Goal: Transaction & Acquisition: Purchase product/service

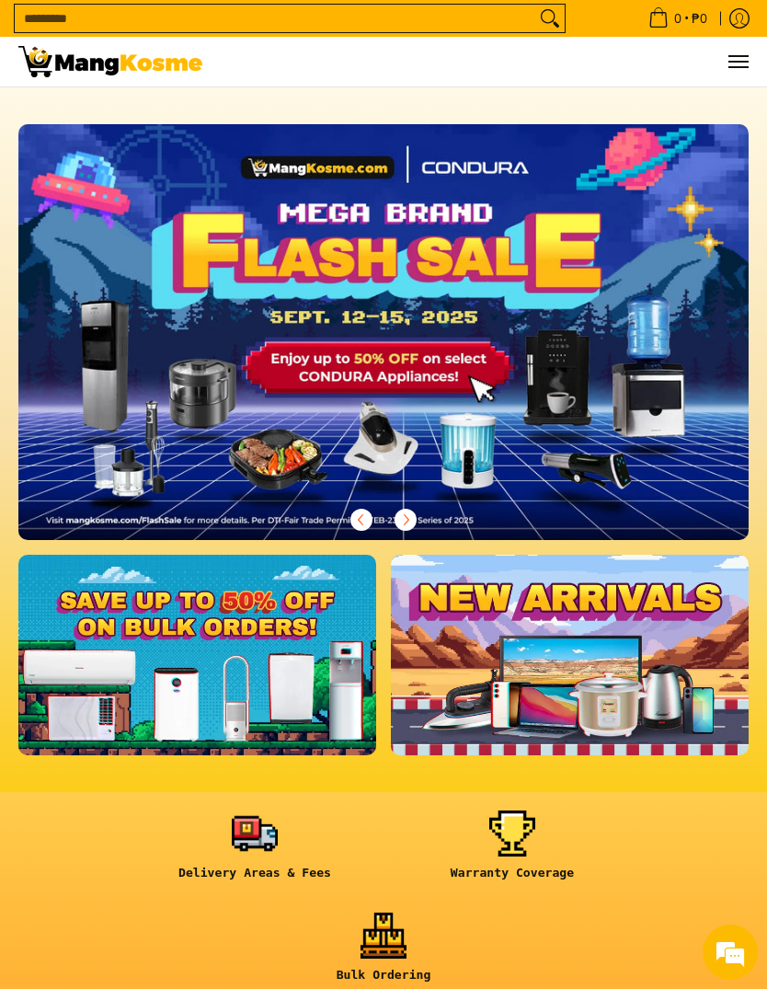
click at [736, 74] on button "Menu" at bounding box center [737, 62] width 22 height 50
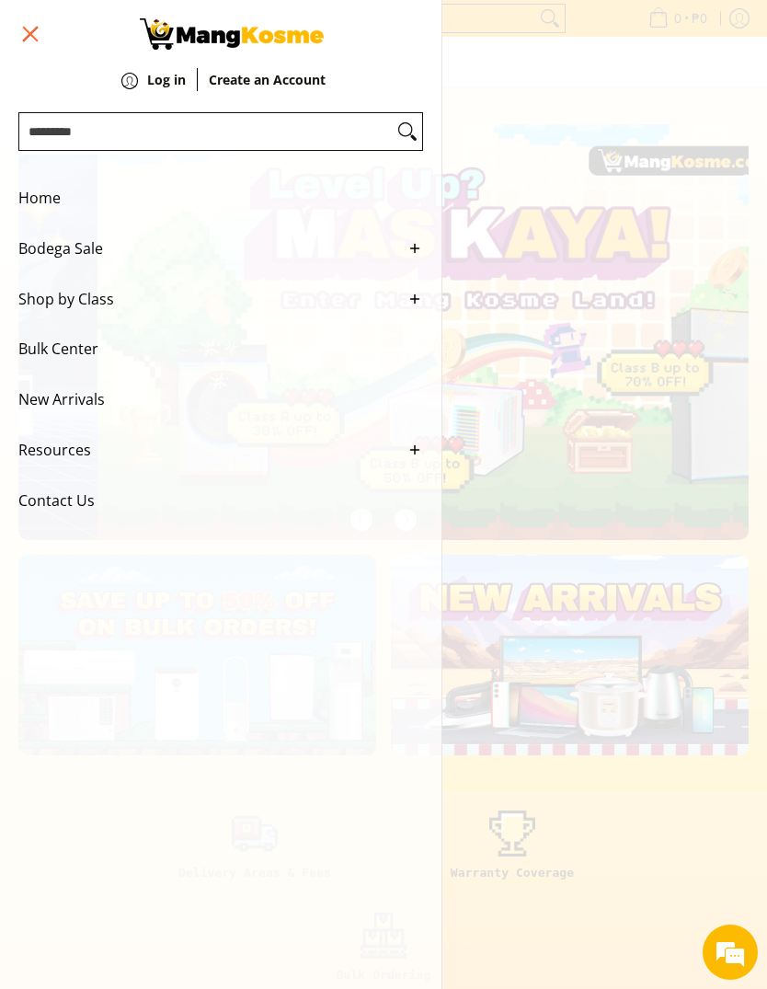
scroll to position [0, 730]
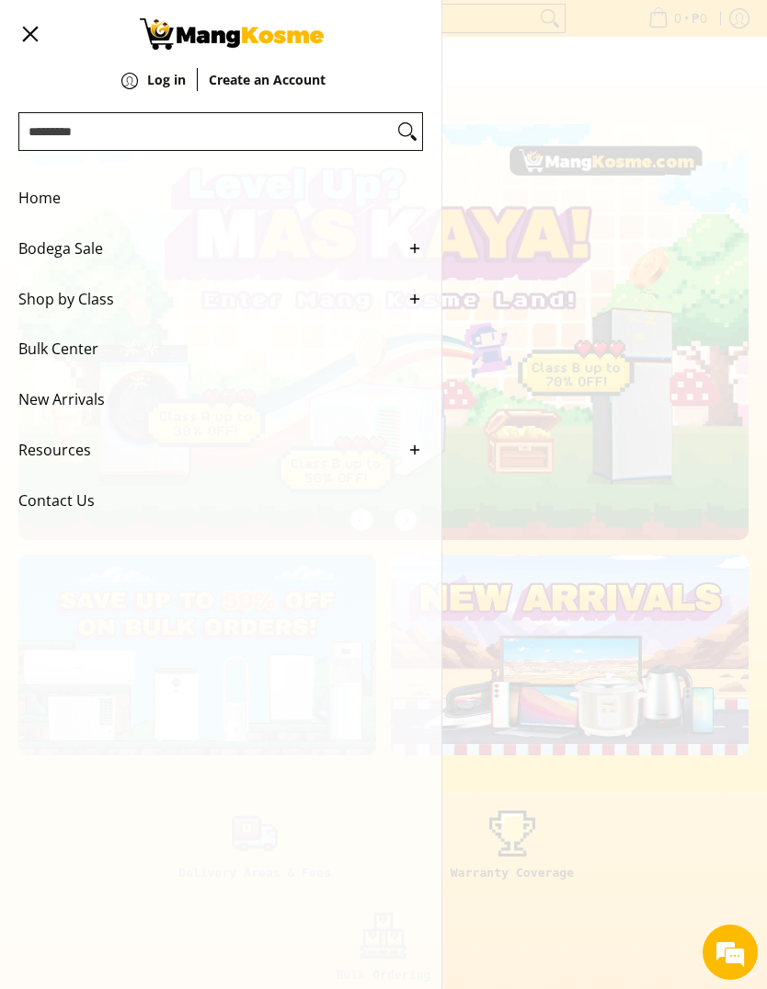
click at [422, 307] on icon "Main Menu" at bounding box center [414, 299] width 17 height 17
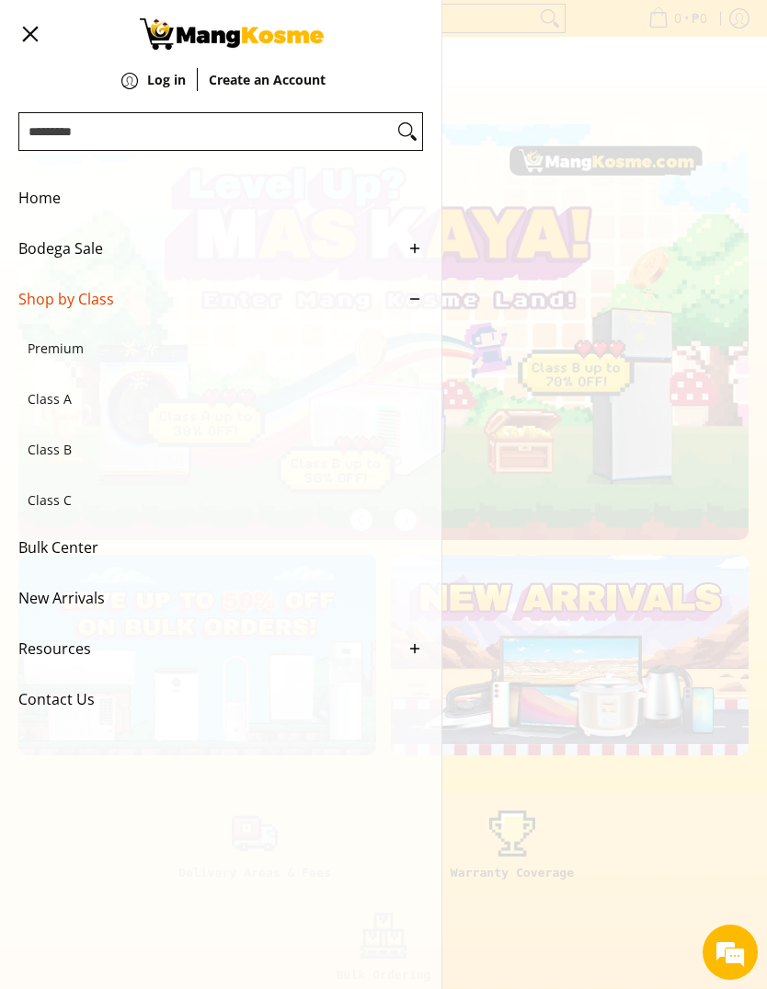
click at [63, 360] on span "Premium" at bounding box center [212, 349] width 368 height 51
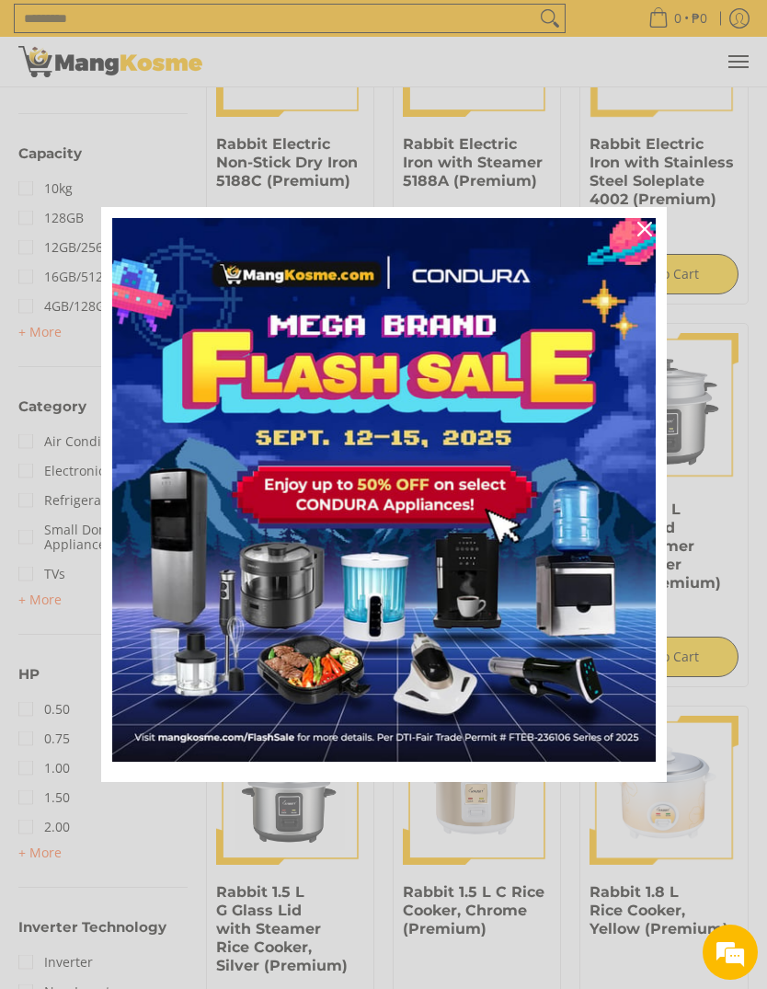
scroll to position [772, 0]
click at [646, 236] on icon "close icon" at bounding box center [644, 229] width 15 height 15
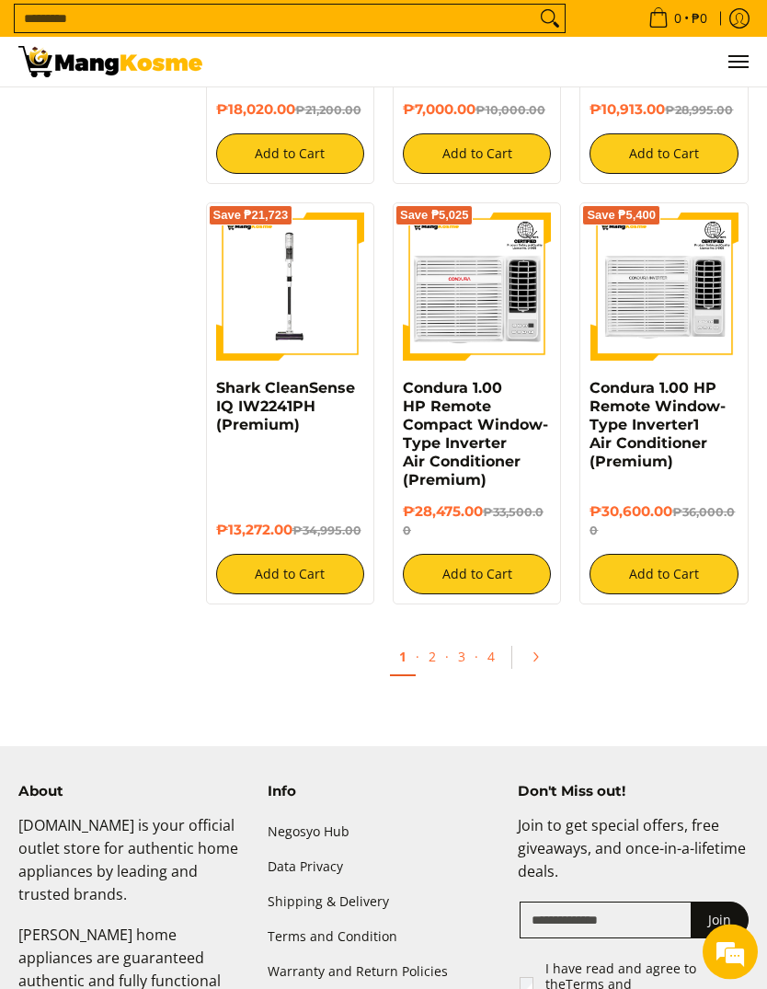
scroll to position [2866, 0]
click at [444, 658] on link "2" at bounding box center [432, 656] width 26 height 36
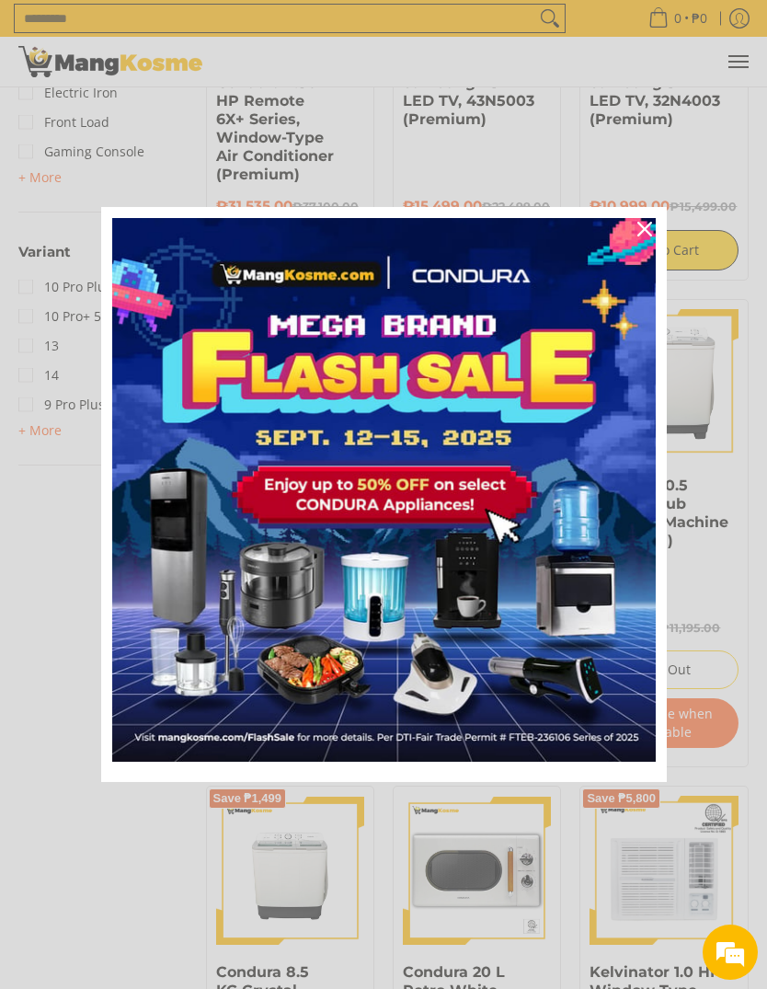
click at [447, 531] on img "Marketing offer form" at bounding box center [383, 489] width 543 height 543
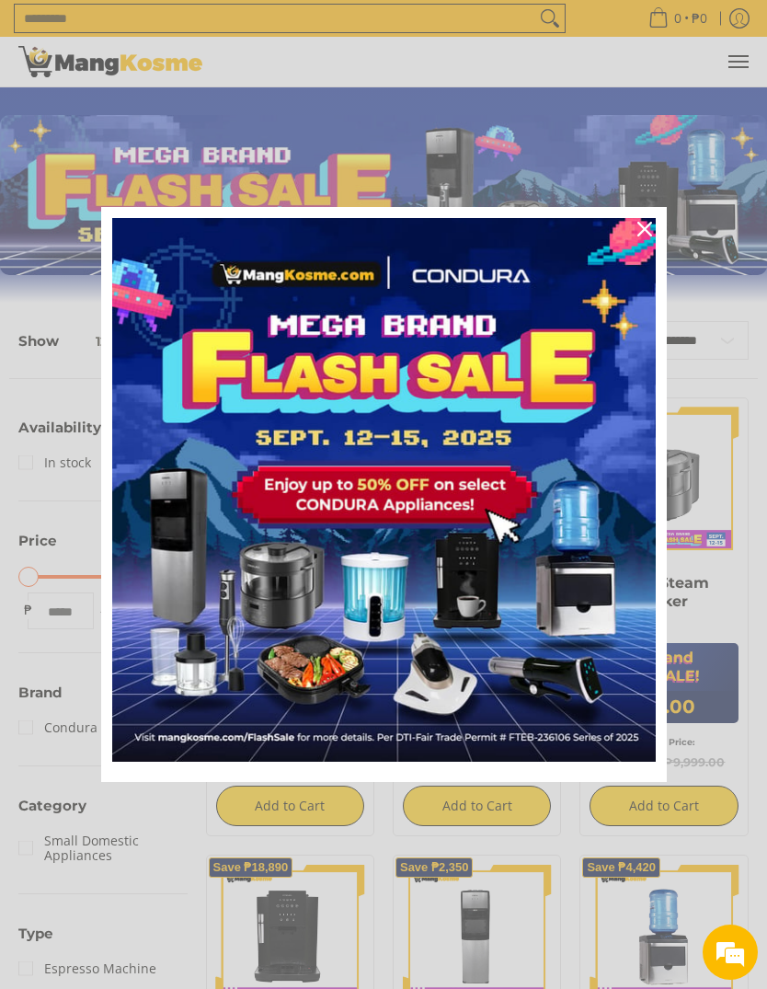
click at [643, 227] on icon "close icon" at bounding box center [644, 229] width 15 height 15
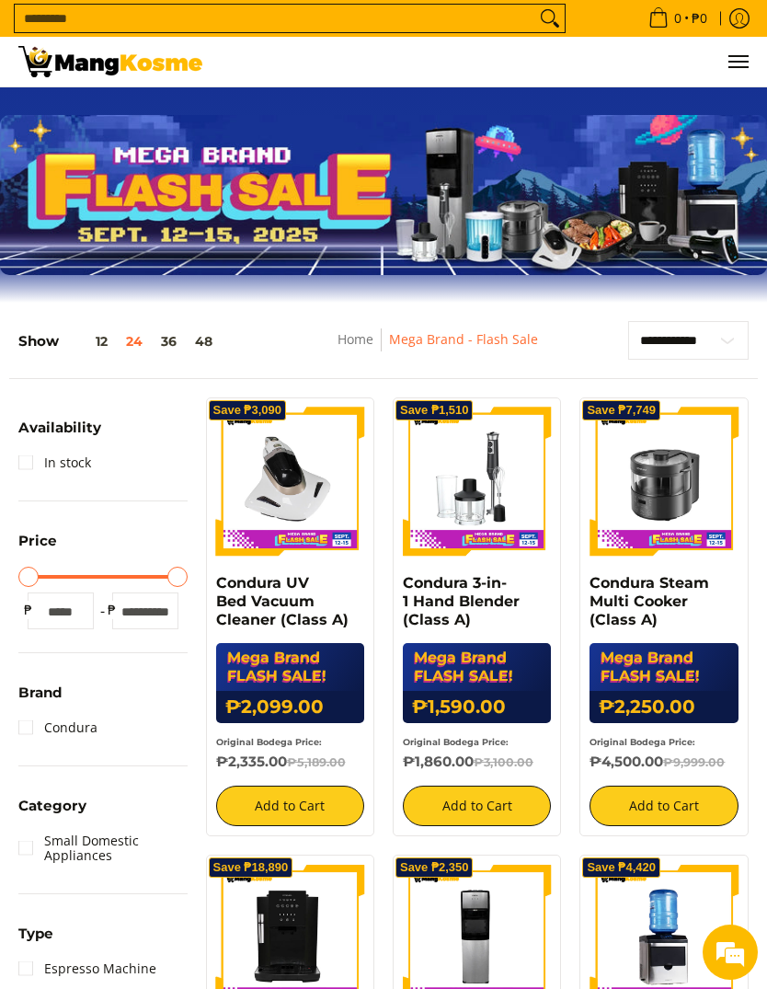
click at [666, 483] on img at bounding box center [663, 481] width 148 height 148
click at [740, 78] on button "Menu" at bounding box center [737, 62] width 22 height 50
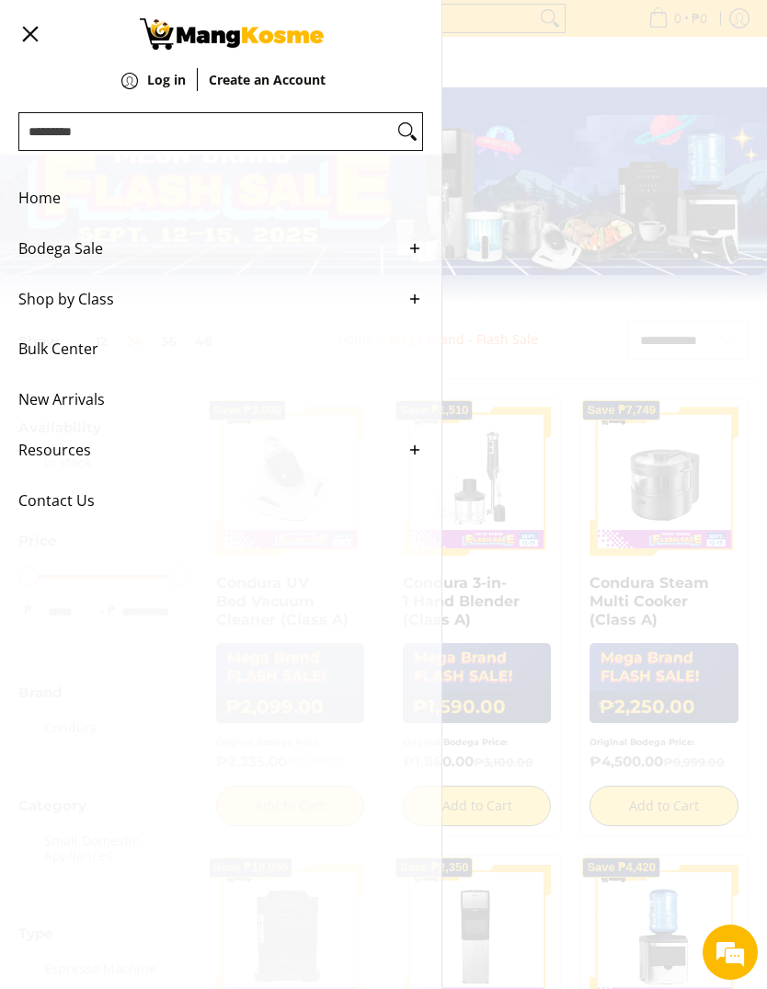
click at [418, 305] on icon "Main Menu" at bounding box center [414, 299] width 17 height 17
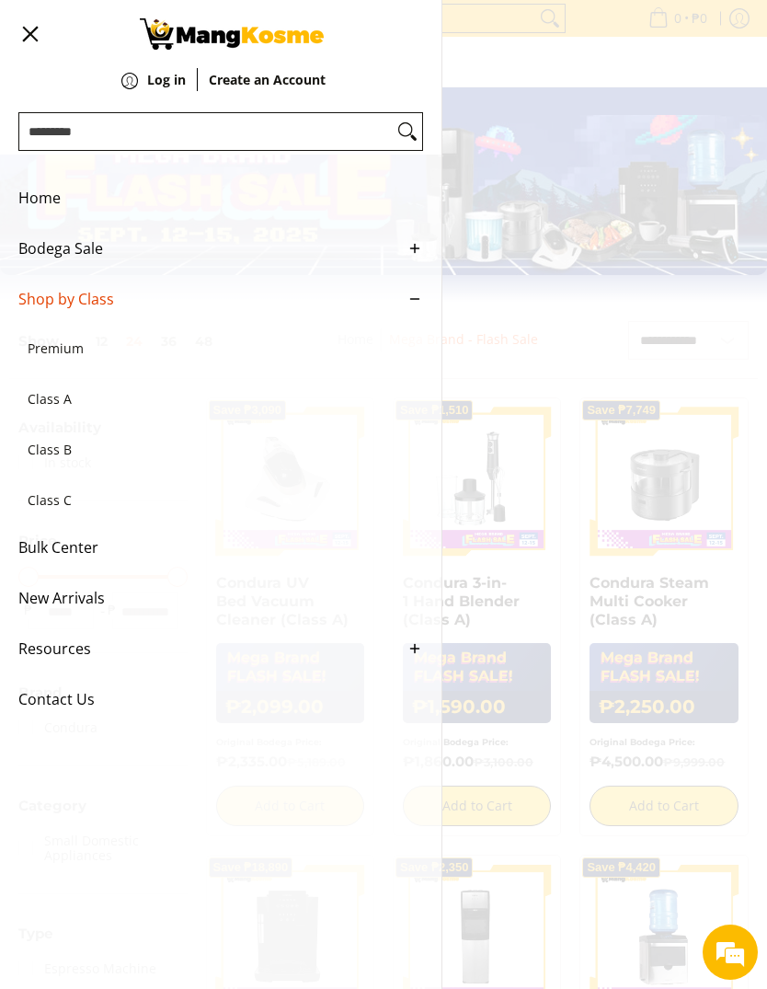
click at [74, 364] on span "Premium" at bounding box center [212, 349] width 368 height 51
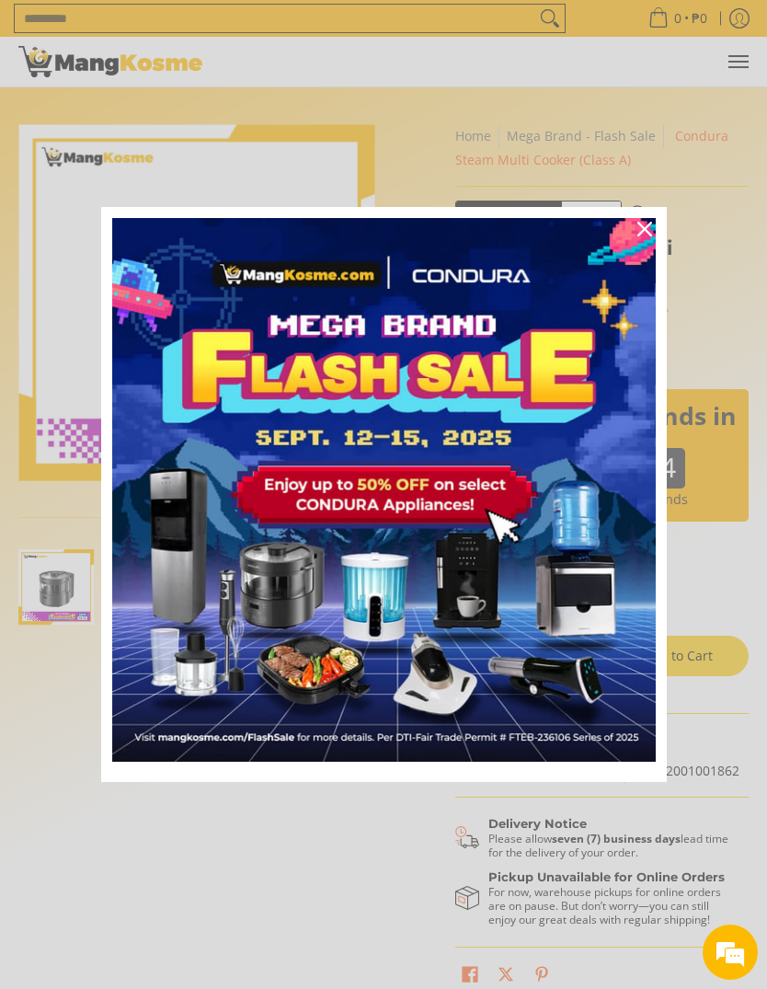
click at [648, 223] on icon "close icon" at bounding box center [644, 229] width 15 height 15
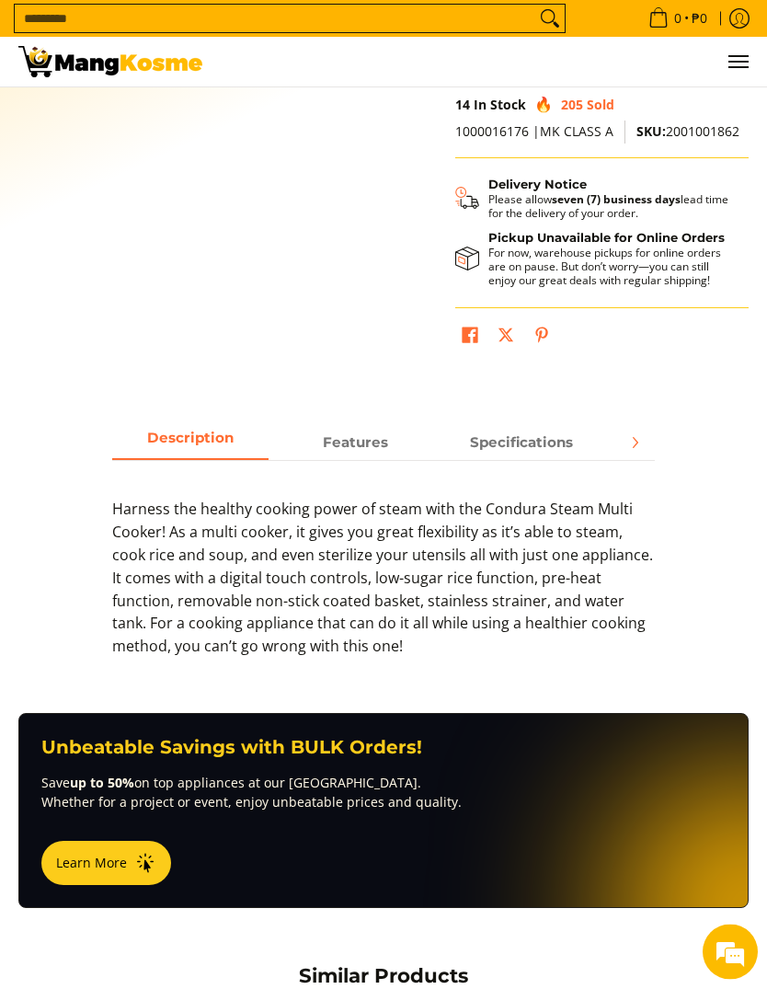
scroll to position [639, 0]
click at [359, 438] on span "Features" at bounding box center [356, 442] width 156 height 32
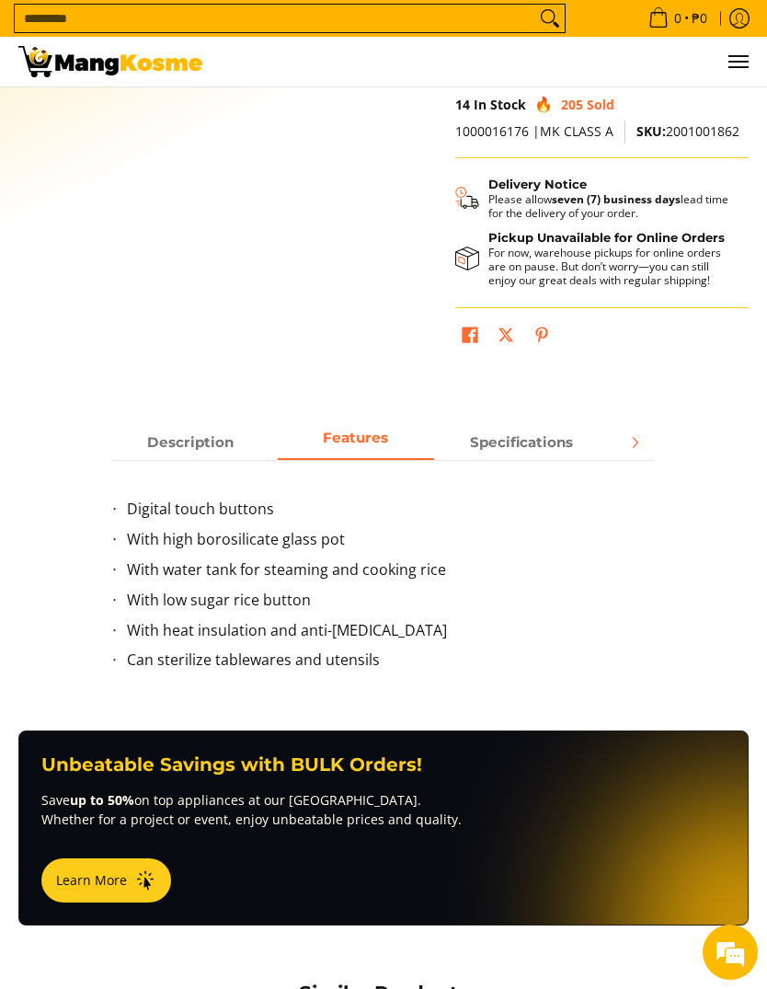
click at [530, 433] on strong "Specifications" at bounding box center [521, 441] width 103 height 17
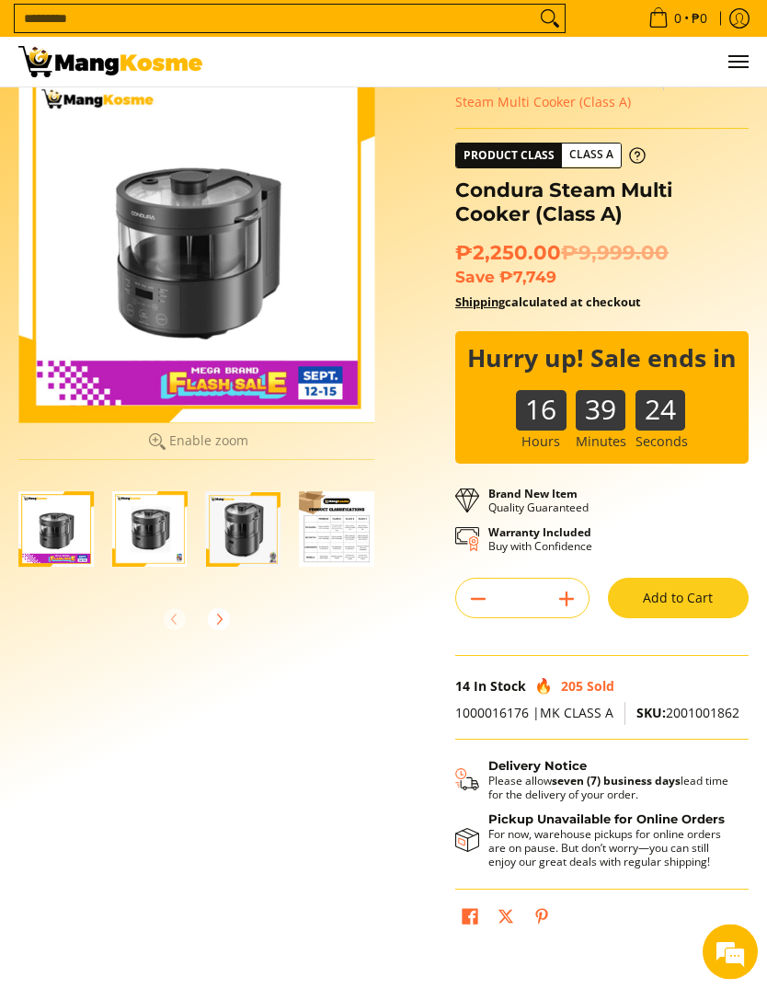
scroll to position [58, 0]
click at [159, 541] on img "Condura Steam Multi Cooker (Class A)-2" at bounding box center [149, 528] width 75 height 75
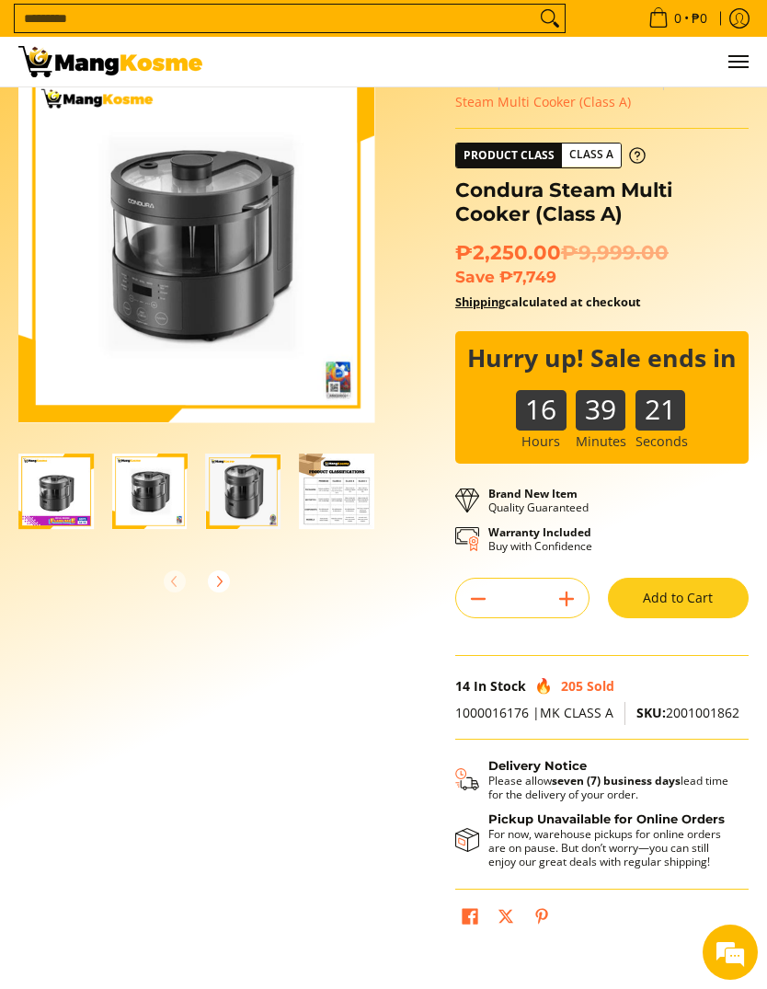
click at [234, 492] on img "Condura Steam Multi Cooker (Class A)-3" at bounding box center [243, 490] width 75 height 75
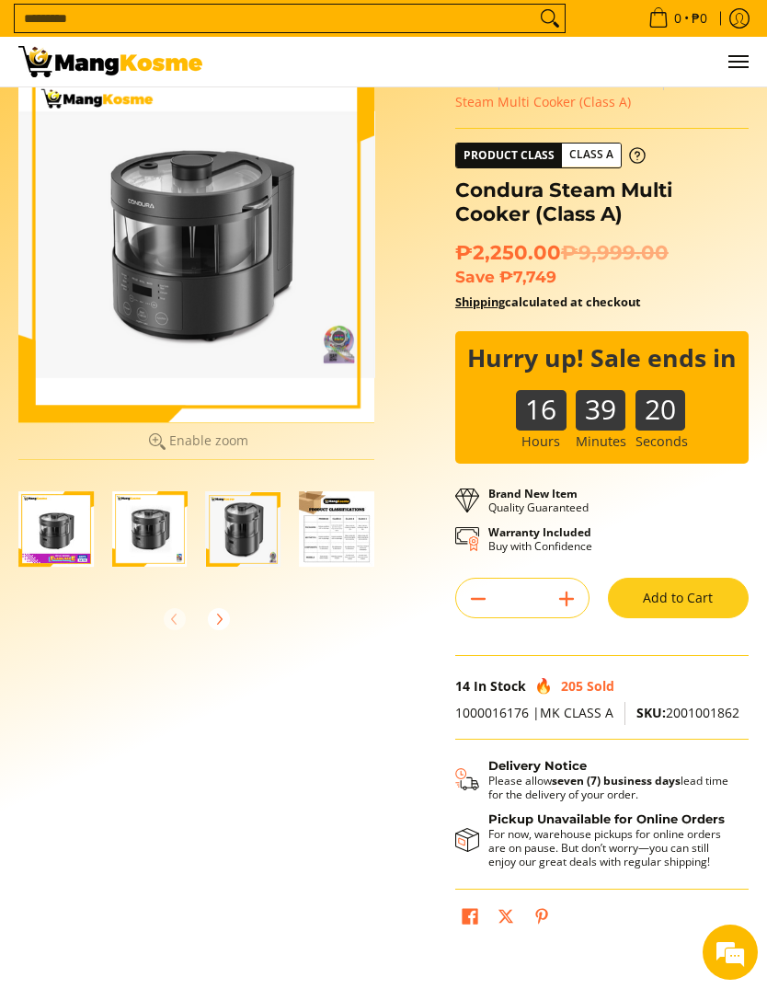
click at [236, 606] on button "Next" at bounding box center [219, 619] width 40 height 40
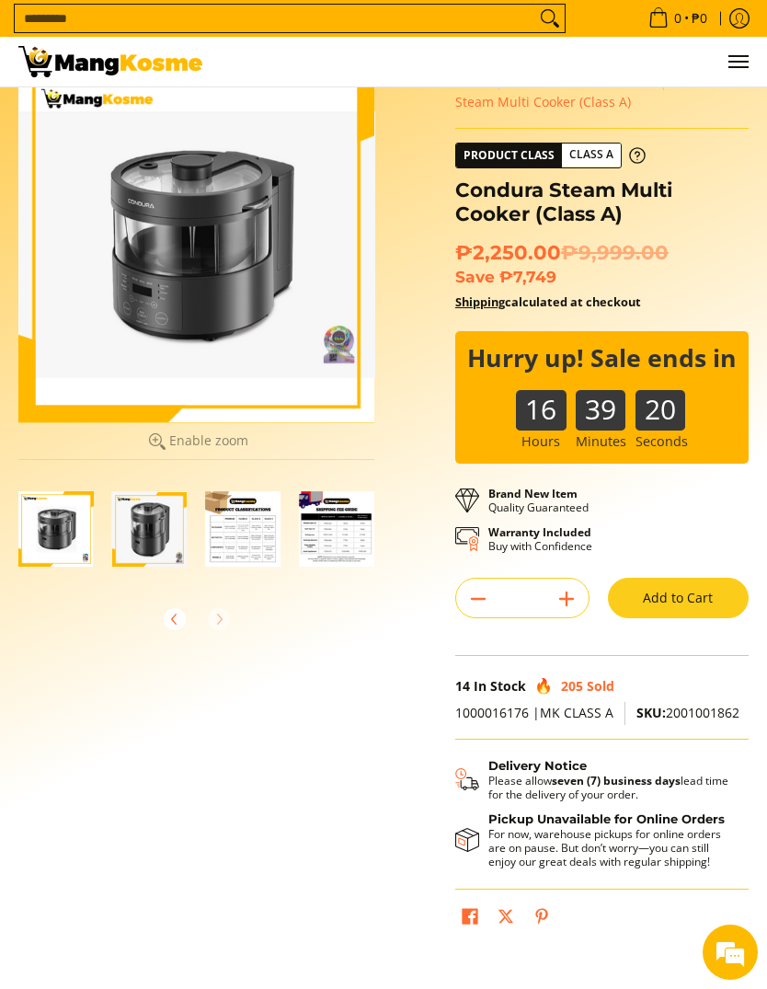
scroll to position [0, 94]
click at [252, 538] on img "Condura Steam Multi Cooker (Class A)-4" at bounding box center [242, 528] width 75 height 75
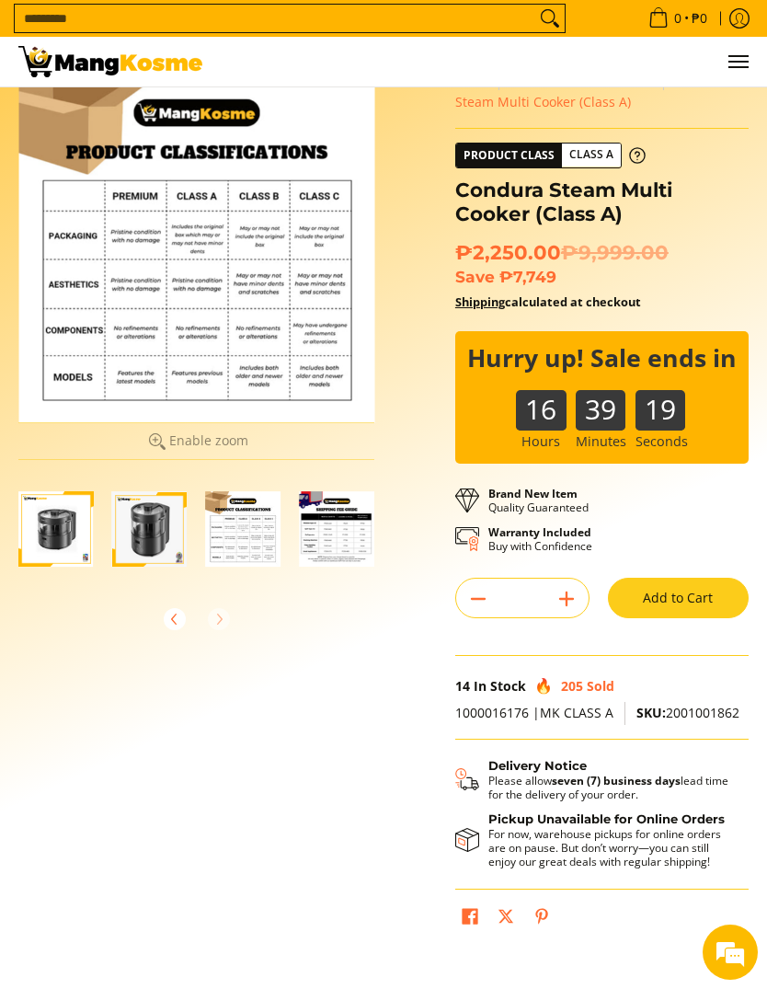
click at [161, 533] on img "Condura Steam Multi Cooker (Class A)-3" at bounding box center [149, 528] width 75 height 75
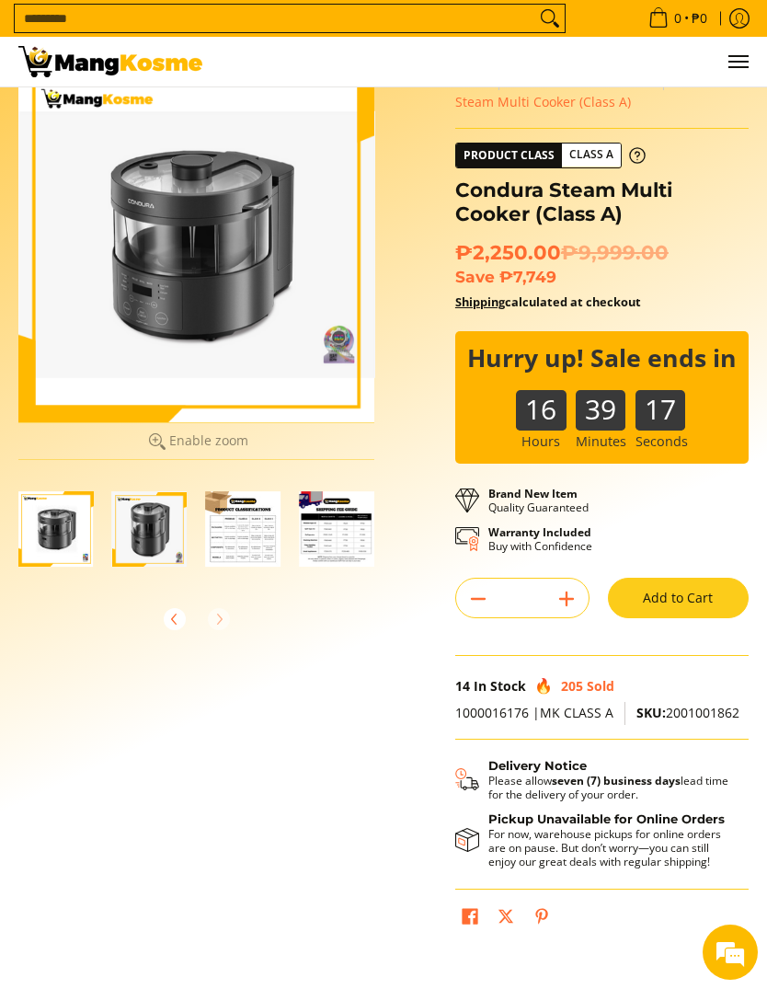
click at [158, 537] on img "Condura Steam Multi Cooker (Class A)-3" at bounding box center [149, 528] width 75 height 75
click at [234, 536] on img "Condura Steam Multi Cooker (Class A)-4" at bounding box center [242, 528] width 75 height 75
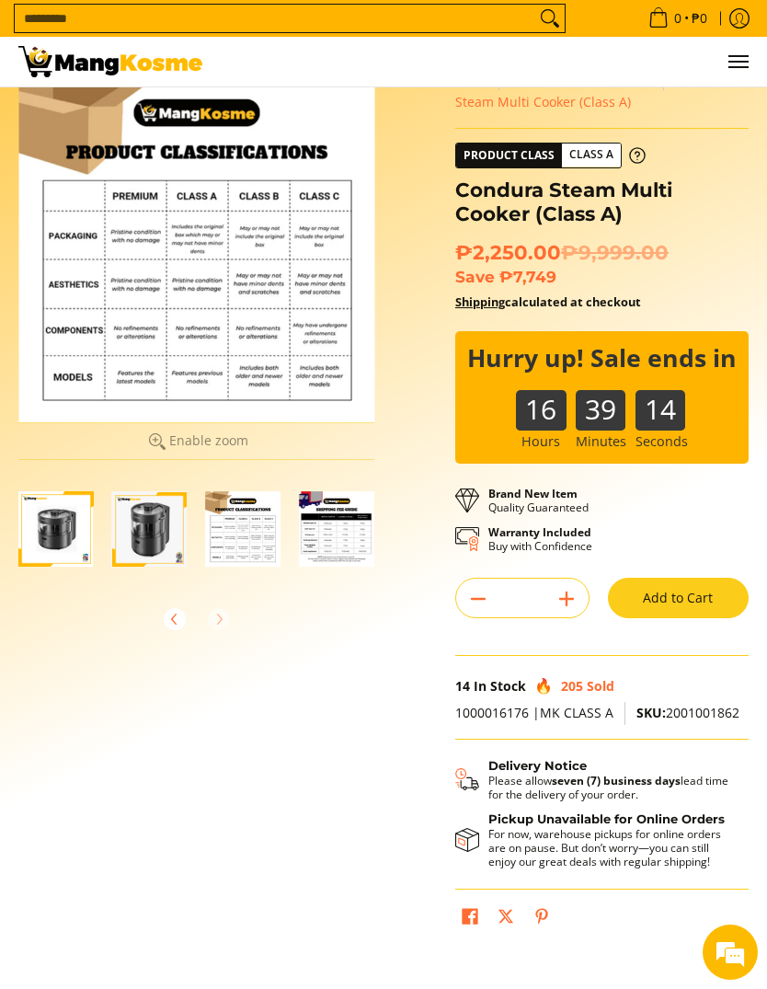
click at [344, 523] on img "Condura Steam Multi Cooker (Class A)-5" at bounding box center [336, 528] width 75 height 75
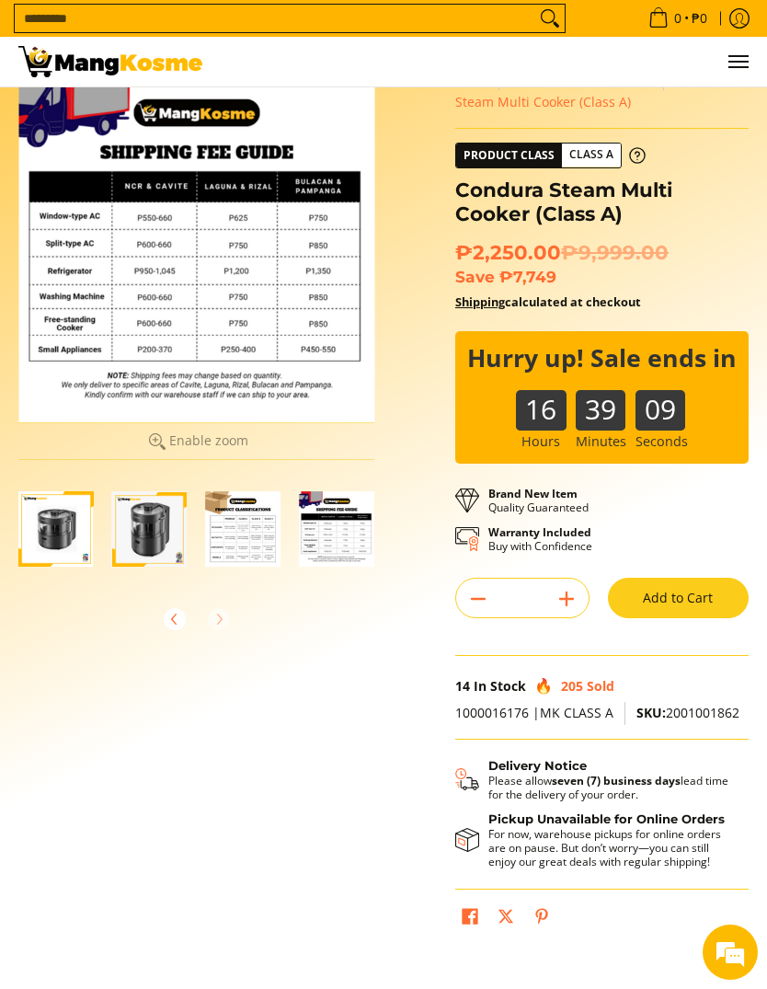
click at [692, 600] on button "Add to Cart" at bounding box center [678, 597] width 141 height 40
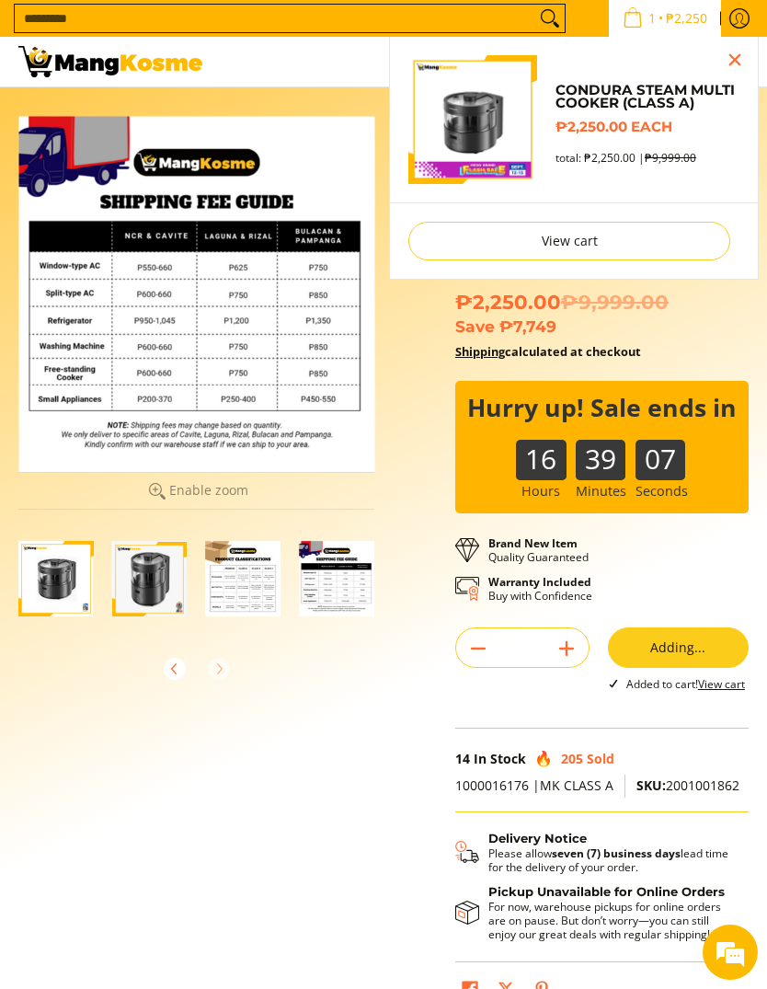
scroll to position [7, 0]
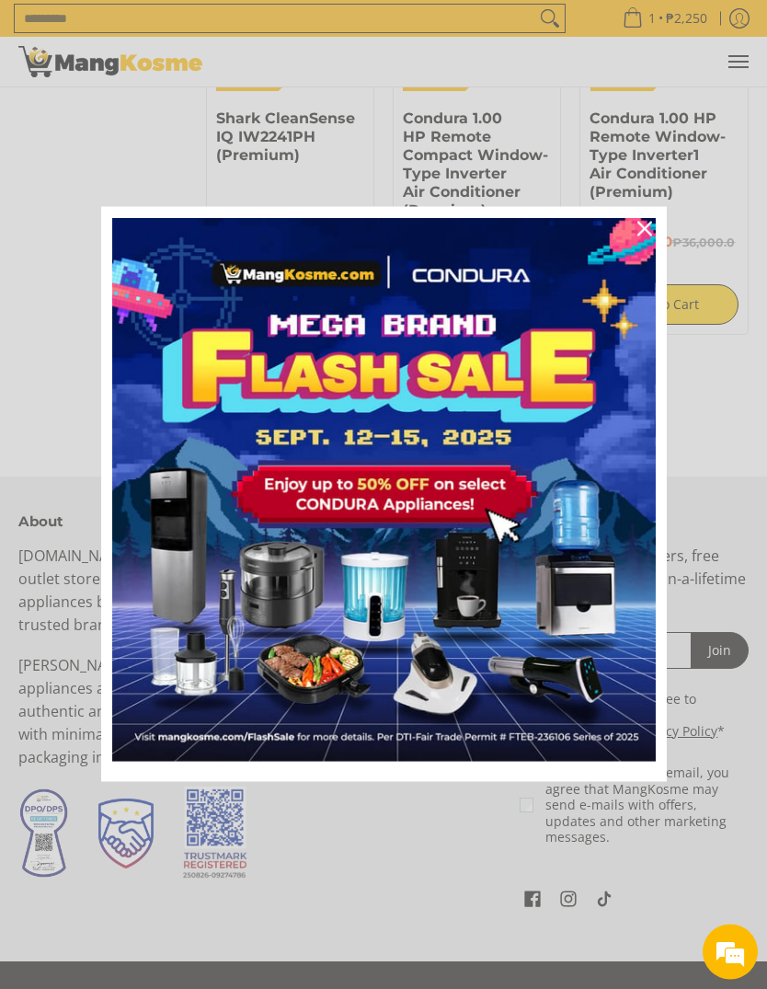
scroll to position [3122, 0]
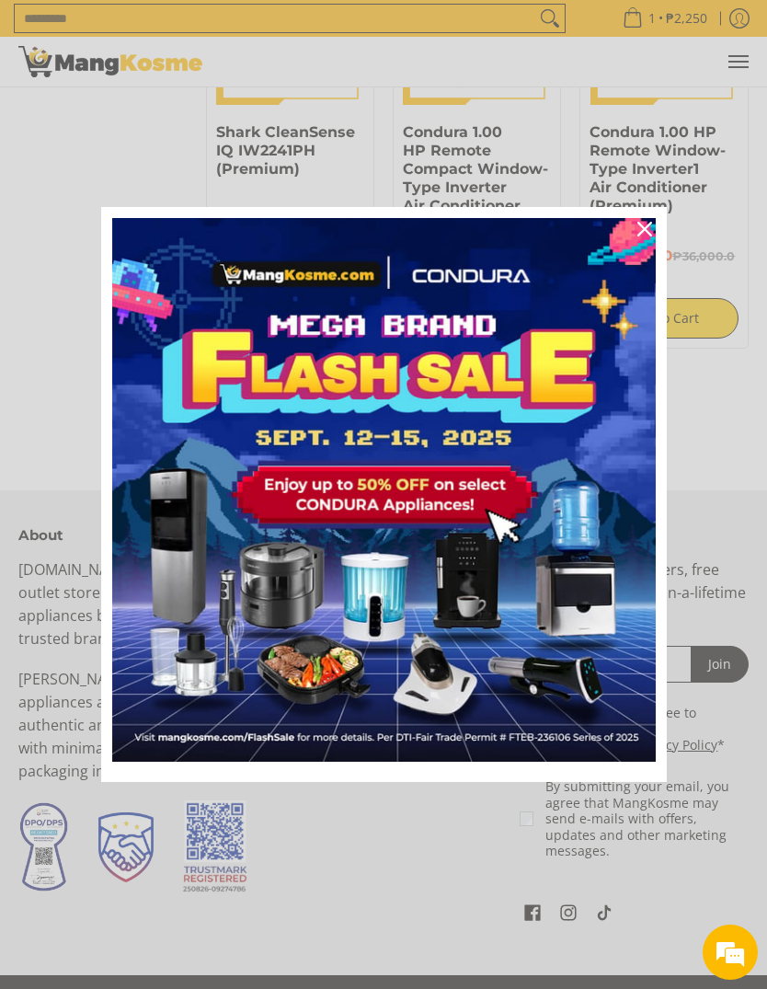
click at [645, 231] on icon "close icon" at bounding box center [644, 229] width 15 height 15
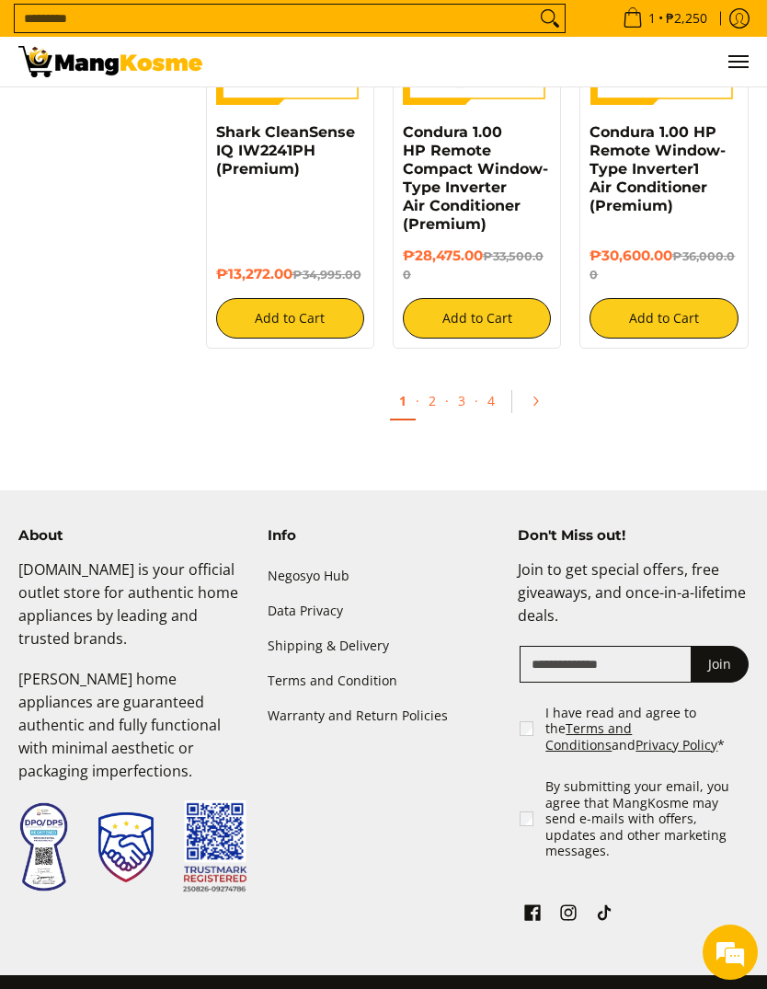
click at [438, 394] on link "2" at bounding box center [432, 401] width 26 height 36
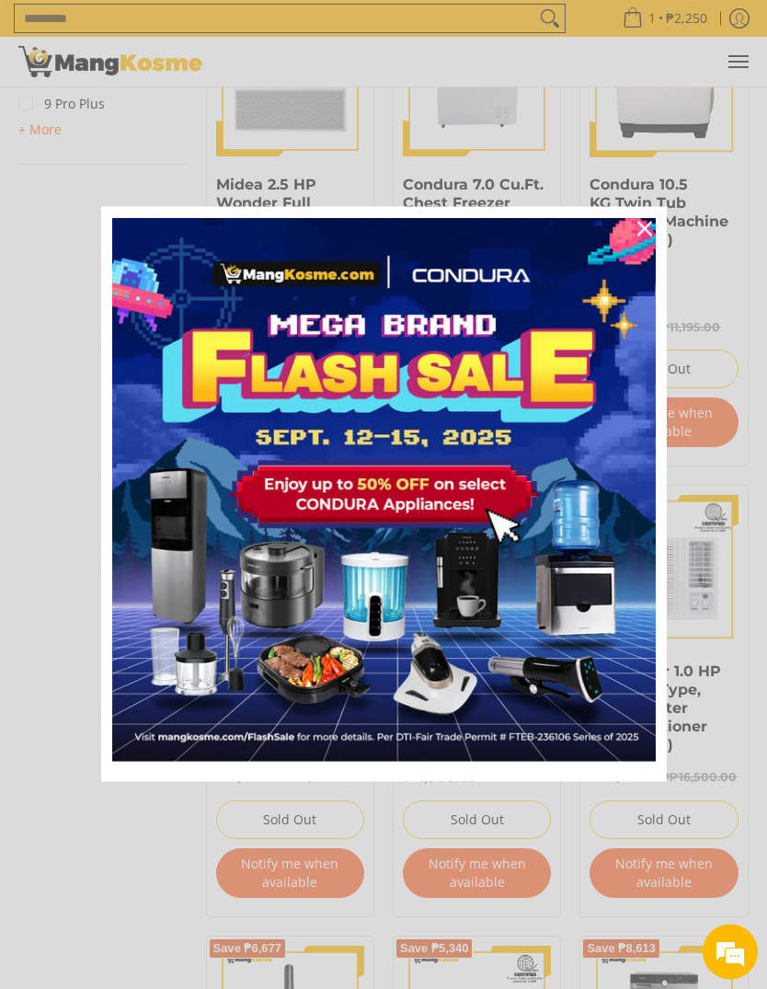
scroll to position [2398, 0]
click at [658, 251] on button "Close" at bounding box center [645, 229] width 44 height 44
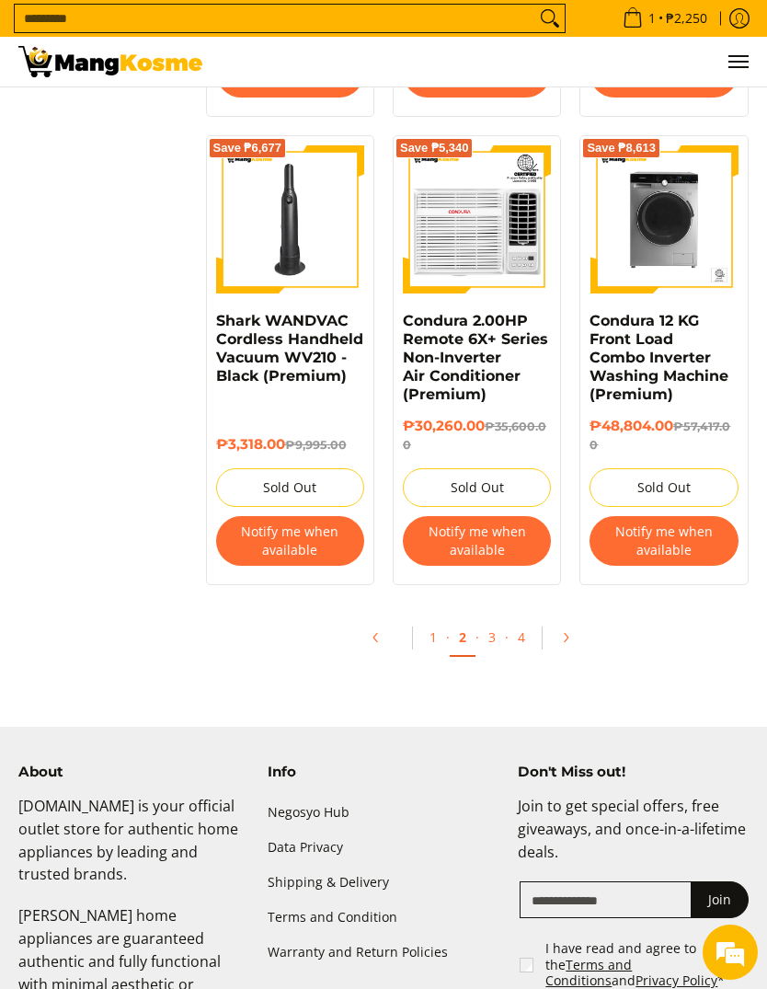
scroll to position [0, 0]
click at [497, 652] on link "3" at bounding box center [492, 637] width 26 height 36
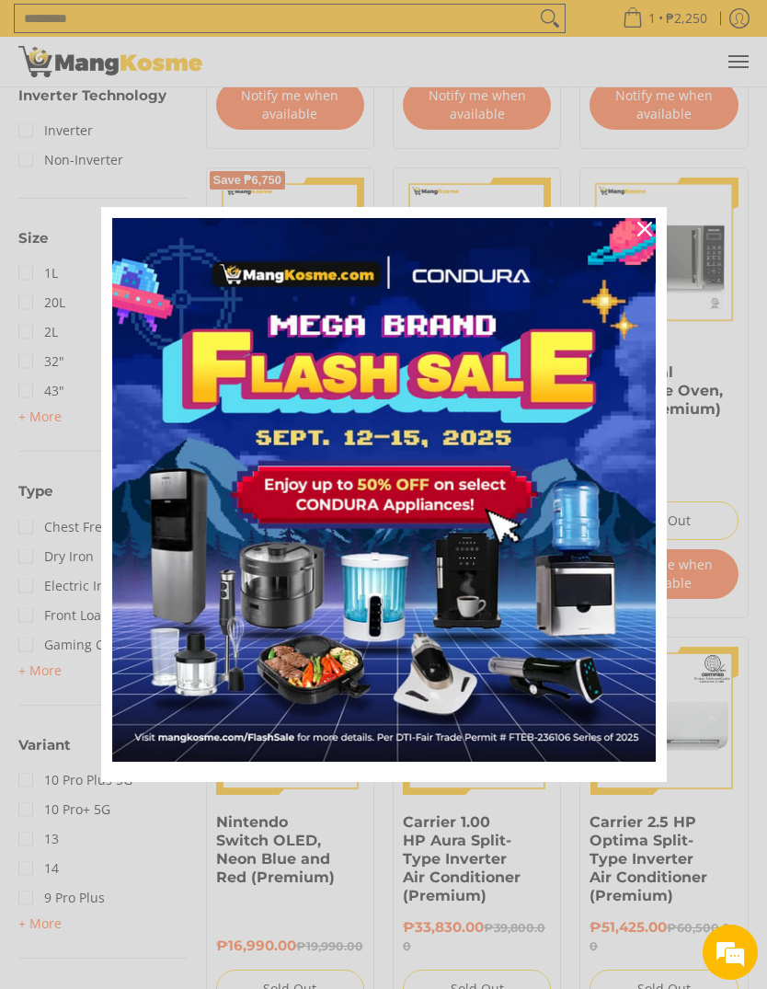
scroll to position [1607, 0]
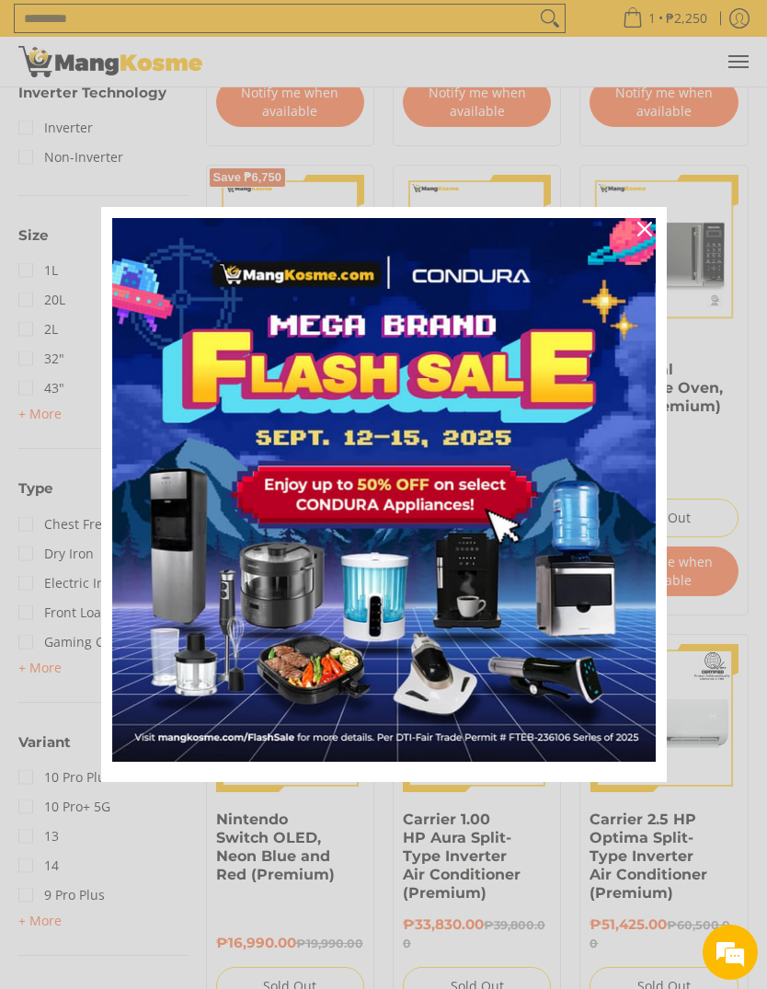
click at [654, 244] on div "Close" at bounding box center [644, 228] width 29 height 29
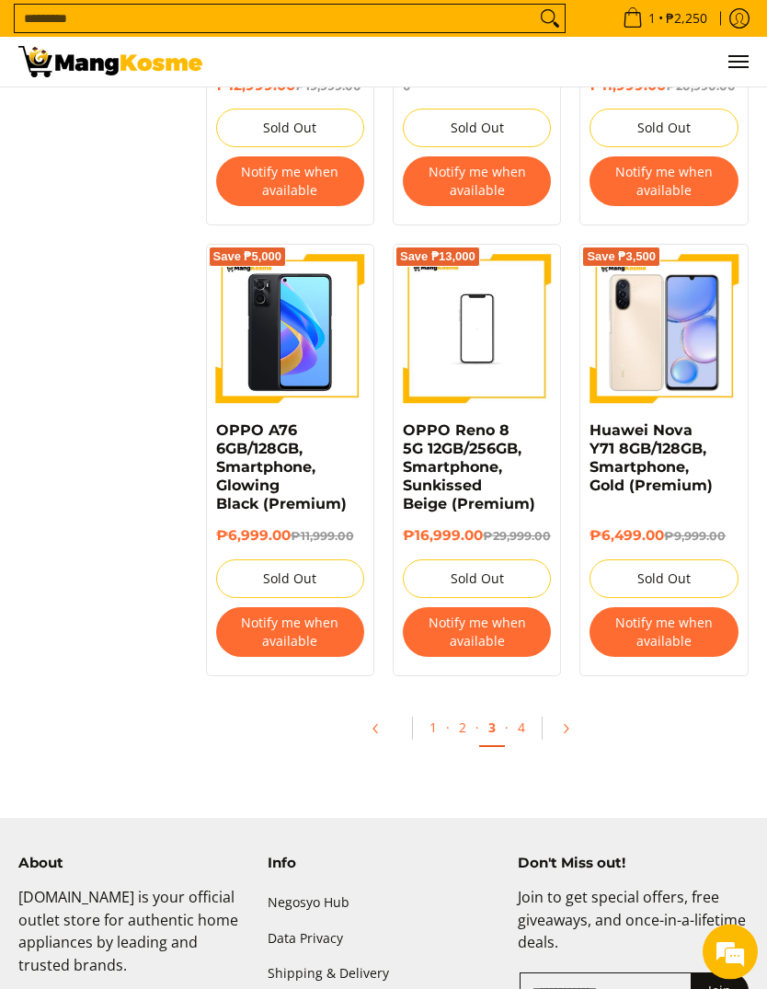
scroll to position [3420, 0]
click at [520, 718] on link "4" at bounding box center [522, 727] width 26 height 36
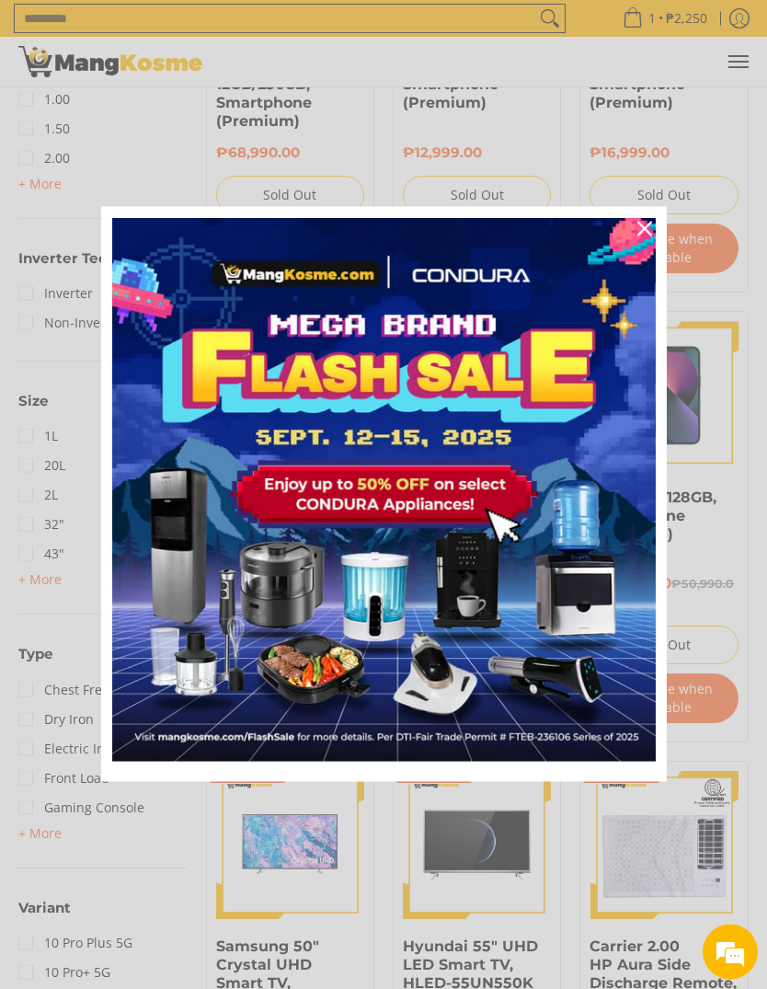
scroll to position [1443, 0]
click at [651, 244] on div "Close" at bounding box center [644, 228] width 29 height 29
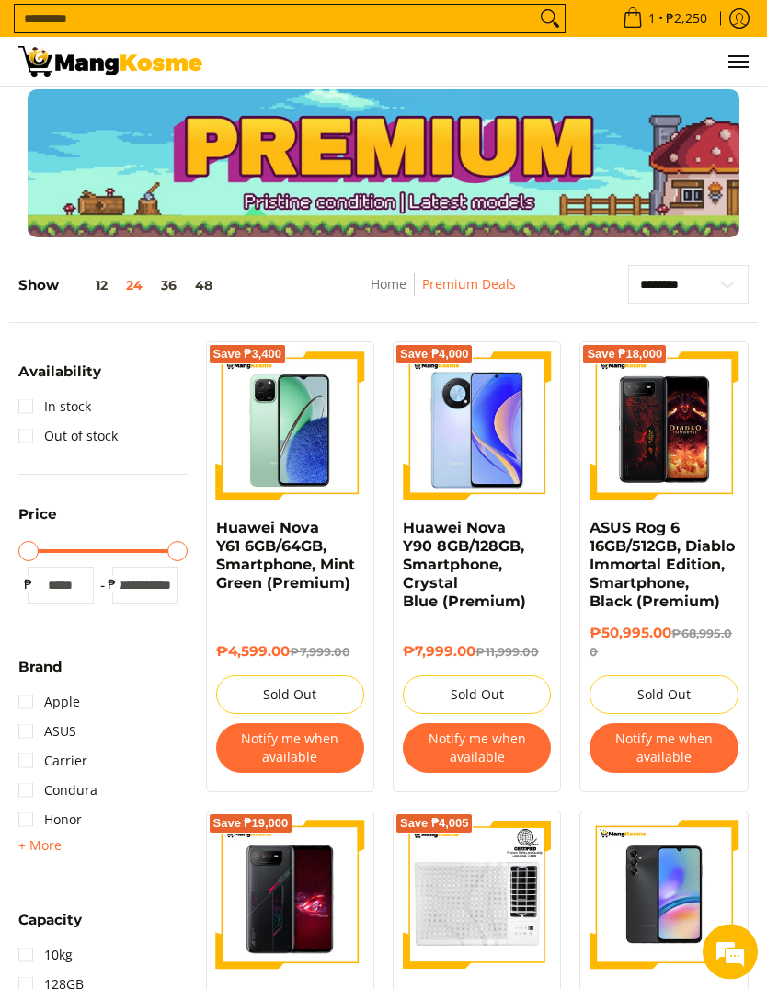
scroll to position [0, 0]
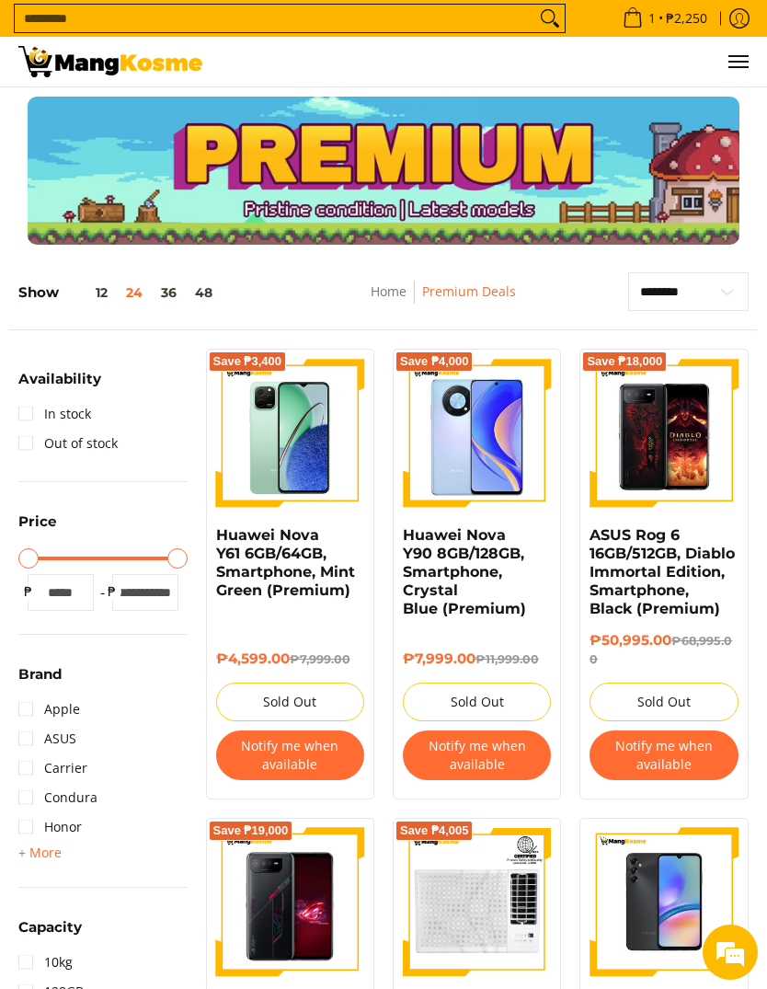
click at [738, 62] on span "Menu" at bounding box center [737, 62] width 22 height 0
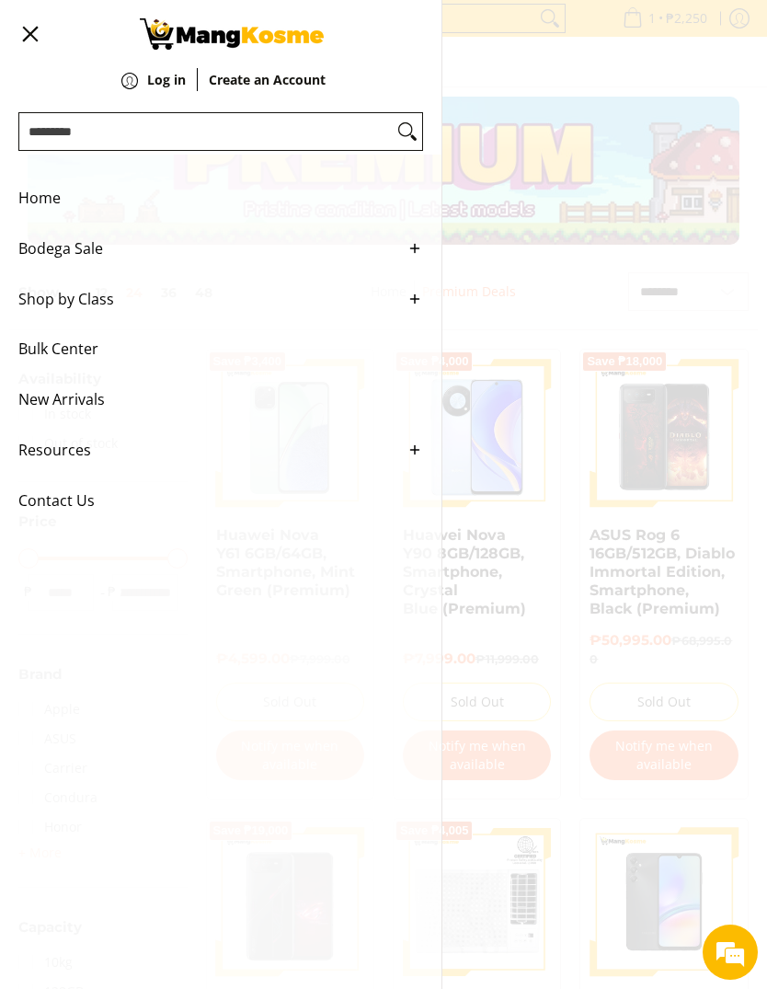
click at [47, 204] on span "Home" at bounding box center [206, 198] width 377 height 51
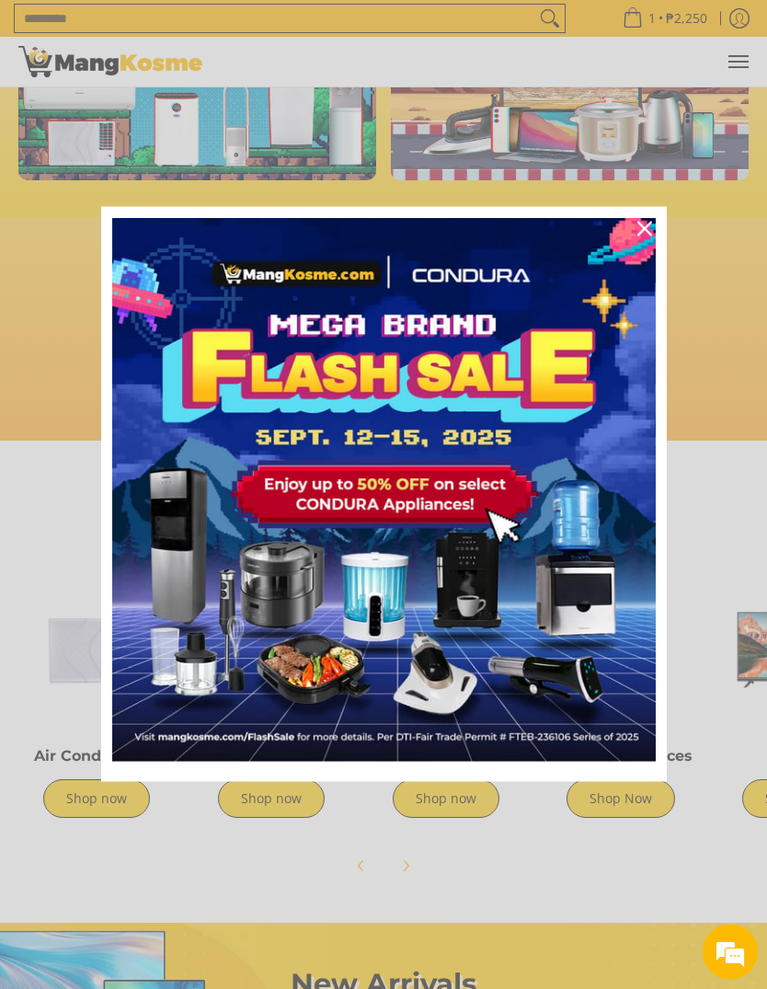
scroll to position [575, 0]
click at [647, 236] on icon "close icon" at bounding box center [644, 229] width 15 height 15
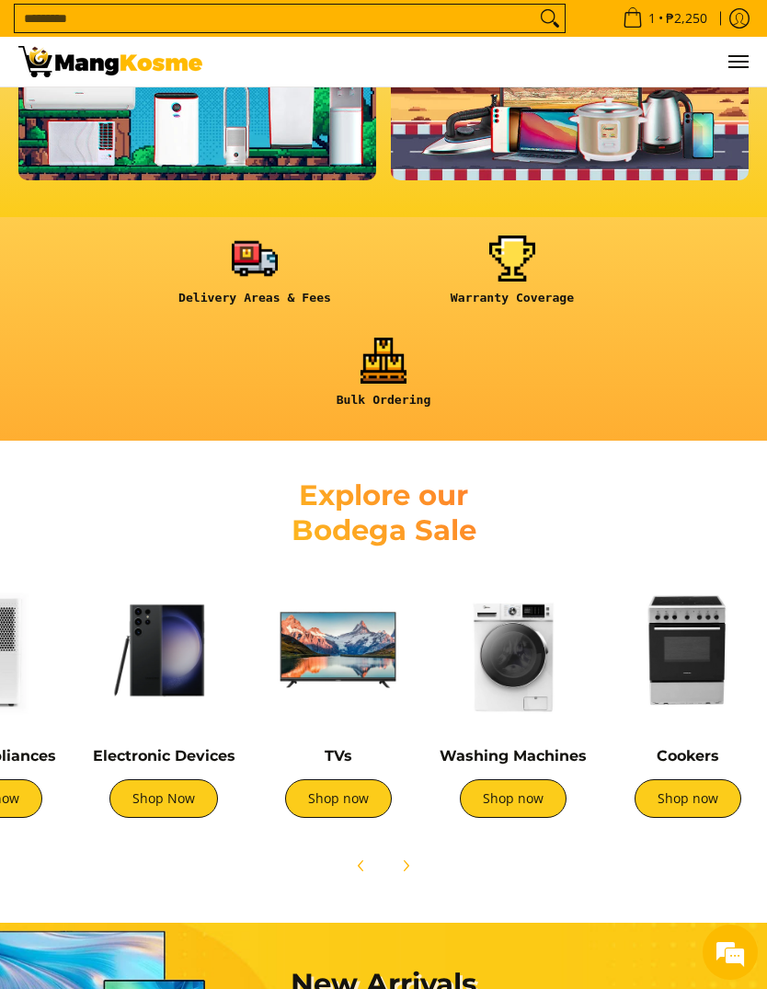
scroll to position [0, 456]
click at [699, 802] on link "Shop now" at bounding box center [688, 798] width 107 height 39
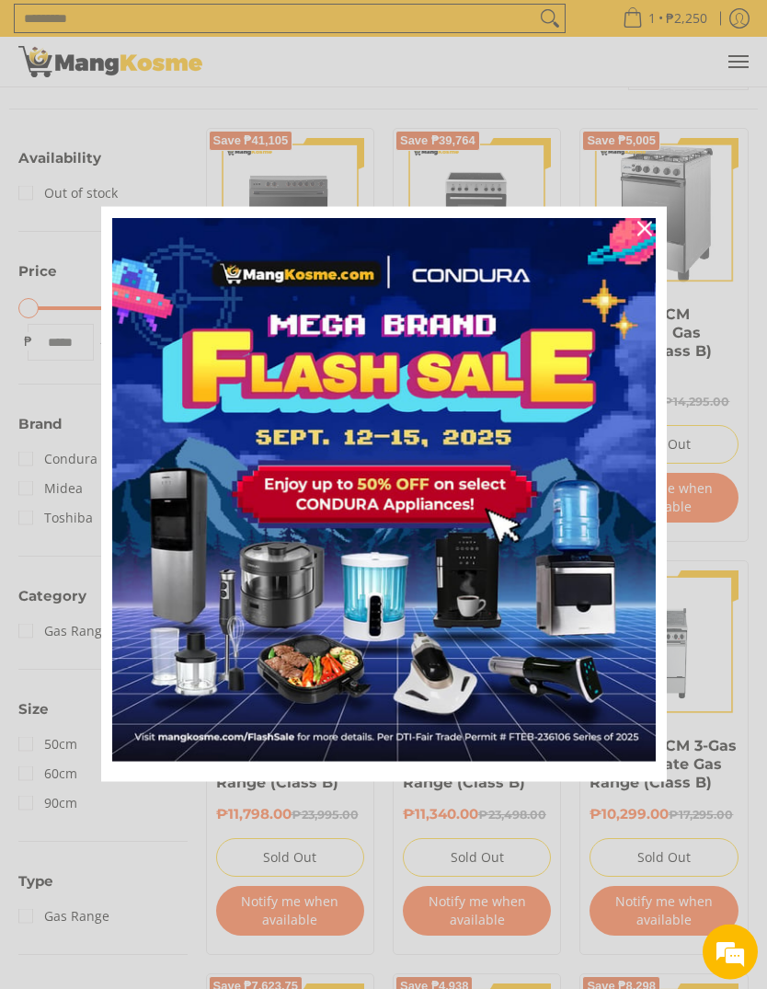
scroll to position [218, 0]
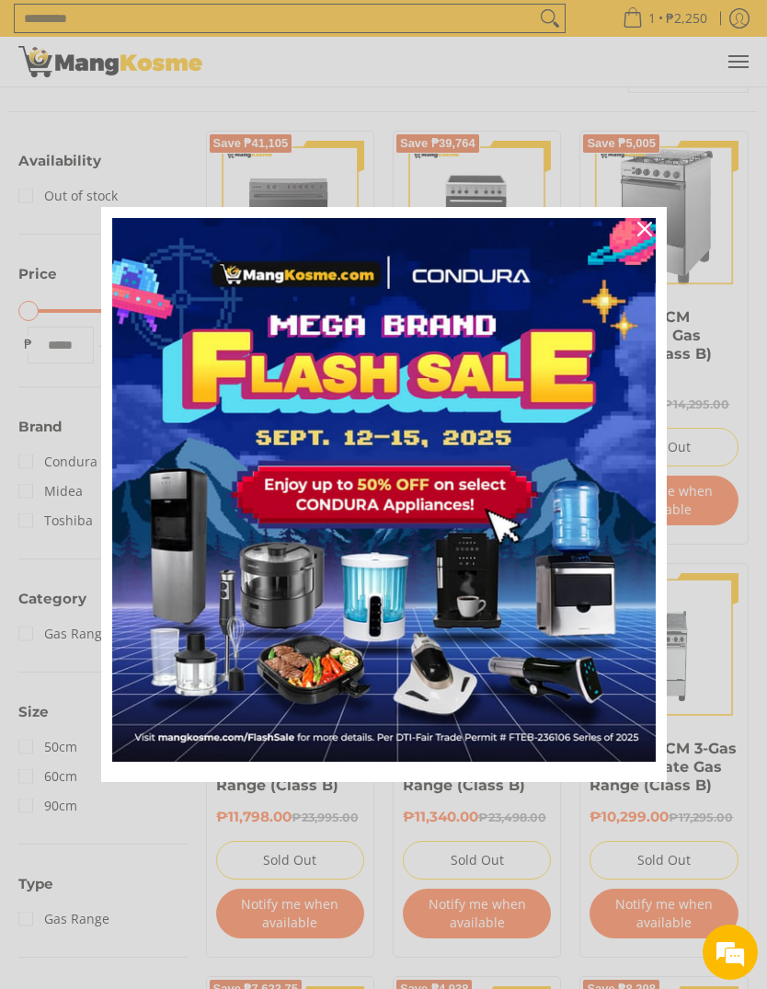
click at [643, 231] on icon "close icon" at bounding box center [644, 229] width 15 height 15
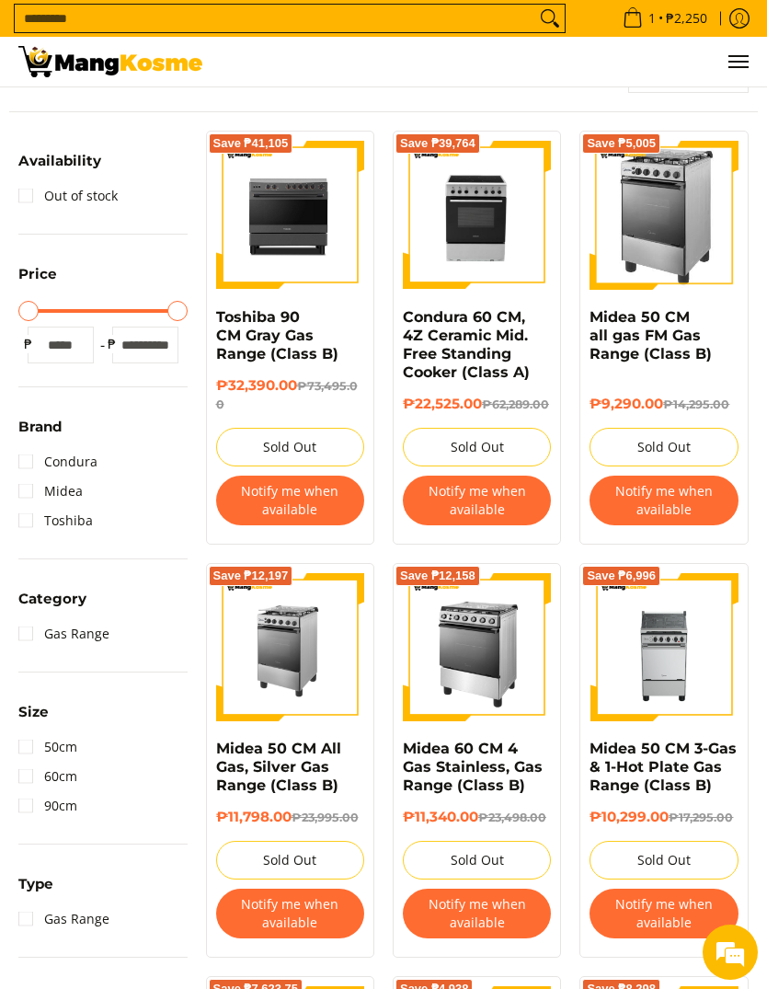
click at [745, 72] on button "Menu" at bounding box center [737, 62] width 22 height 50
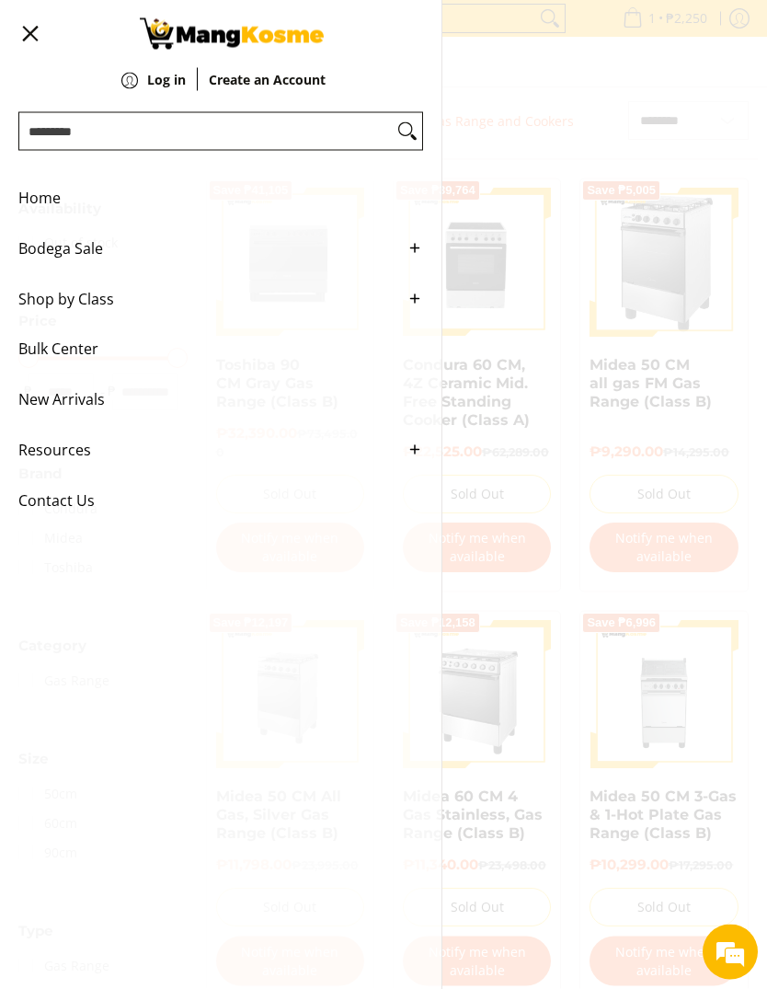
scroll to position [167, 0]
click at [61, 411] on span "New Arrivals" at bounding box center [206, 399] width 377 height 51
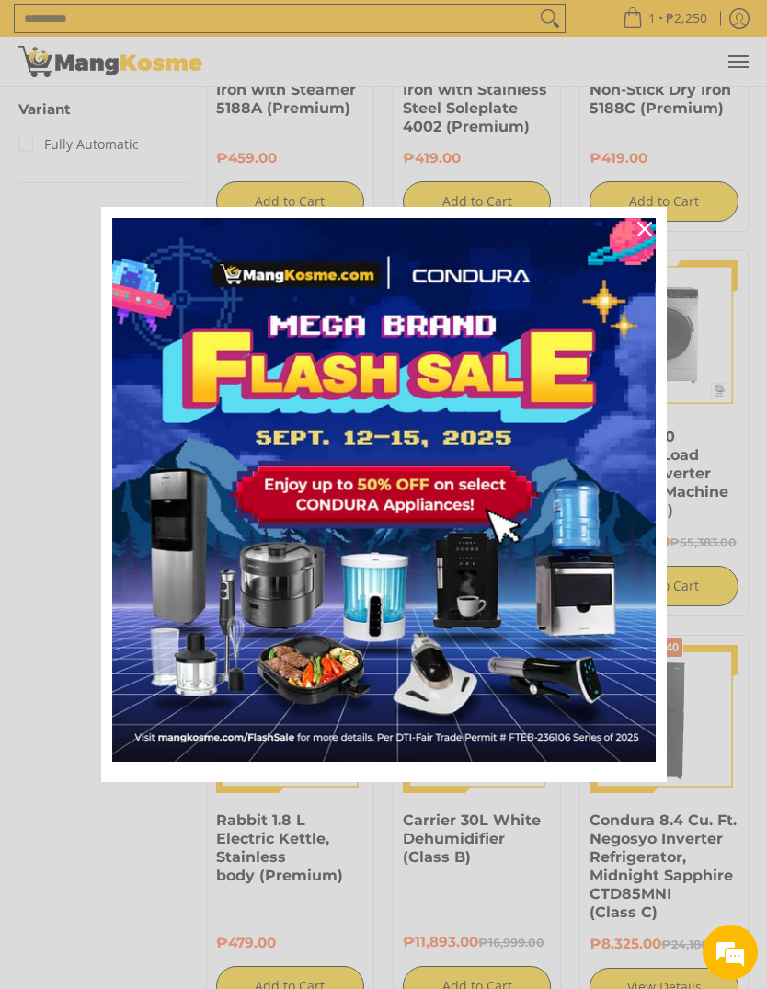
scroll to position [2635, 0]
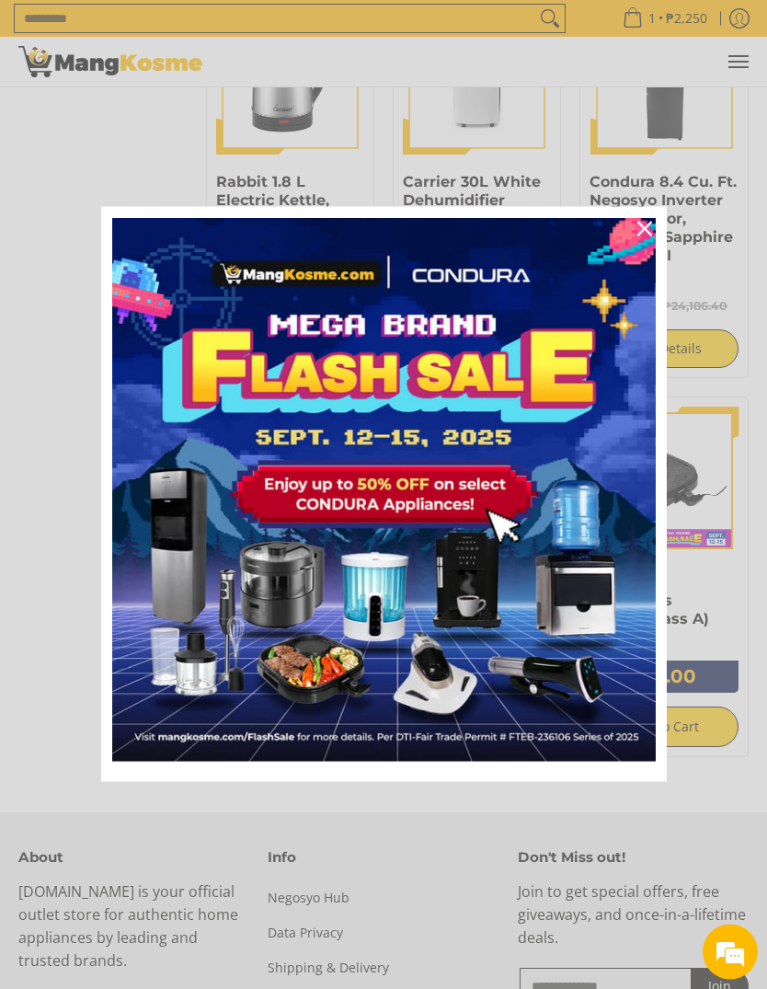
click at [645, 236] on icon "close icon" at bounding box center [644, 229] width 15 height 15
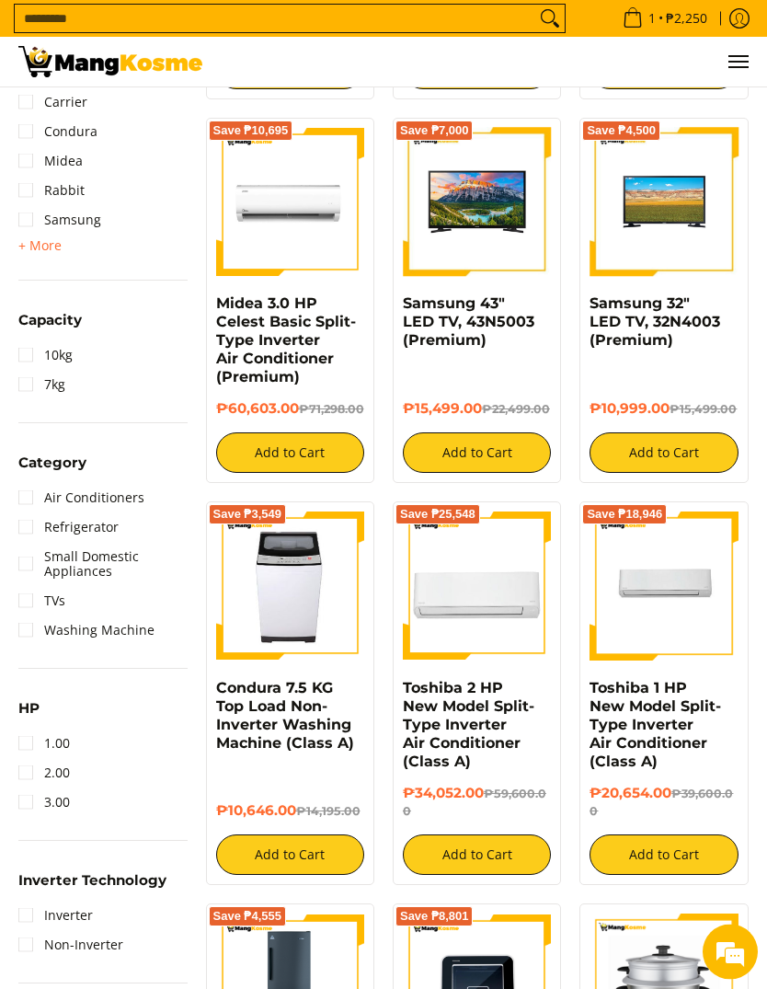
click at [741, 56] on button "Menu" at bounding box center [737, 62] width 22 height 50
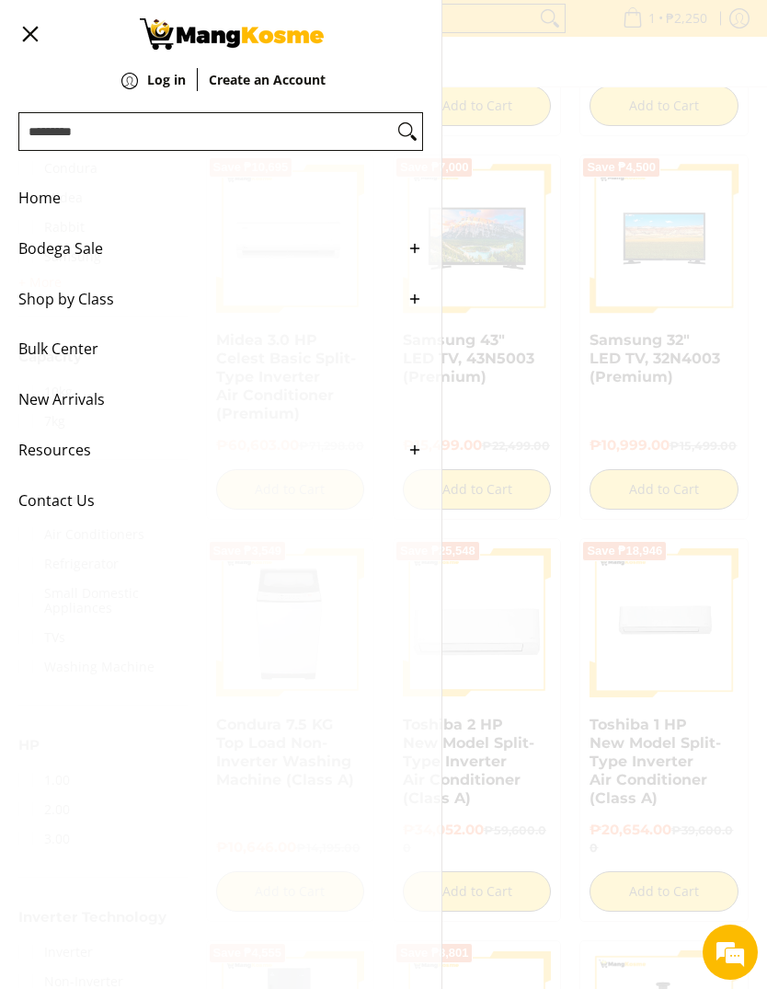
scroll to position [527, 0]
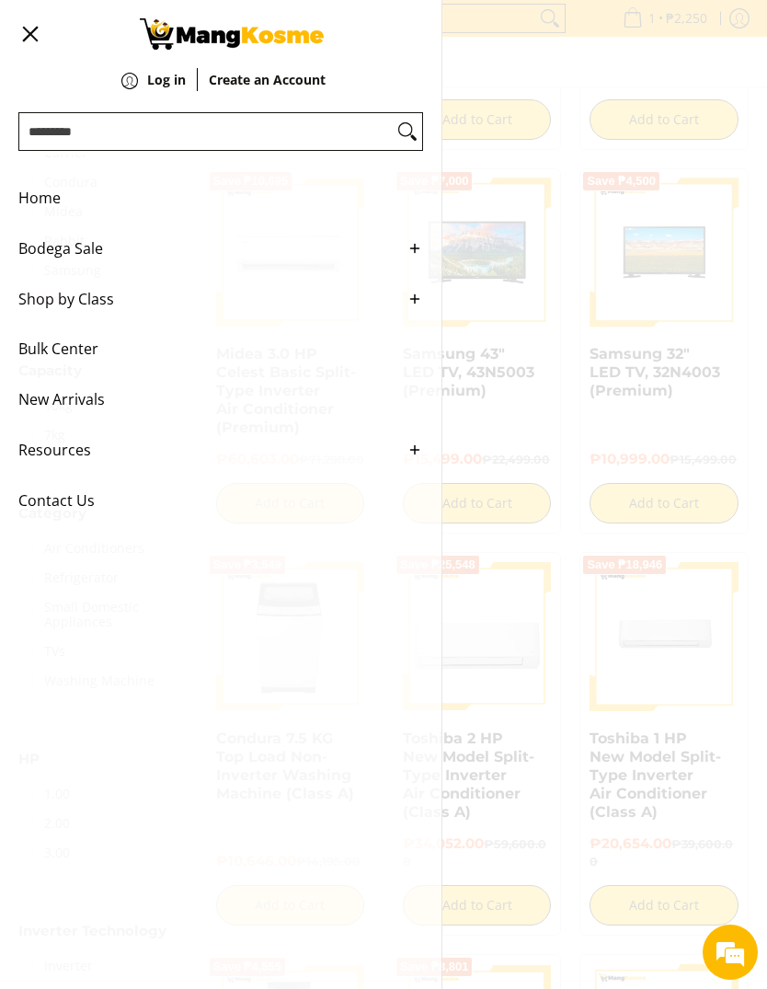
click at [29, 499] on span "Contact Us" at bounding box center [206, 500] width 377 height 51
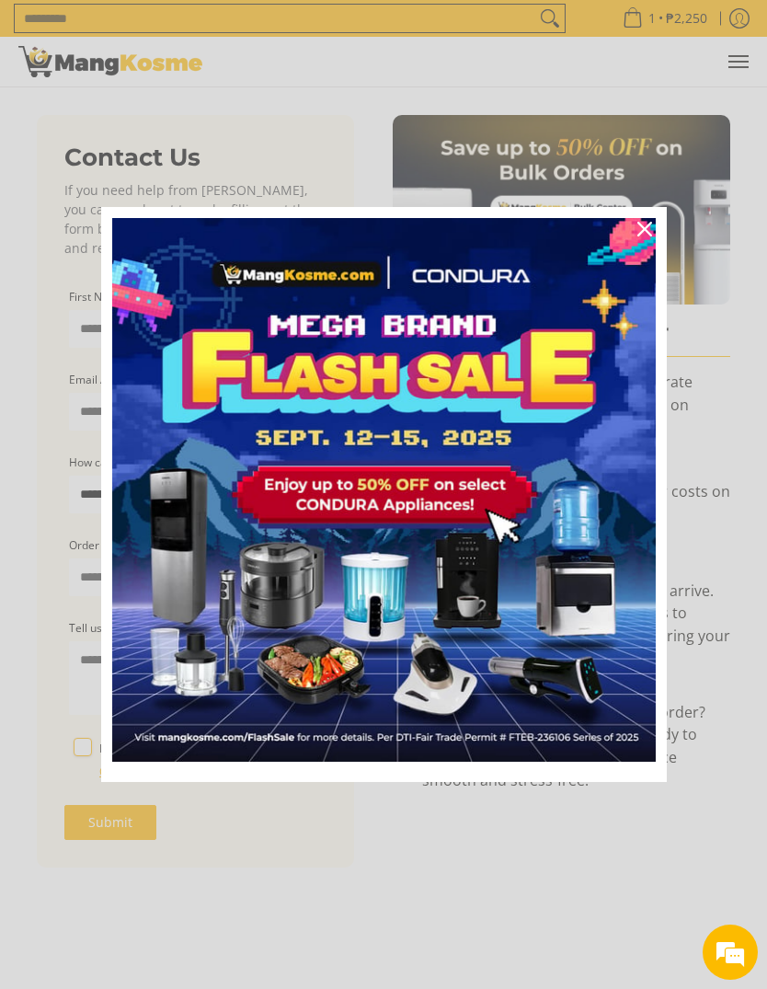
click at [643, 223] on icon "close icon" at bounding box center [644, 229] width 15 height 15
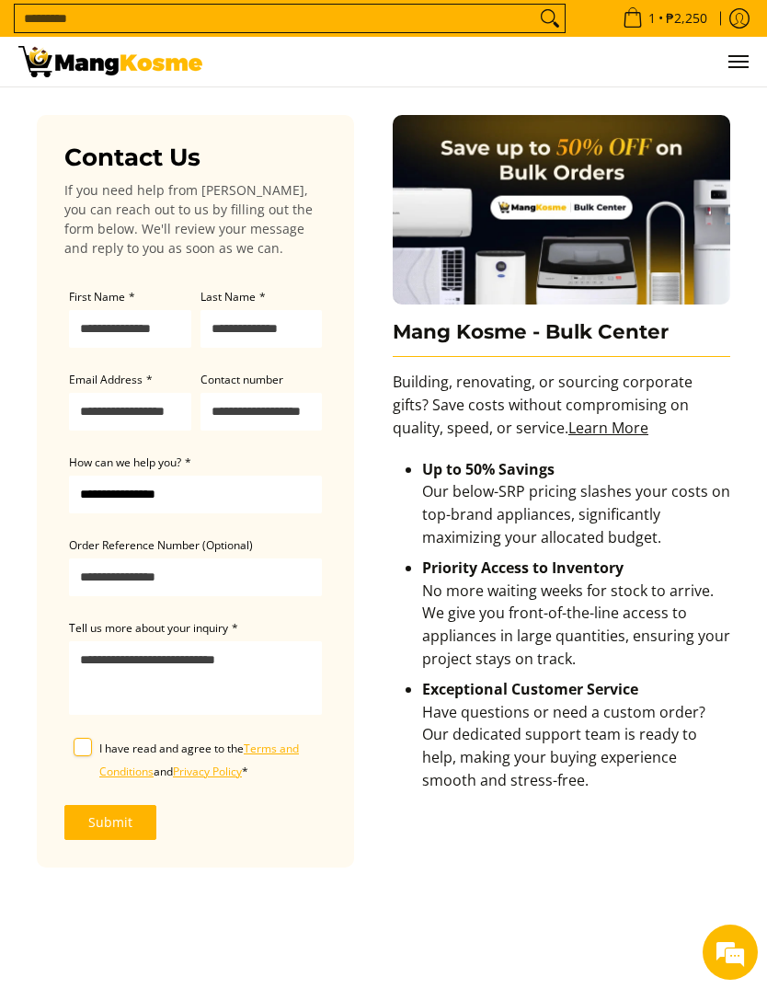
click at [99, 750] on label "I have read and agree to the Terms and Conditions and Privacy Policy *" at bounding box center [208, 760] width 218 height 46
click at [171, 498] on select "**********" at bounding box center [195, 494] width 253 height 38
click at [240, 22] on input "Search..." at bounding box center [275, 19] width 520 height 28
click at [731, 23] on icon "Log in" at bounding box center [739, 18] width 19 height 19
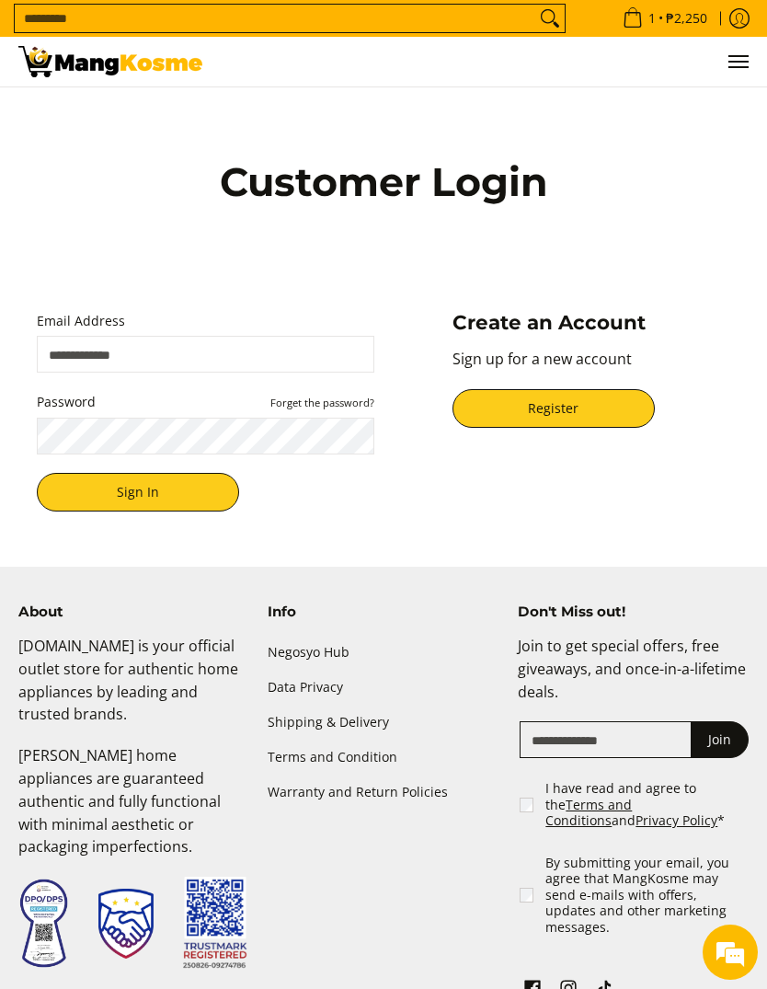
click at [563, 428] on link "Register" at bounding box center [553, 408] width 202 height 39
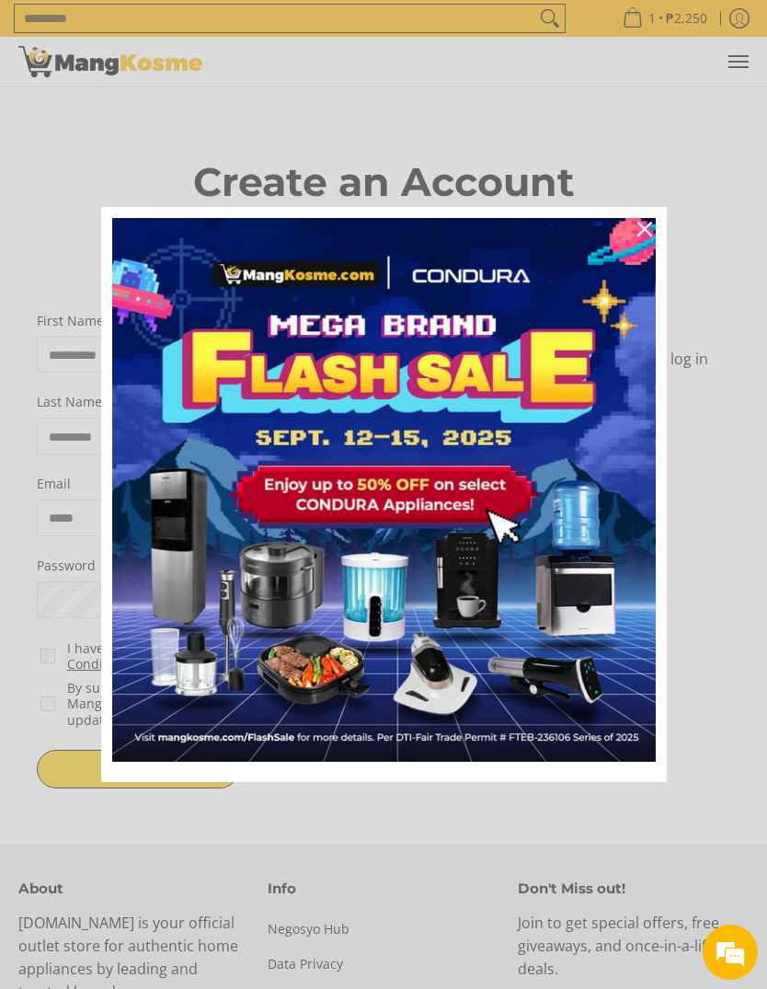
click at [638, 231] on icon "close icon" at bounding box center [644, 229] width 15 height 15
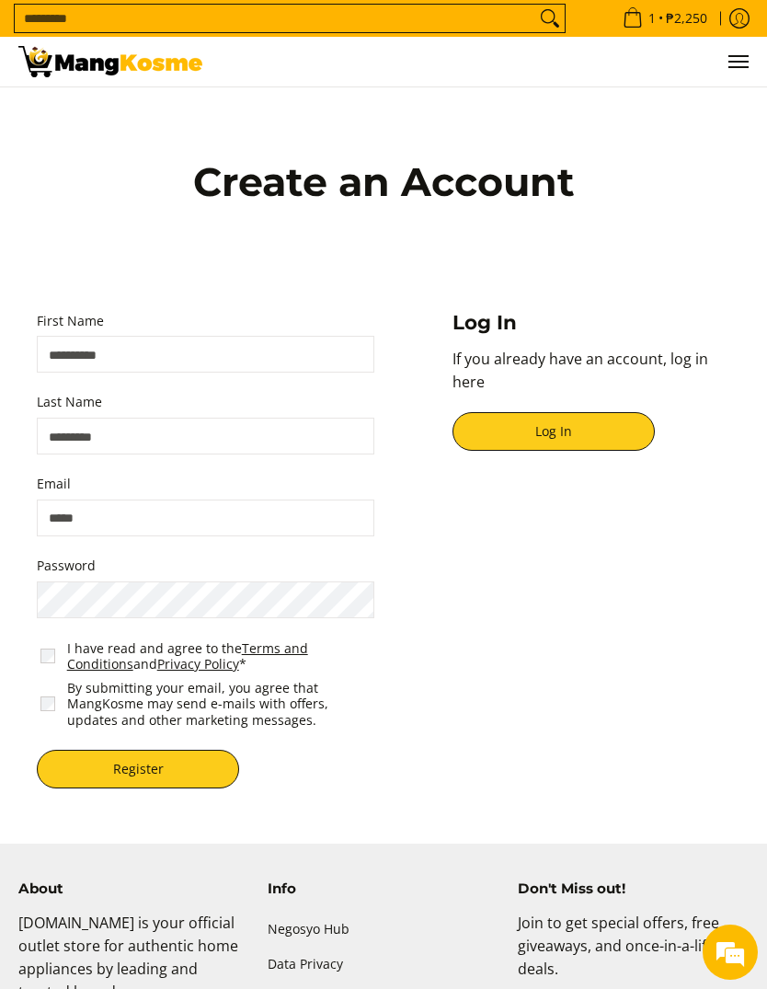
click at [551, 444] on link "Log In" at bounding box center [553, 431] width 202 height 39
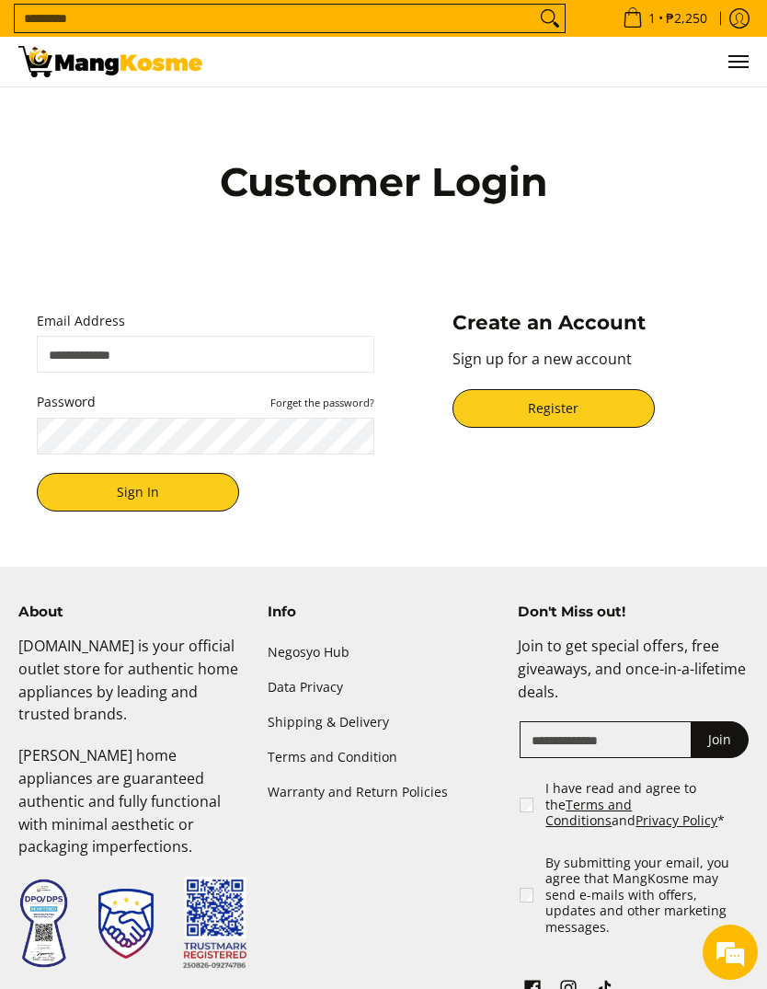
click at [559, 375] on p "Sign up for a new account" at bounding box center [591, 368] width 278 height 41
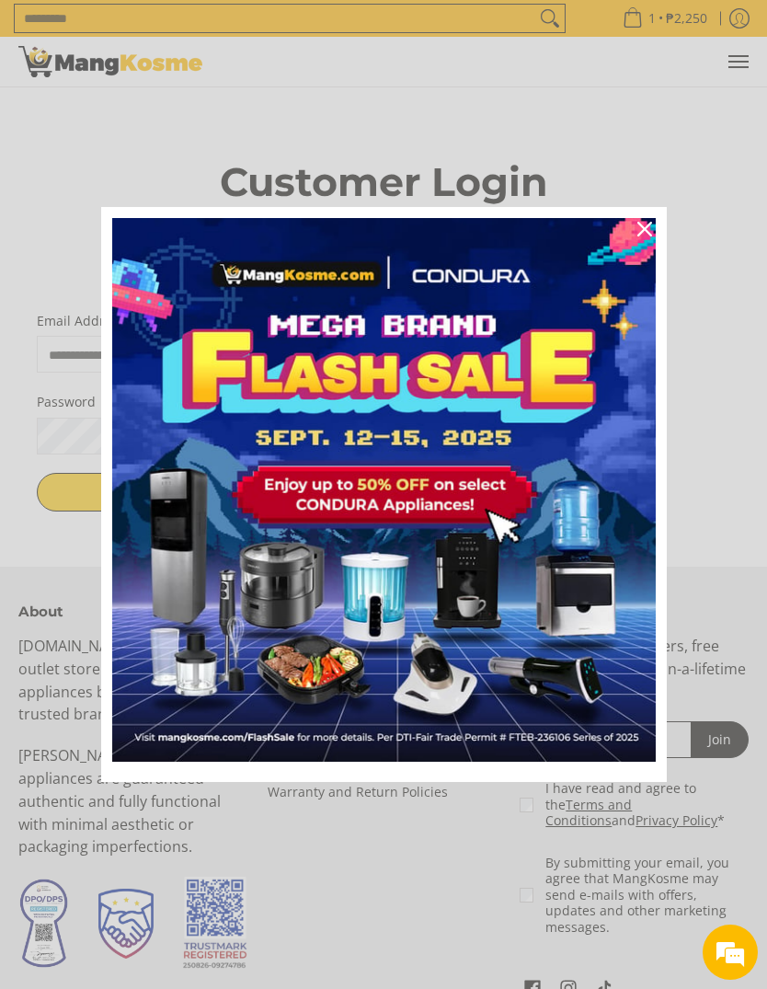
click at [645, 234] on icon "close icon" at bounding box center [644, 229] width 15 height 15
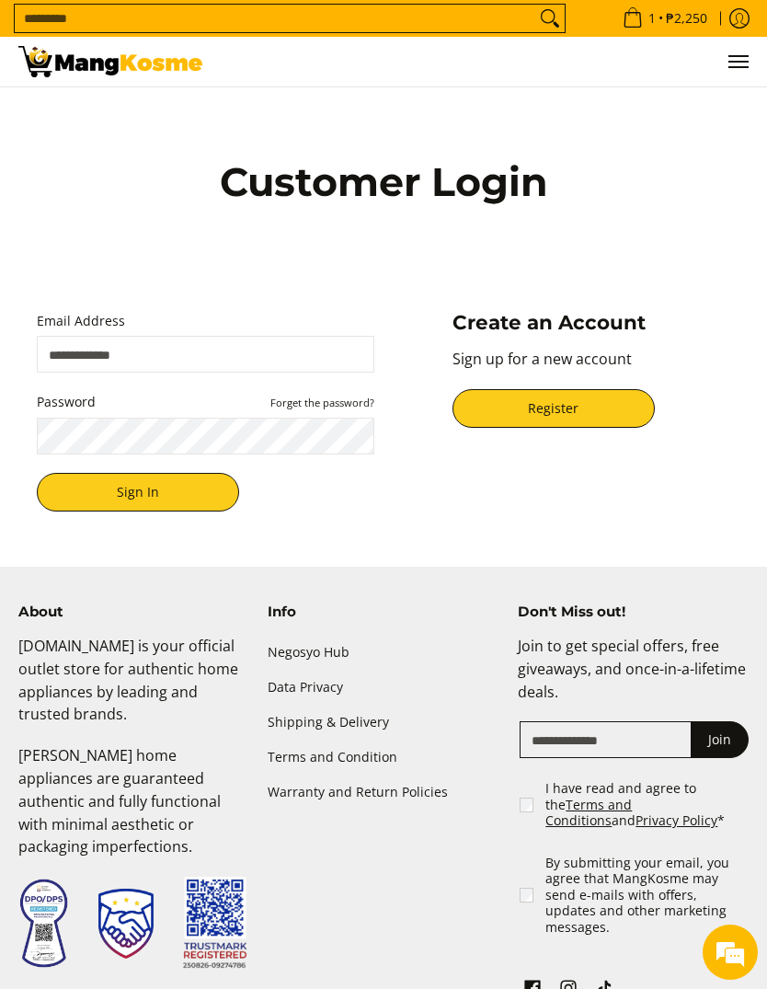
click at [545, 427] on link "Register" at bounding box center [553, 408] width 202 height 39
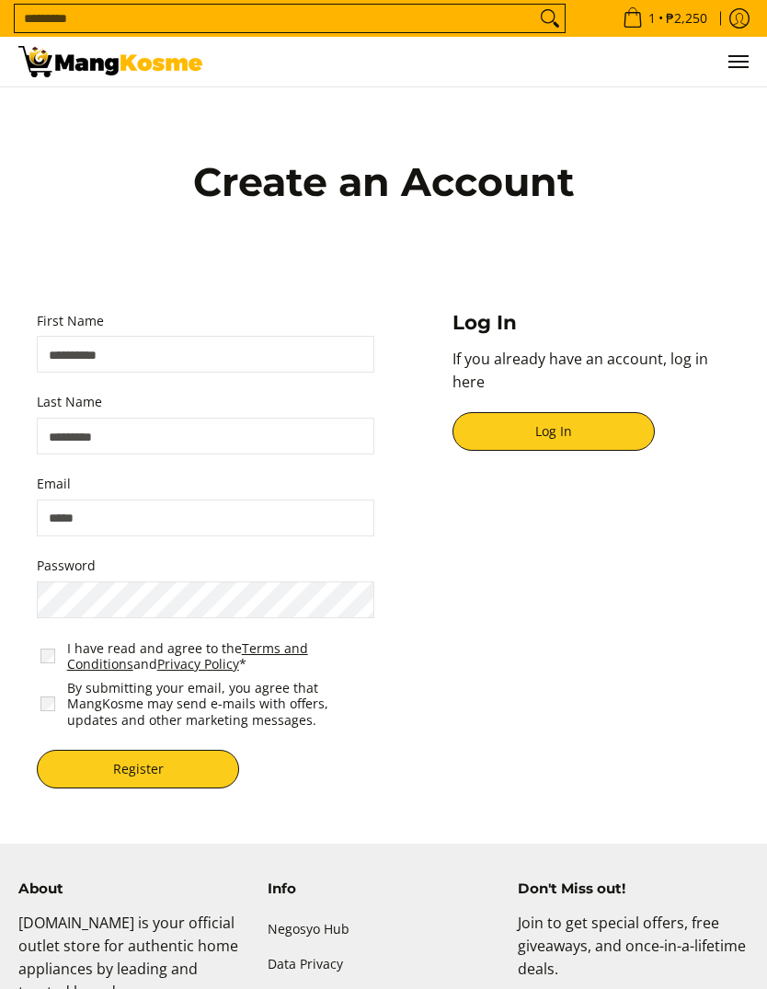
click at [123, 370] on input "First Name" at bounding box center [205, 354] width 337 height 37
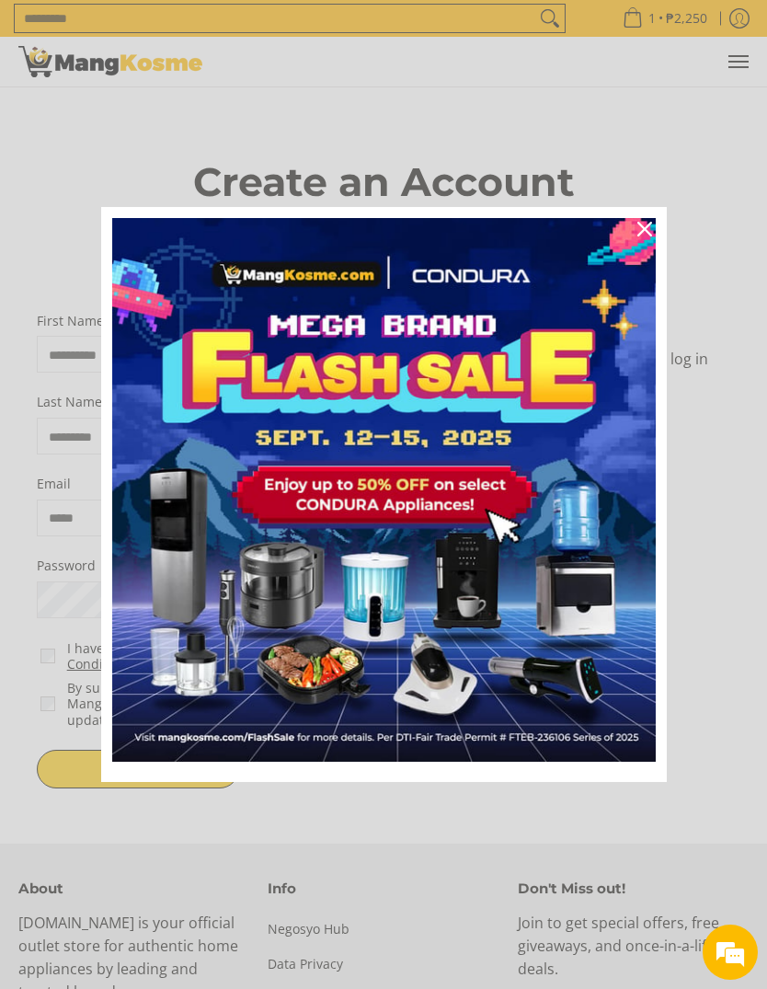
click at [643, 231] on icon "close icon" at bounding box center [644, 229] width 15 height 15
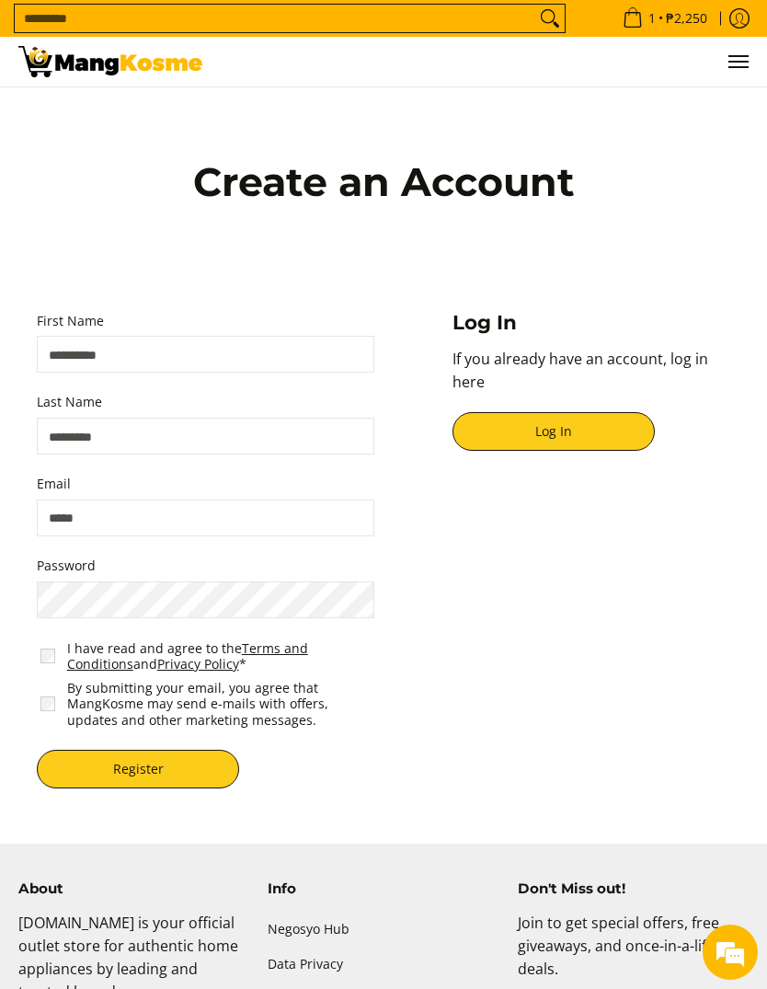
click at [130, 372] on input "First Name" at bounding box center [205, 354] width 337 height 37
type input "*****"
type input "*********"
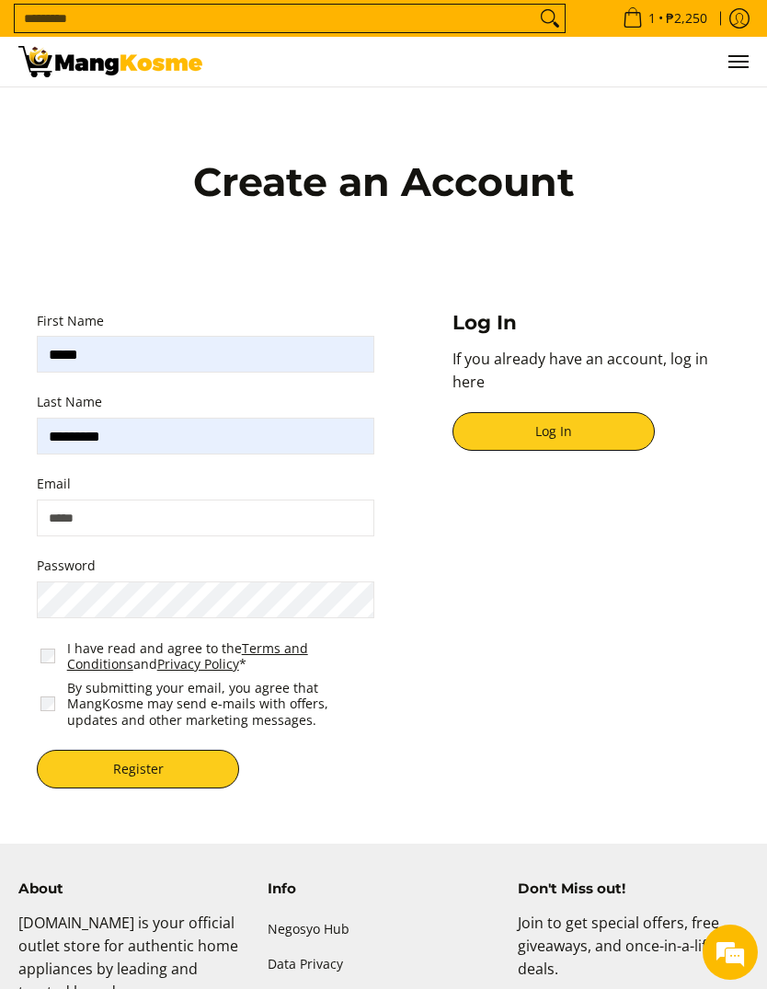
click at [108, 527] on input "Email" at bounding box center [205, 517] width 337 height 37
type input "**********"
click at [117, 788] on button "Register" at bounding box center [138, 768] width 202 height 39
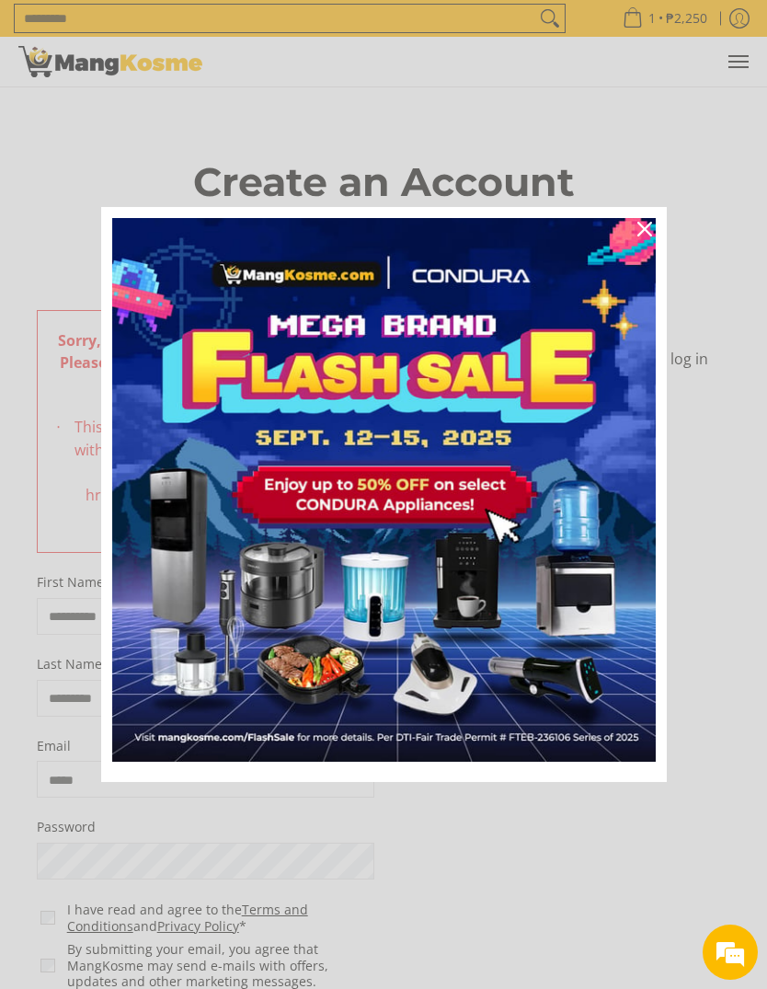
click at [645, 240] on div "Close" at bounding box center [644, 228] width 29 height 29
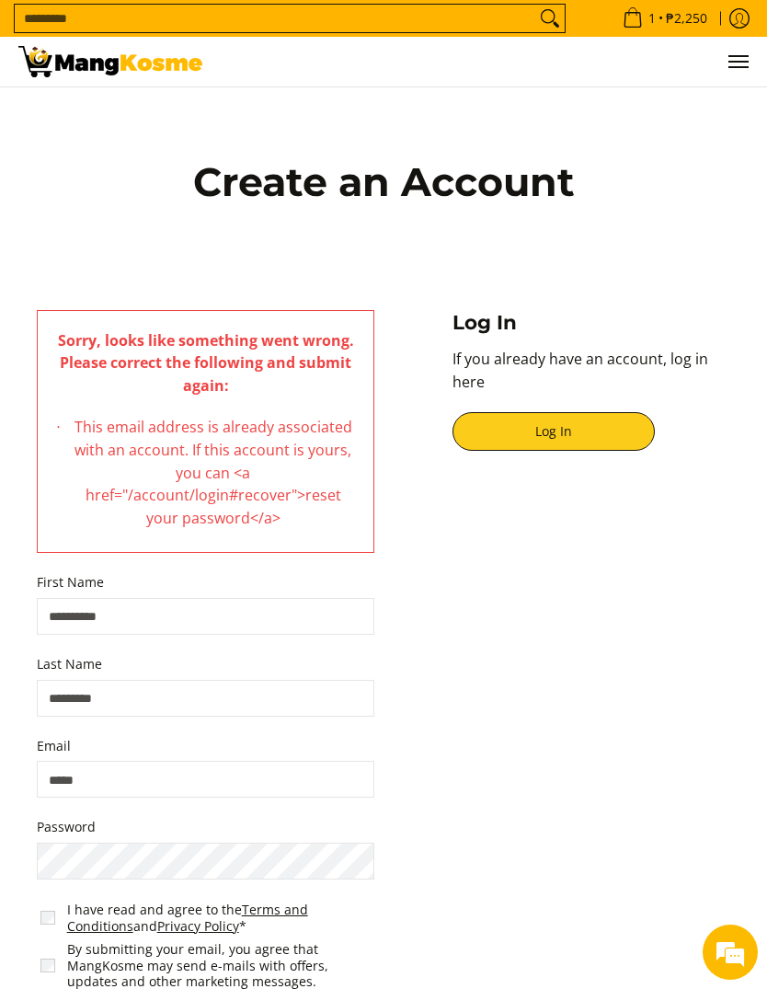
click at [549, 449] on link "Log In" at bounding box center [553, 431] width 202 height 39
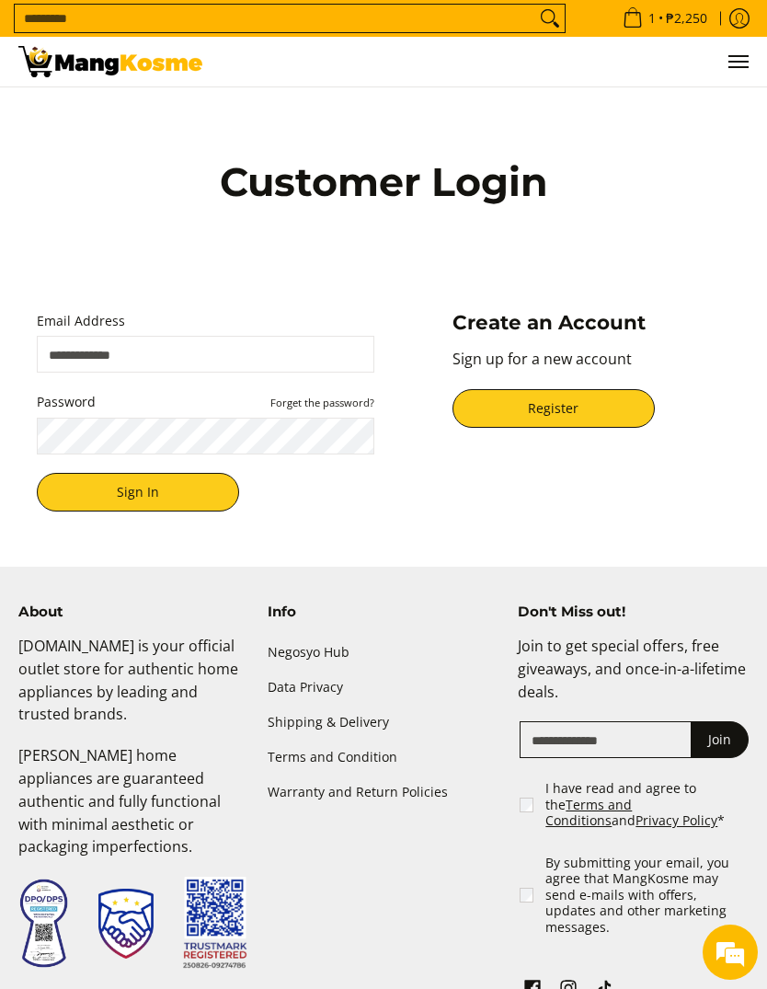
click at [137, 372] on input "Email Address" at bounding box center [205, 354] width 337 height 37
type input "**********"
click at [152, 504] on button "Sign In" at bounding box center [138, 492] width 202 height 39
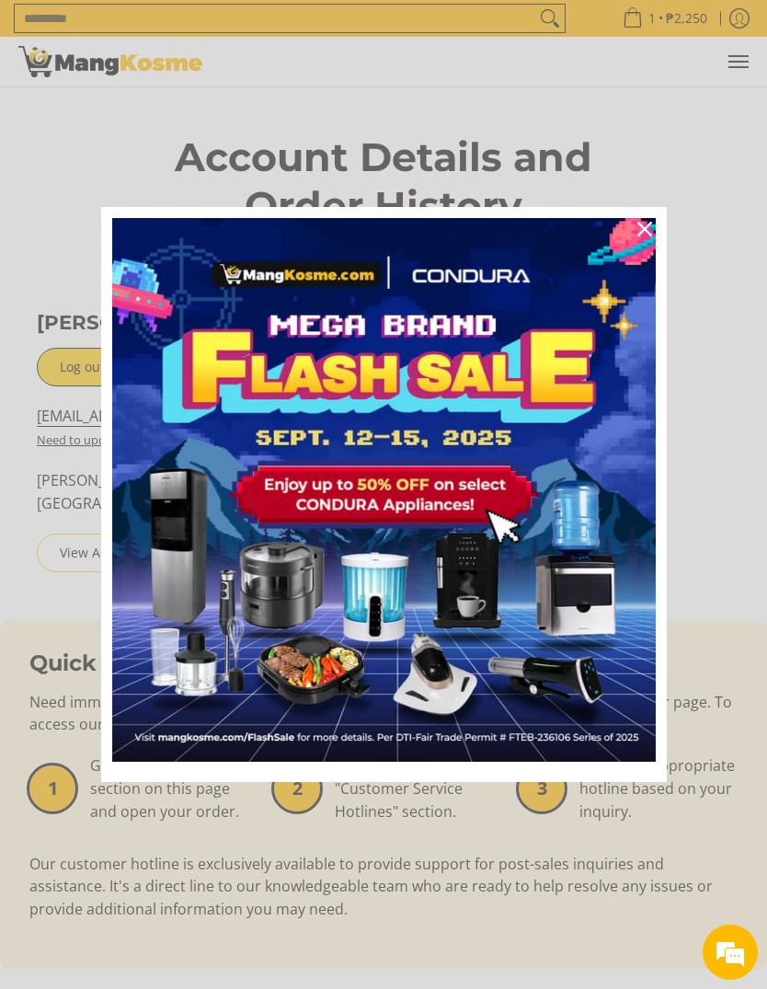
click at [646, 231] on icon "close icon" at bounding box center [644, 229] width 15 height 15
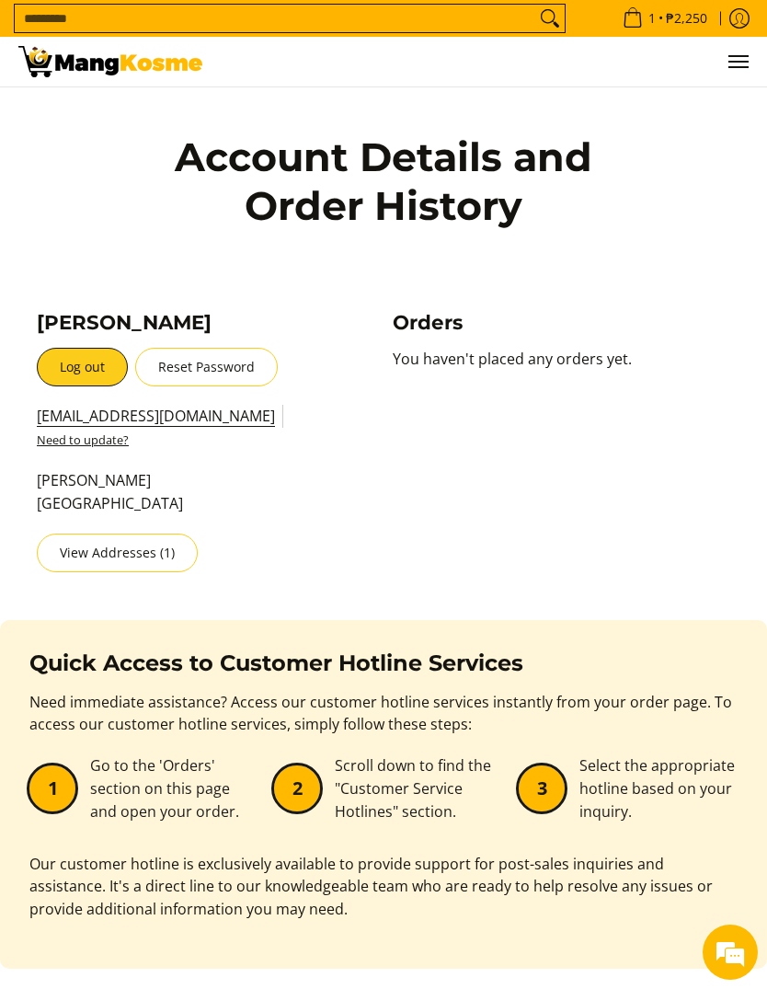
click at [125, 562] on link "View Addresses (1)" at bounding box center [117, 552] width 161 height 39
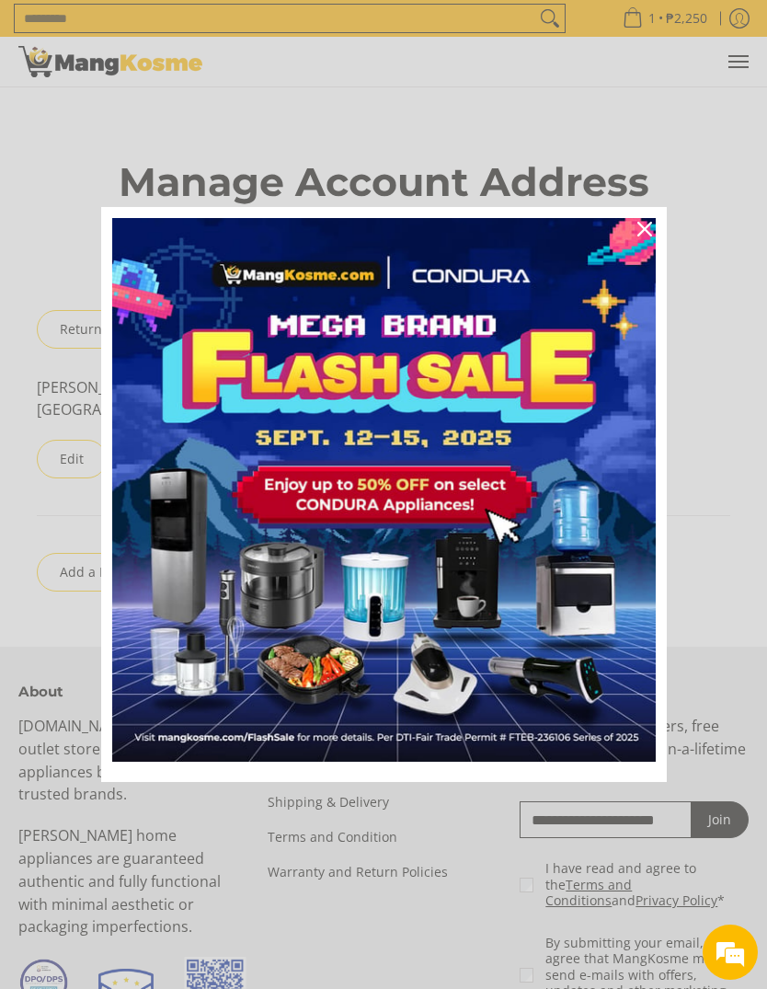
click at [641, 230] on icon "close icon" at bounding box center [644, 229] width 15 height 15
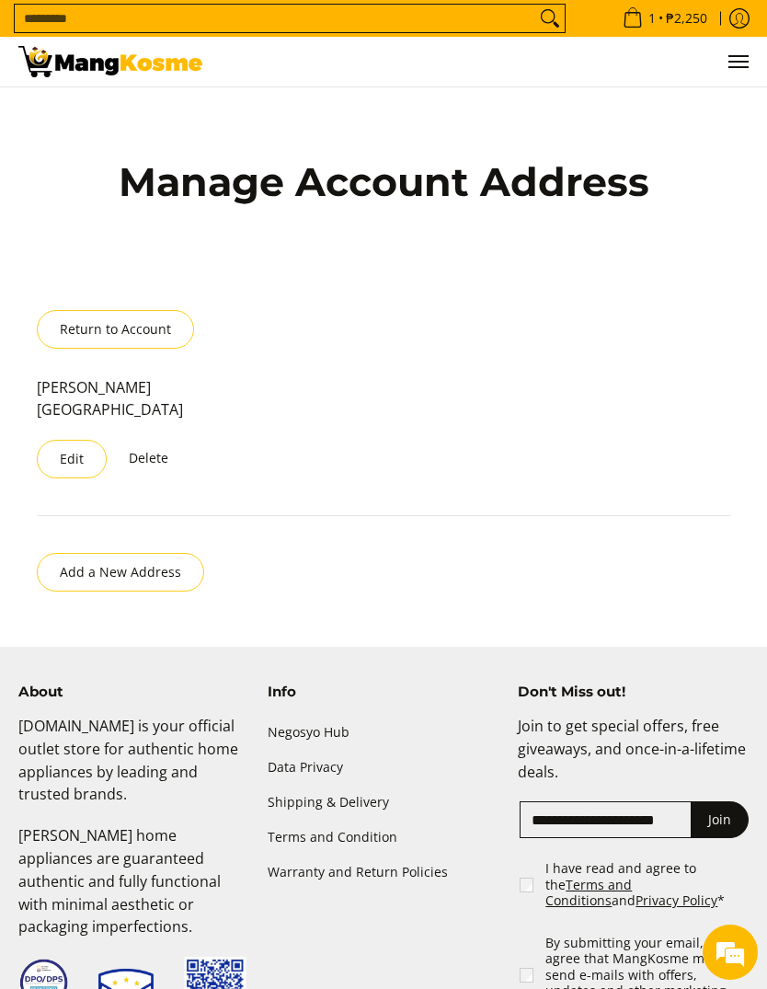
click at [74, 473] on button "Edit" at bounding box center [72, 459] width 70 height 39
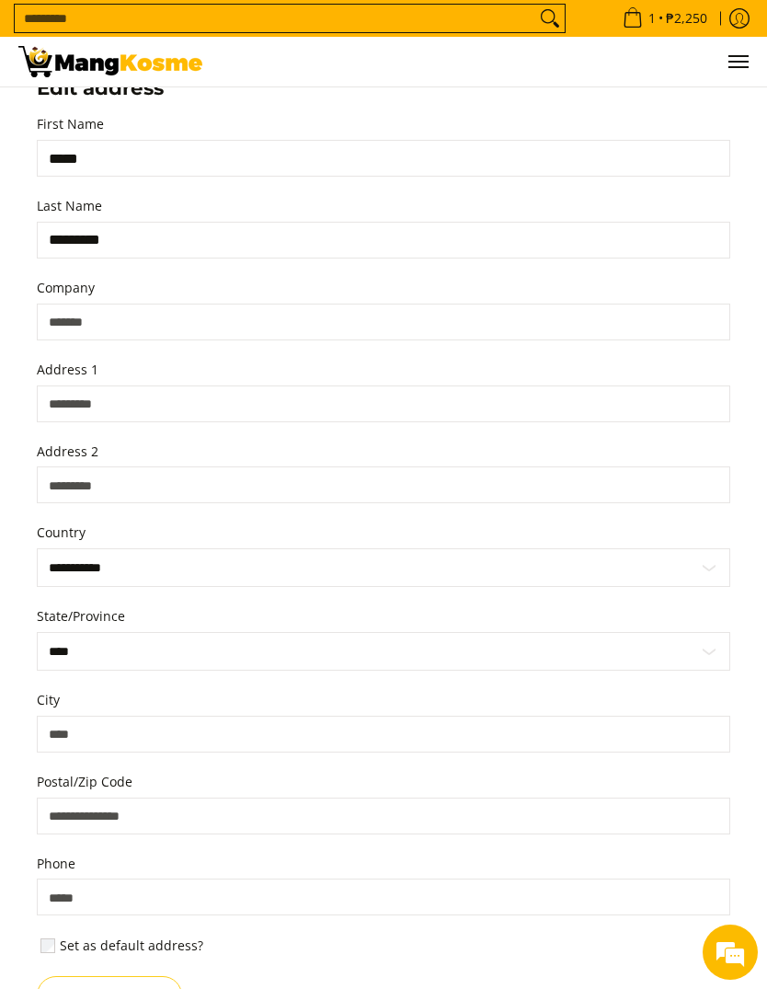
click at [146, 418] on input "Address 1" at bounding box center [383, 403] width 693 height 37
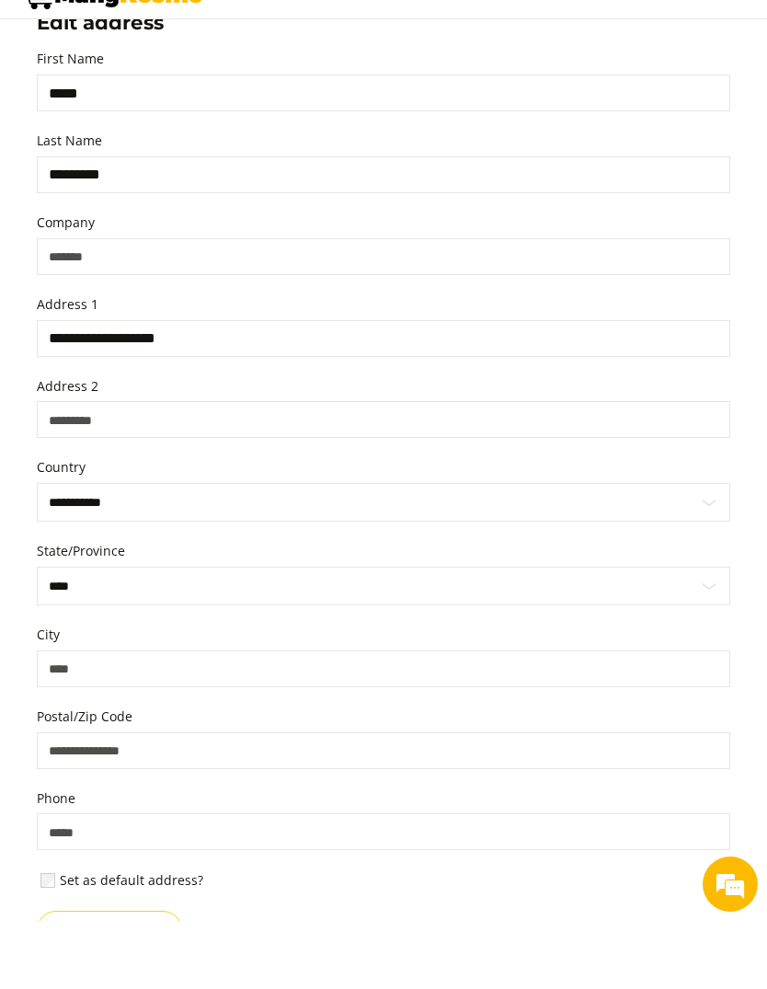
type input "**********"
click at [105, 635] on select "**********" at bounding box center [383, 654] width 693 height 39
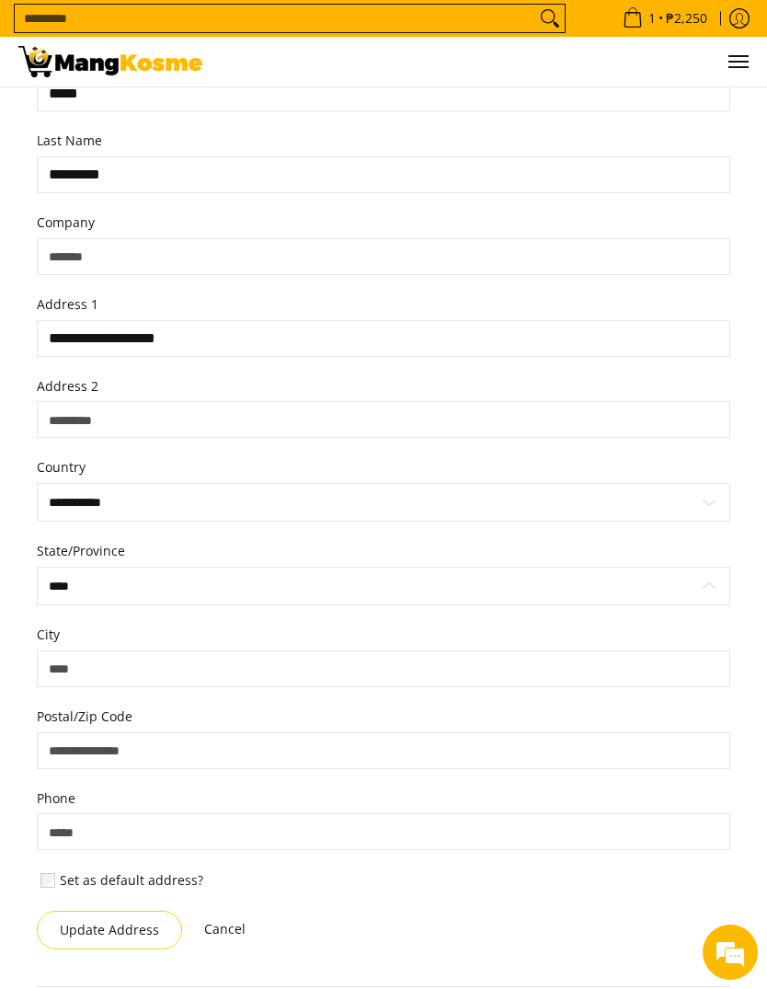
select select "**********"
click at [109, 685] on input "City" at bounding box center [383, 668] width 693 height 37
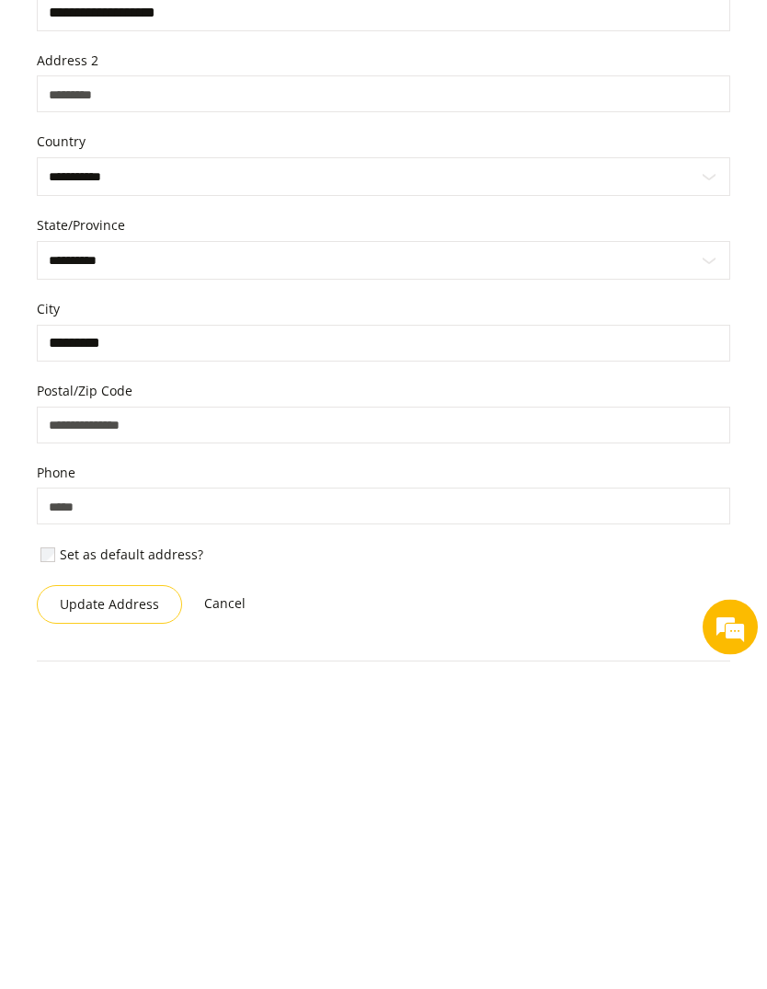
type input "*********"
click at [107, 732] on input "Postal/Zip Code" at bounding box center [383, 750] width 693 height 37
type input "****"
click at [105, 813] on input "Phone" at bounding box center [383, 831] width 693 height 37
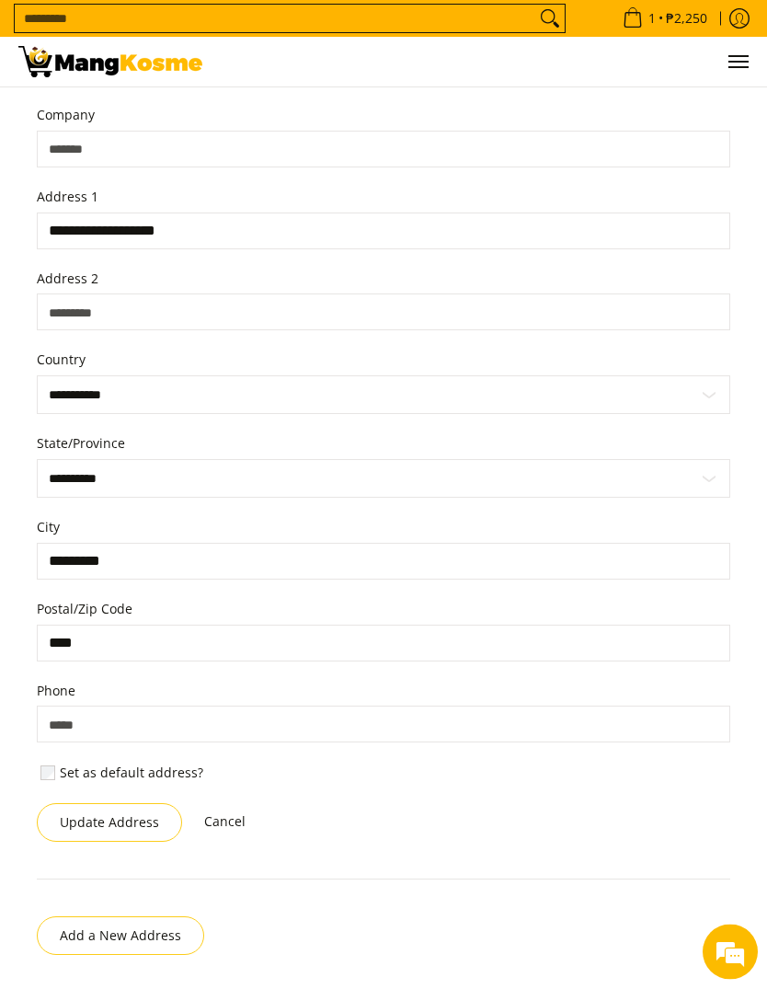
scroll to position [460, 0]
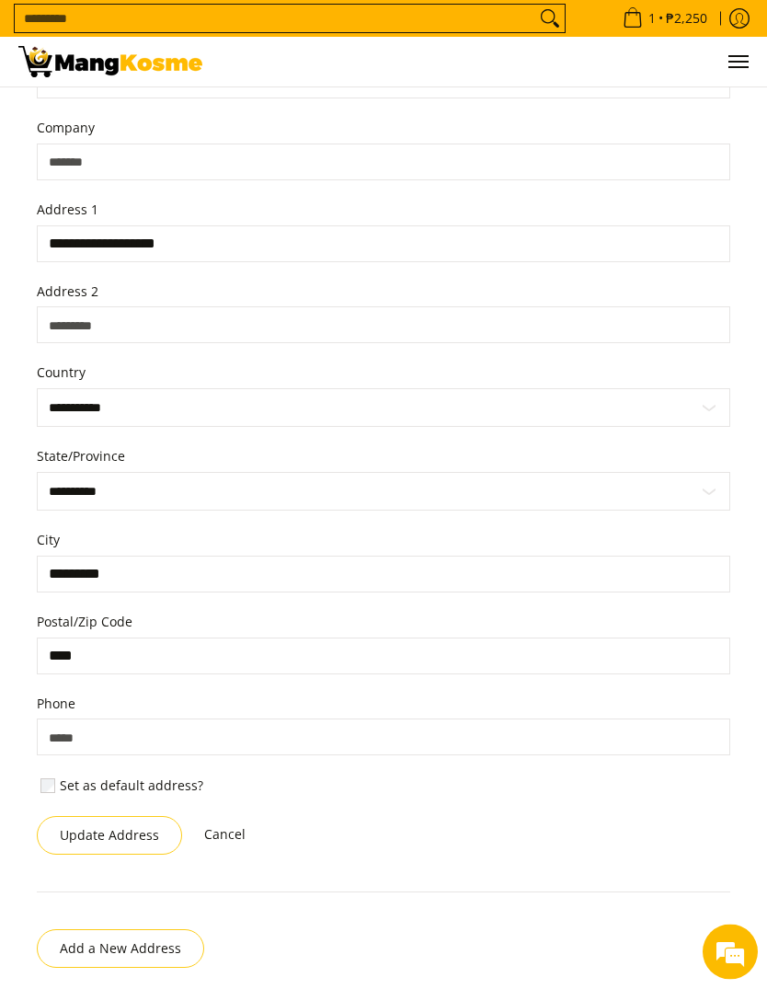
click at [234, 258] on input "**********" at bounding box center [383, 244] width 693 height 37
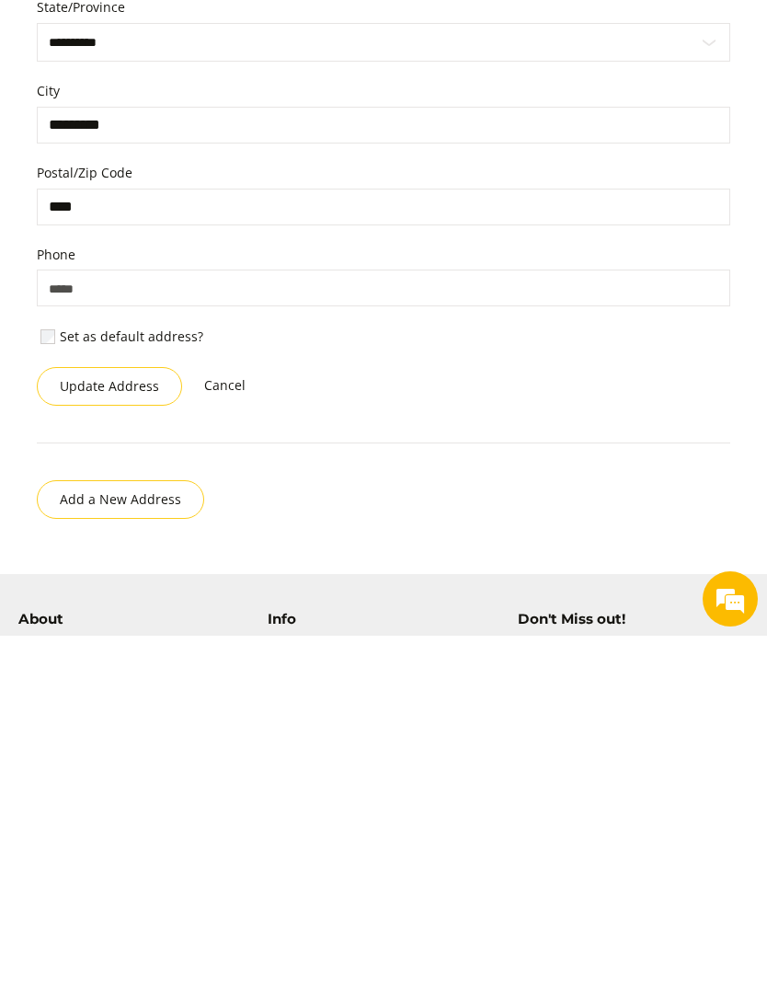
scroll to position [556, 0]
type input "**********"
click at [109, 720] on button "Update Address" at bounding box center [109, 739] width 145 height 39
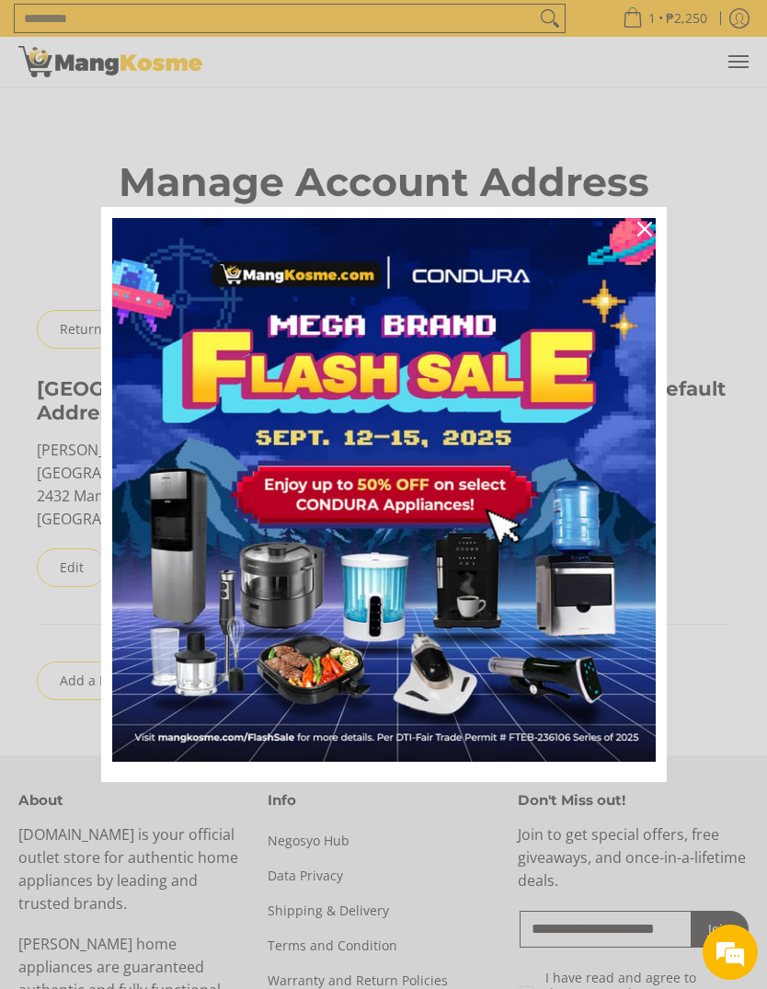
click at [642, 229] on icon "close icon" at bounding box center [644, 229] width 15 height 15
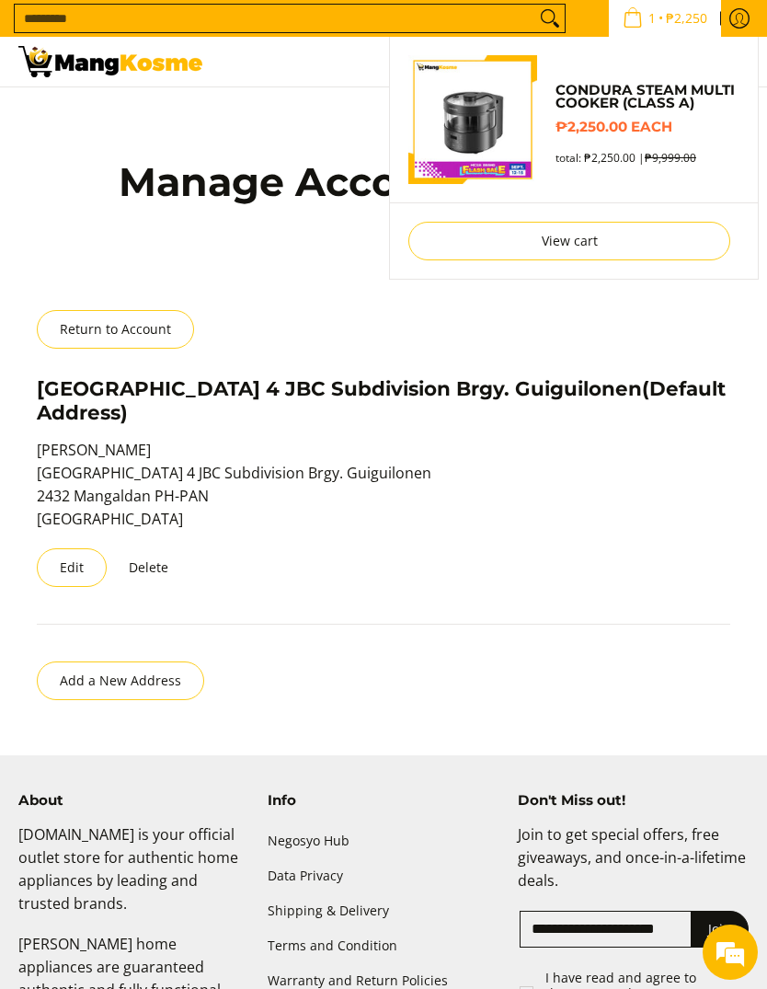
click at [452, 127] on img "Sub Menu" at bounding box center [472, 119] width 129 height 129
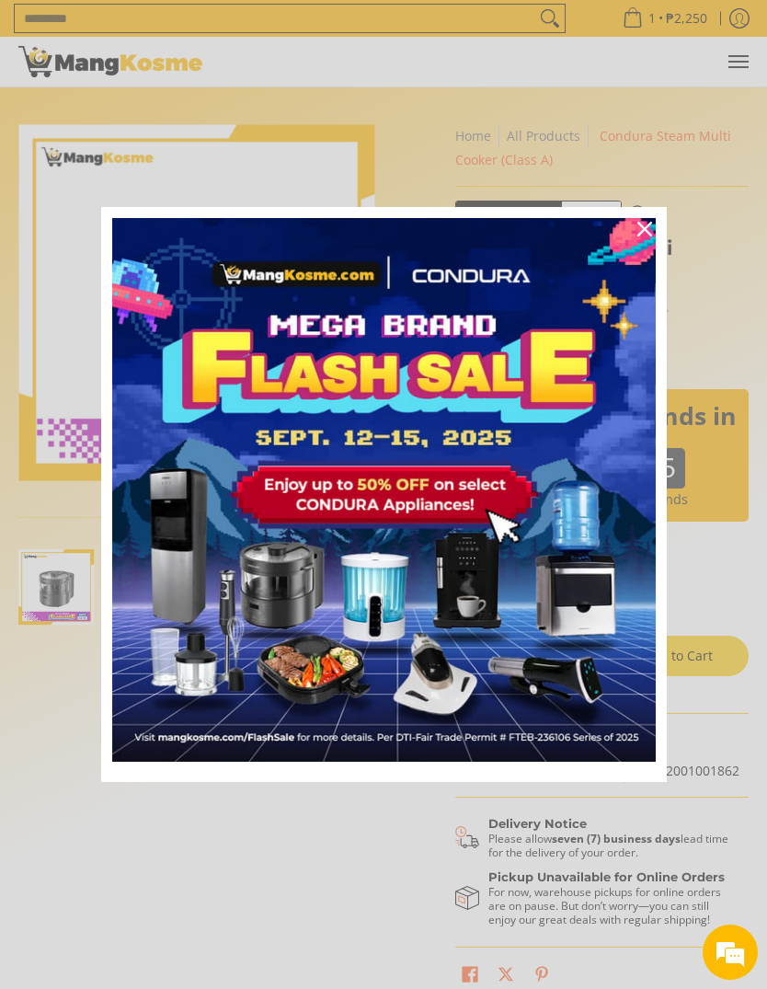
click at [643, 226] on icon "close icon" at bounding box center [644, 229] width 15 height 15
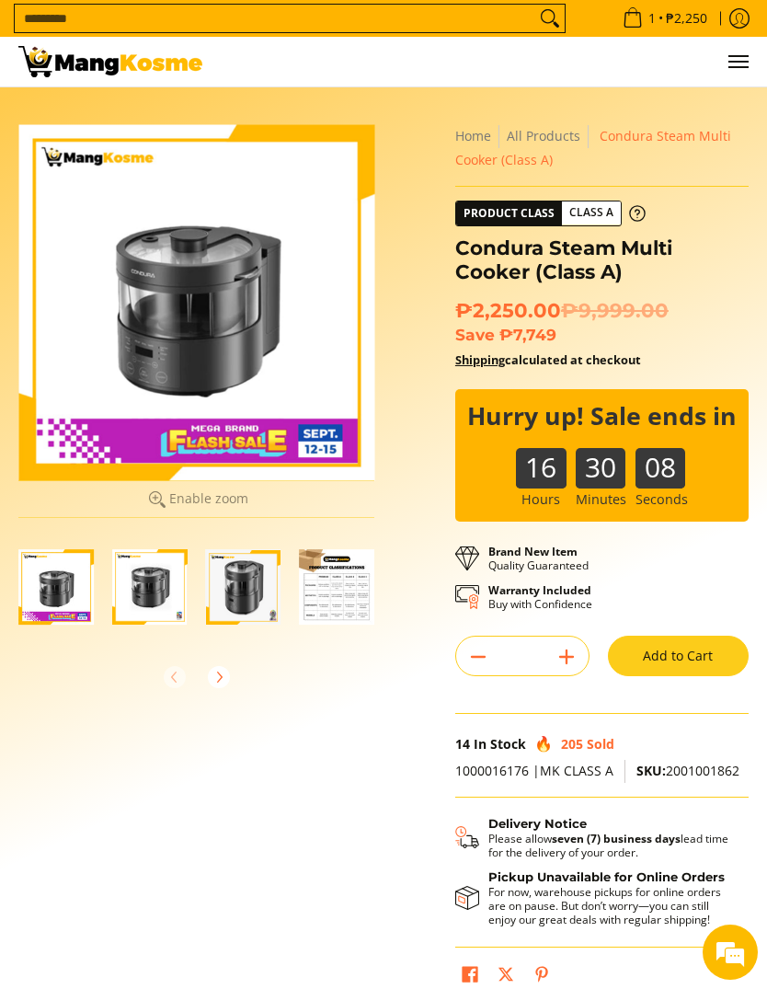
click at [227, 344] on div at bounding box center [196, 302] width 356 height 356
click at [140, 615] on img "Condura Steam Multi Cooker (Class A)-2" at bounding box center [149, 586] width 75 height 75
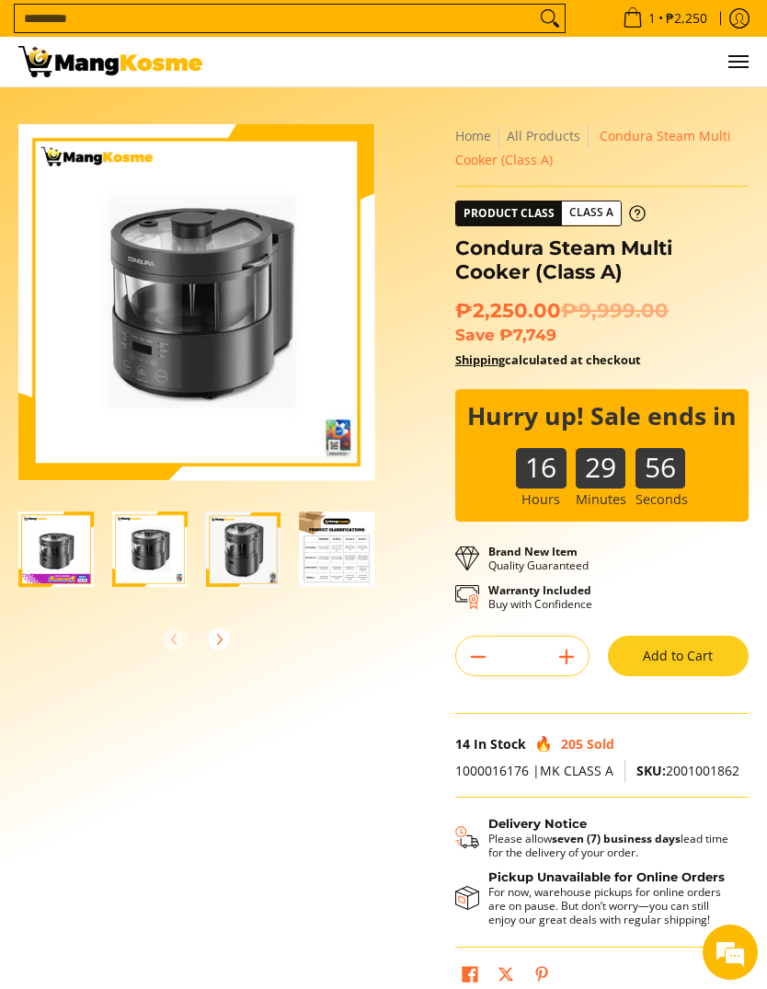
click at [260, 573] on img "Condura Steam Multi Cooker (Class A)-3" at bounding box center [243, 548] width 75 height 75
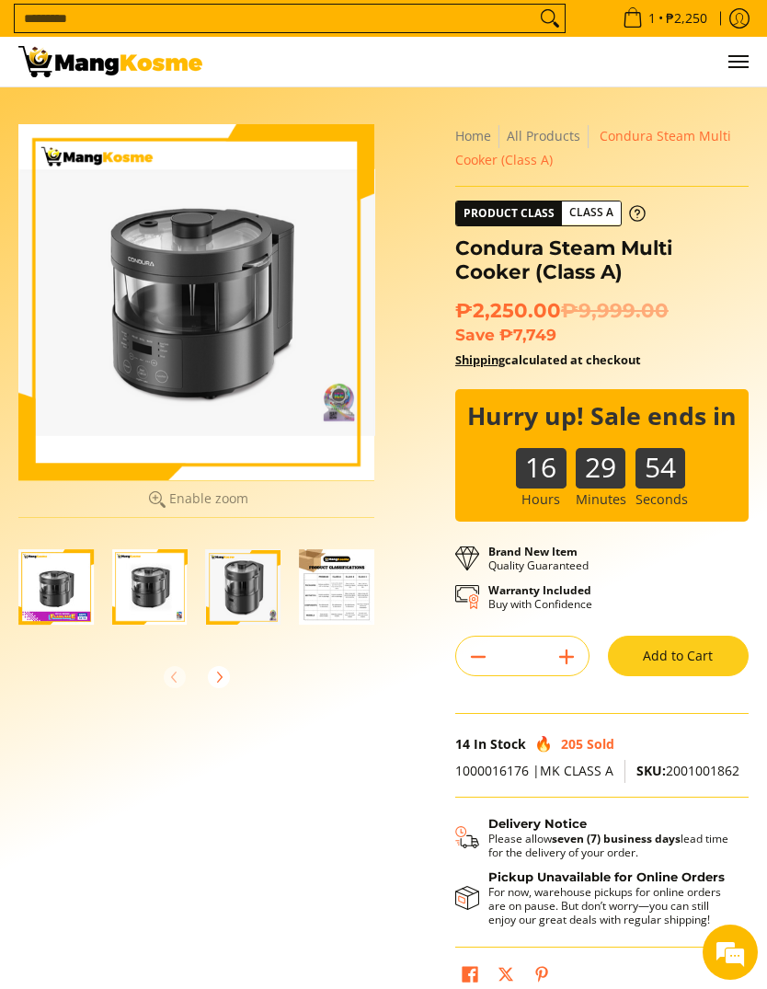
click at [258, 594] on img "Condura Steam Multi Cooker (Class A)-3" at bounding box center [243, 586] width 75 height 75
click at [253, 589] on img "Condura Steam Multi Cooker (Class A)-3" at bounding box center [243, 586] width 75 height 75
click at [257, 582] on img "Condura Steam Multi Cooker (Class A)-3" at bounding box center [243, 586] width 75 height 75
click at [250, 598] on img "Condura Steam Multi Cooker (Class A)-3" at bounding box center [243, 586] width 75 height 75
click at [141, 606] on img "Condura Steam Multi Cooker (Class A)-2" at bounding box center [149, 586] width 75 height 75
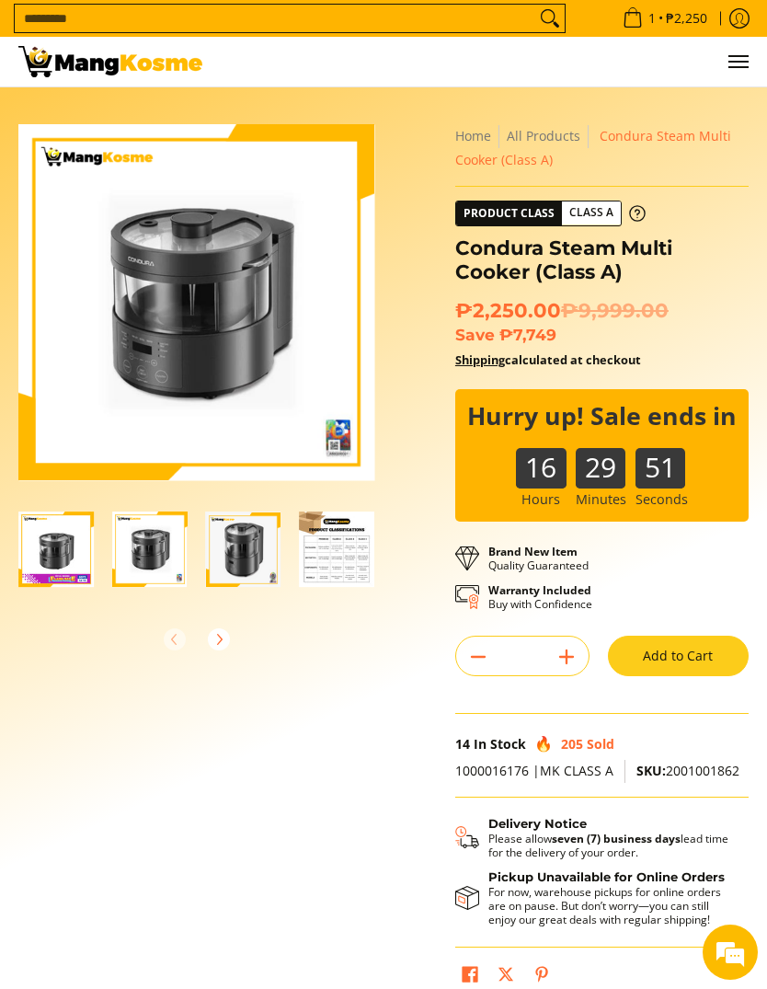
click at [248, 587] on img "Condura Steam Multi Cooker (Class A)-3" at bounding box center [243, 548] width 75 height 75
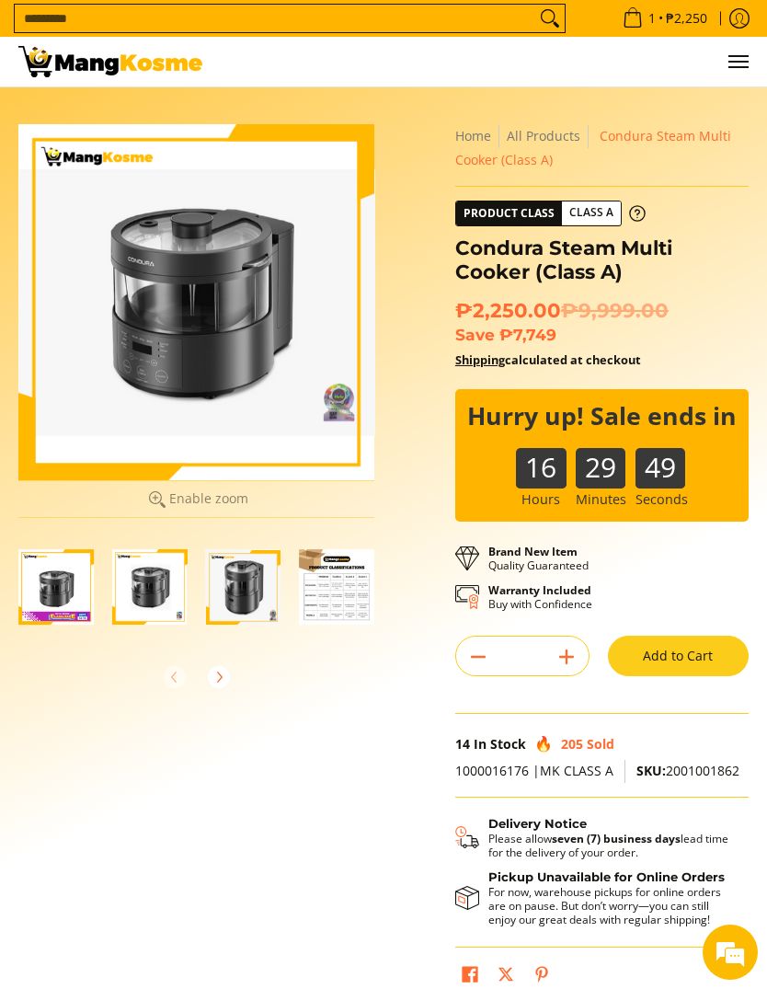
click at [346, 591] on img "Condura Steam Multi Cooker (Class A)-4" at bounding box center [336, 586] width 75 height 75
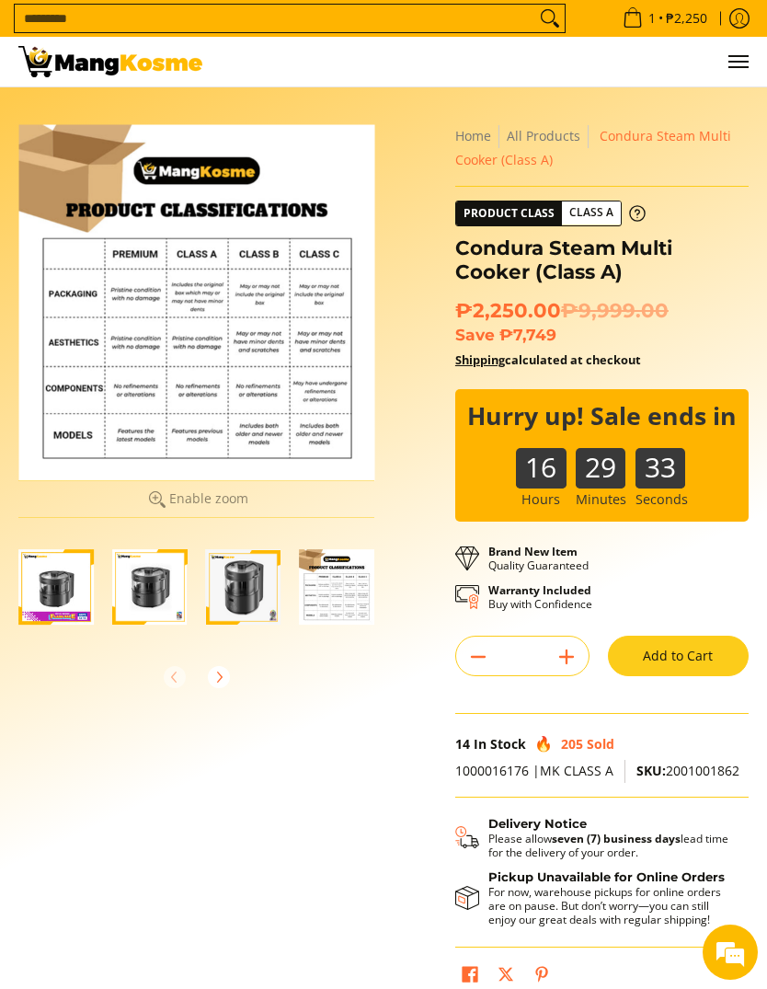
click at [747, 55] on button "Menu" at bounding box center [737, 62] width 22 height 50
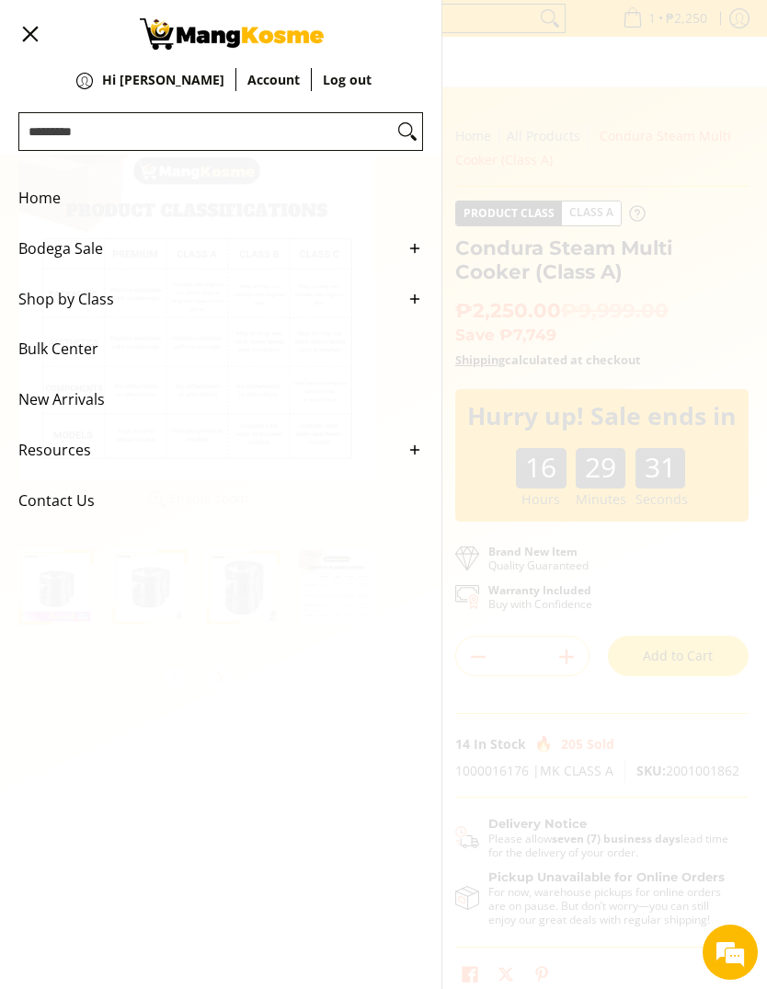
click at [83, 315] on span "Shop by Class" at bounding box center [206, 299] width 377 height 51
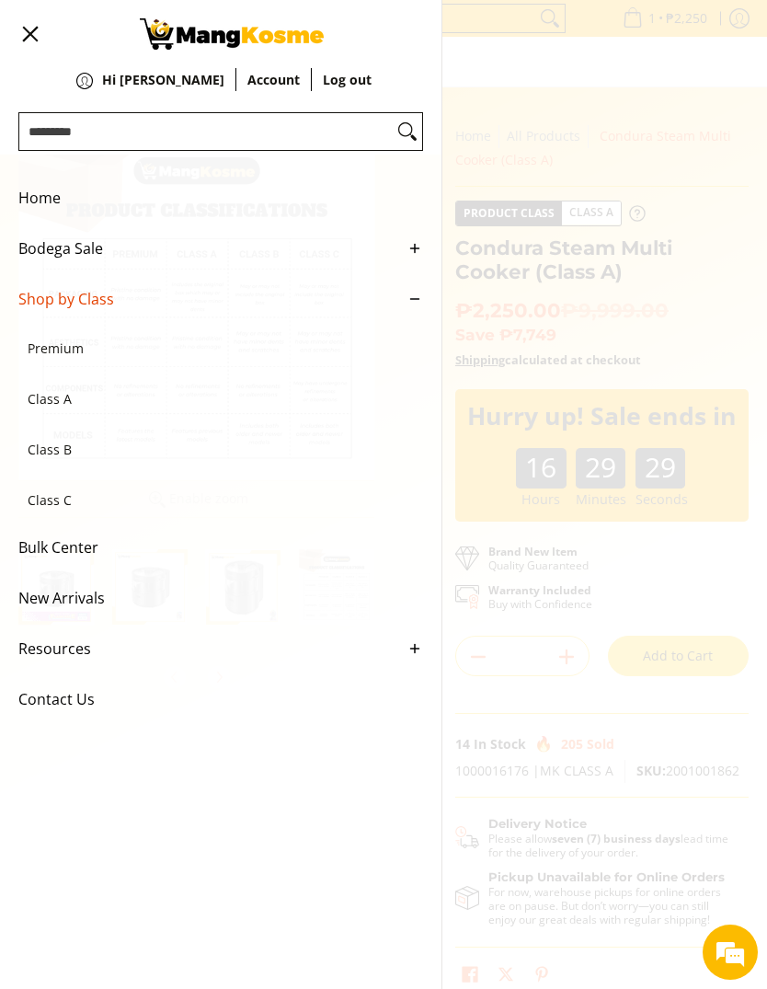
click at [43, 202] on span "Home" at bounding box center [206, 198] width 377 height 51
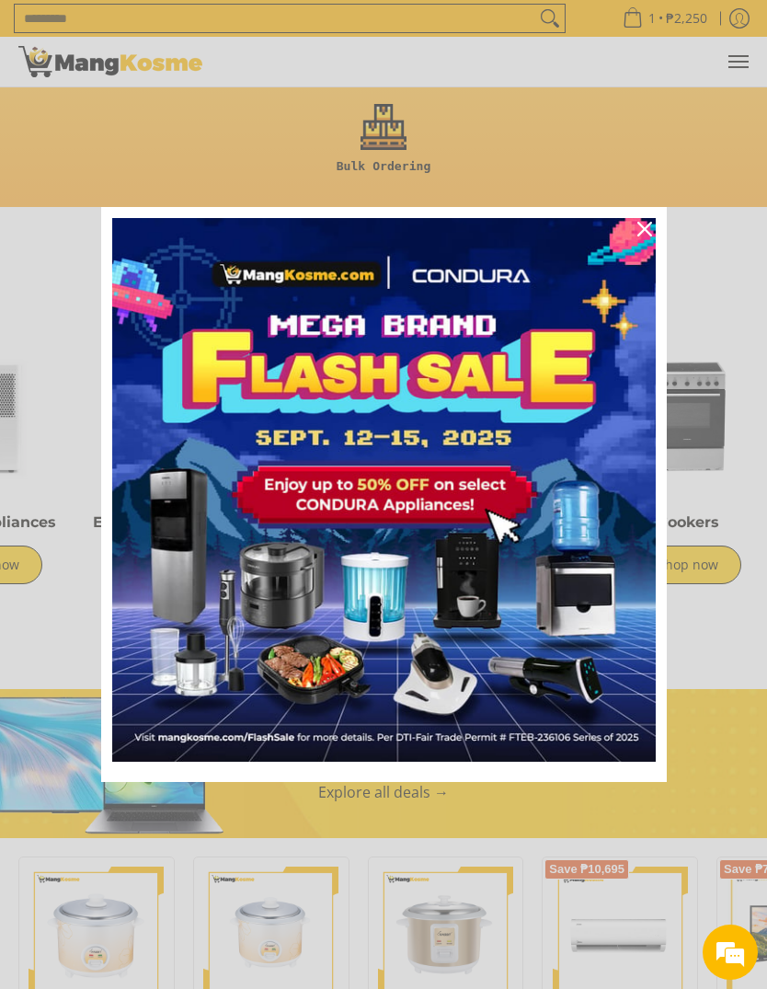
scroll to position [0, 456]
click at [635, 244] on div "Close" at bounding box center [644, 228] width 29 height 29
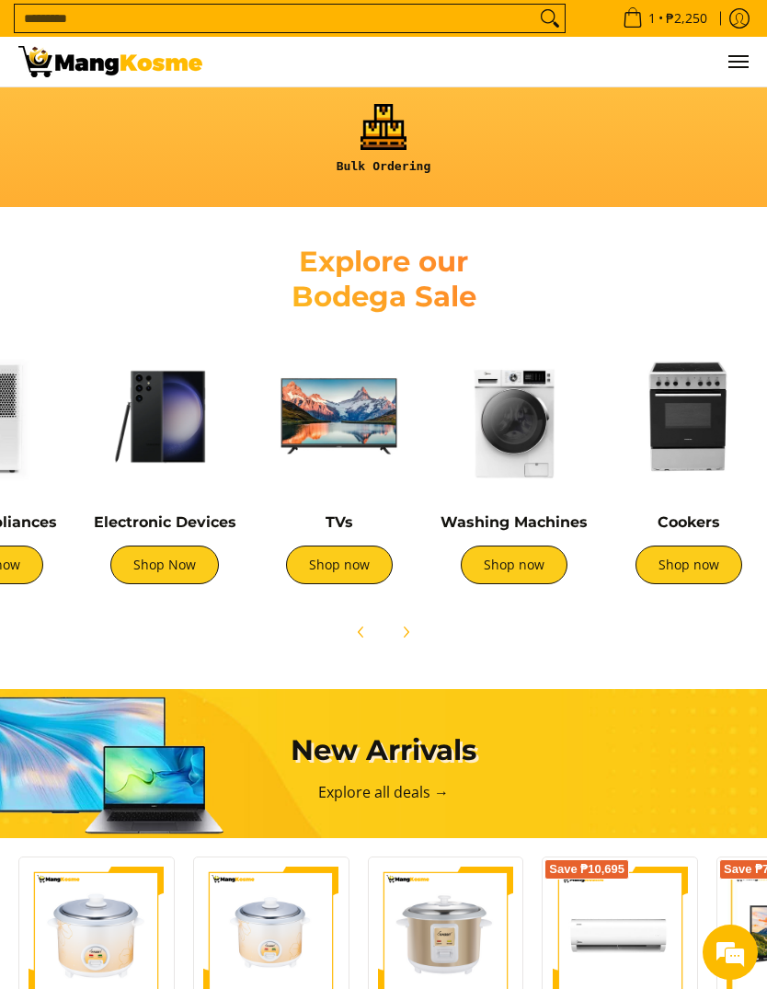
click at [701, 433] on img at bounding box center [689, 416] width 156 height 156
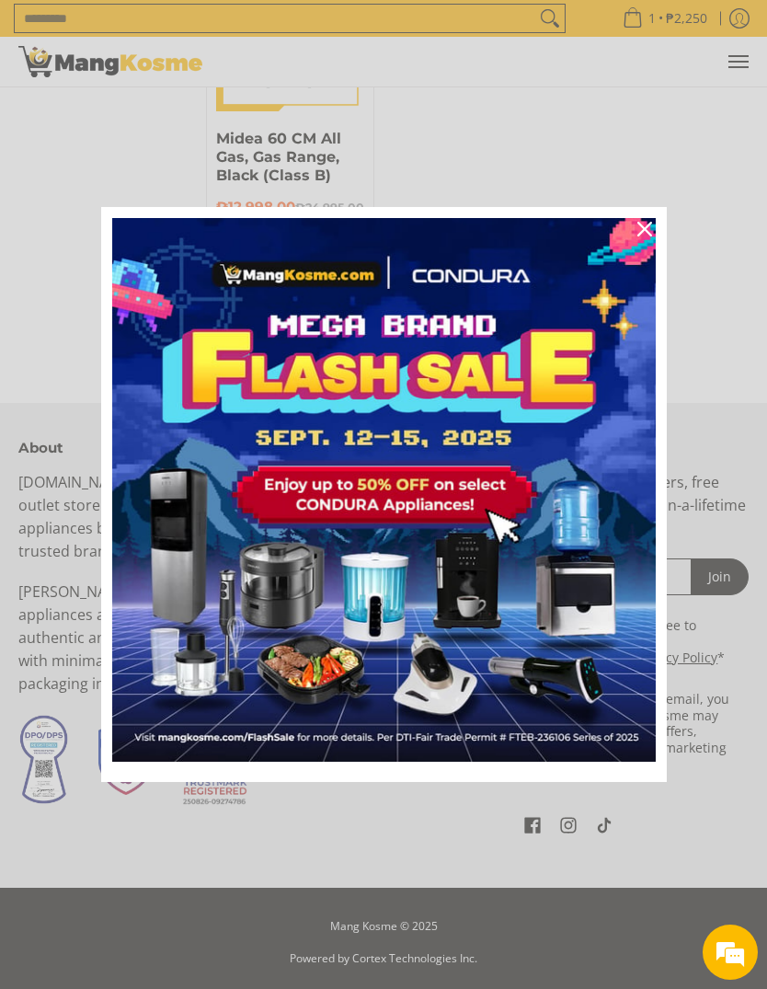
click at [650, 231] on icon "close icon" at bounding box center [644, 229] width 15 height 15
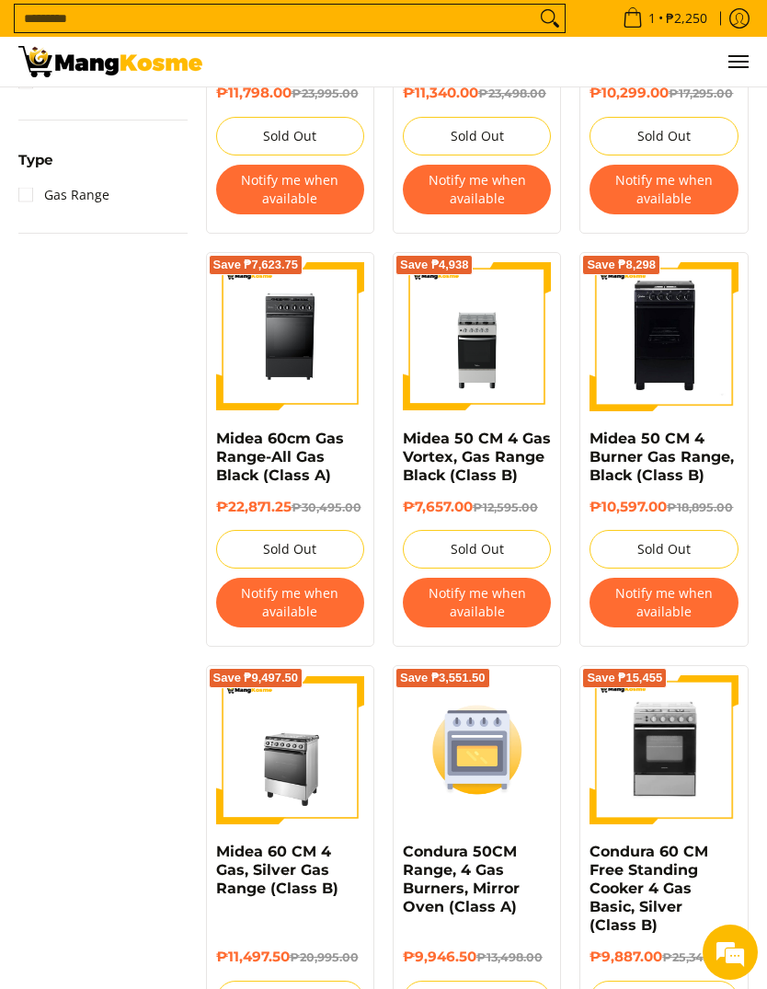
scroll to position [881, 0]
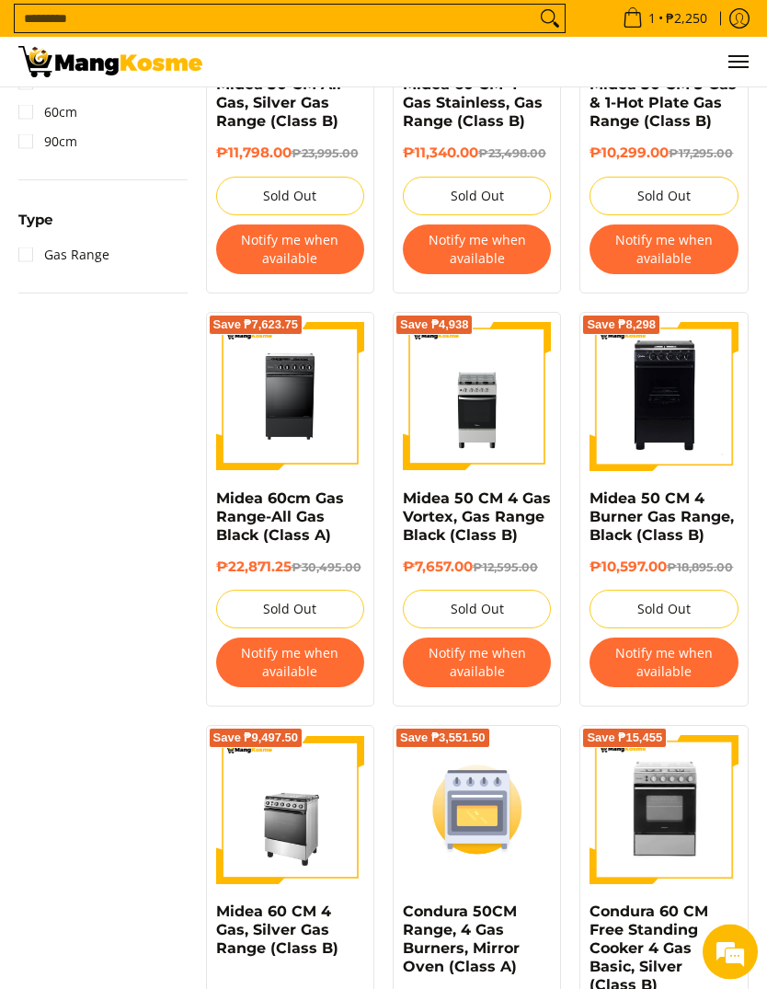
click at [734, 62] on span "Menu" at bounding box center [737, 62] width 22 height 0
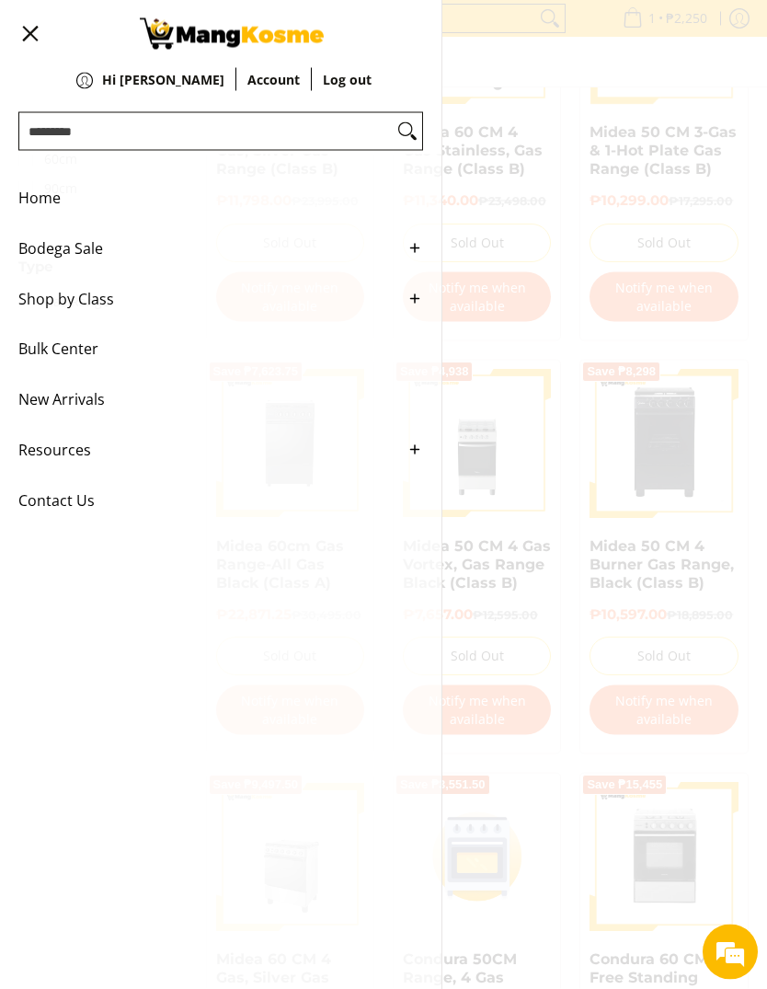
scroll to position [831, 0]
click at [84, 410] on span "New Arrivals" at bounding box center [206, 399] width 377 height 51
click at [95, 263] on span "Bodega Sale" at bounding box center [206, 248] width 377 height 51
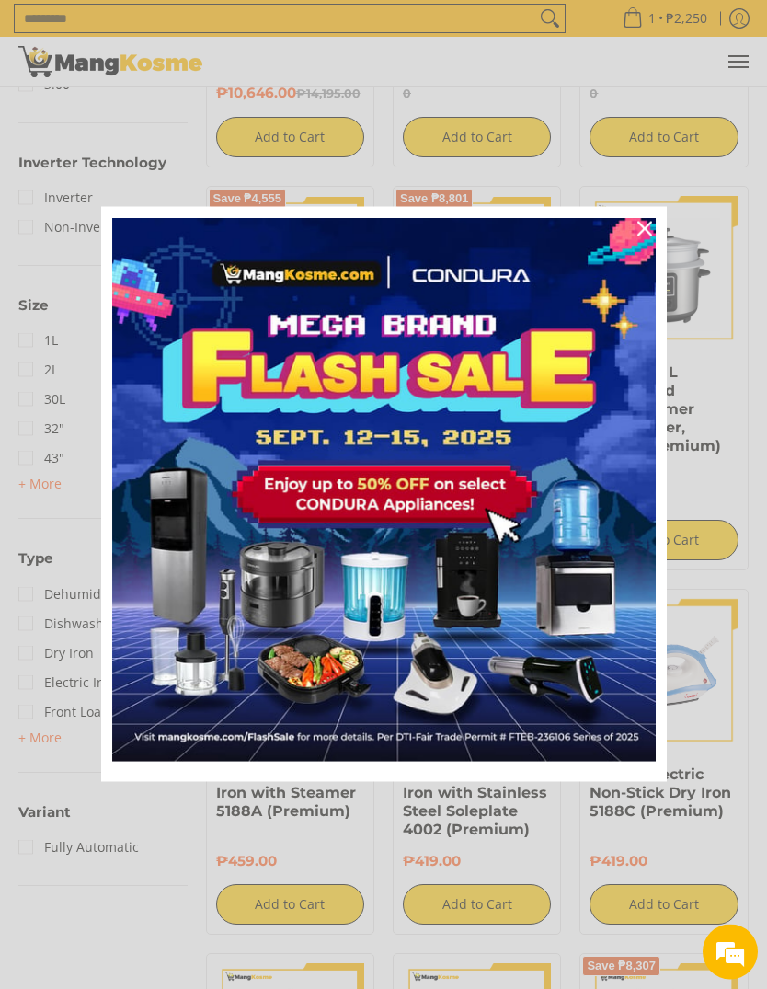
scroll to position [1376, 0]
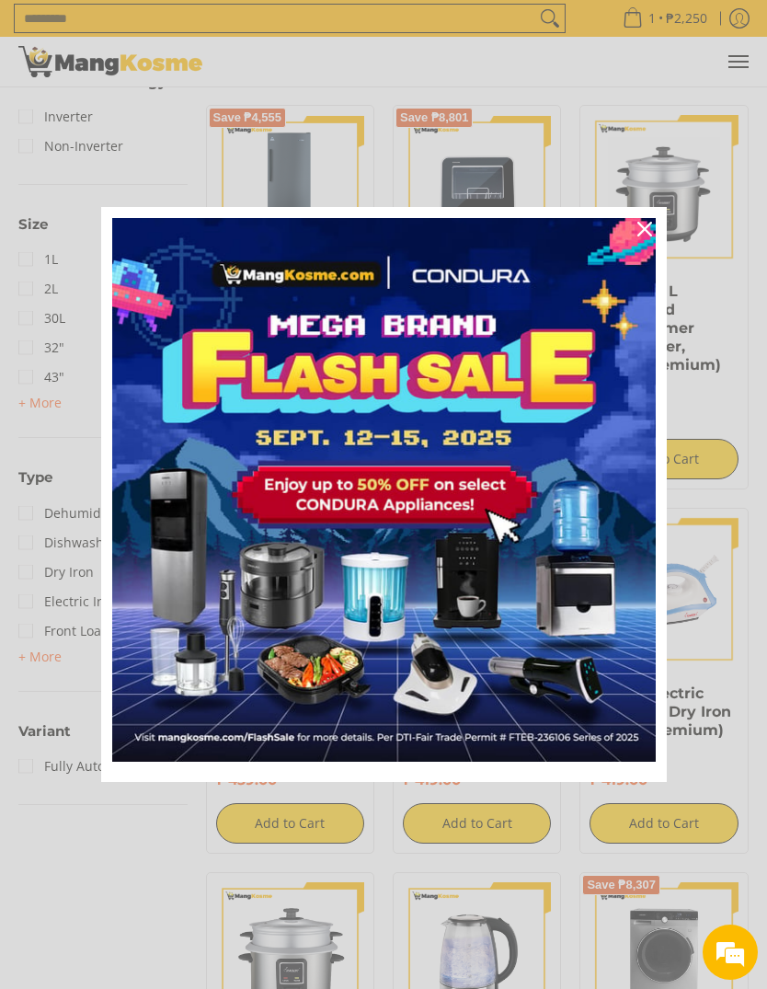
click at [662, 251] on button "Close" at bounding box center [645, 229] width 44 height 44
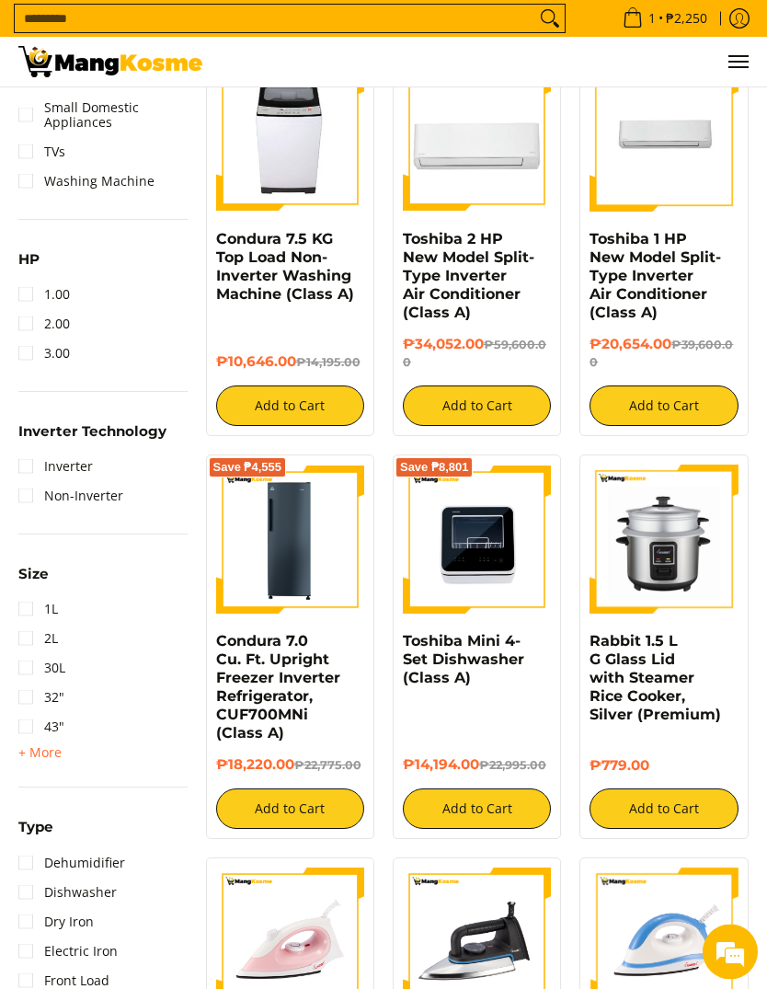
scroll to position [1026, 0]
click at [22, 487] on link "Non-Inverter" at bounding box center [70, 495] width 105 height 29
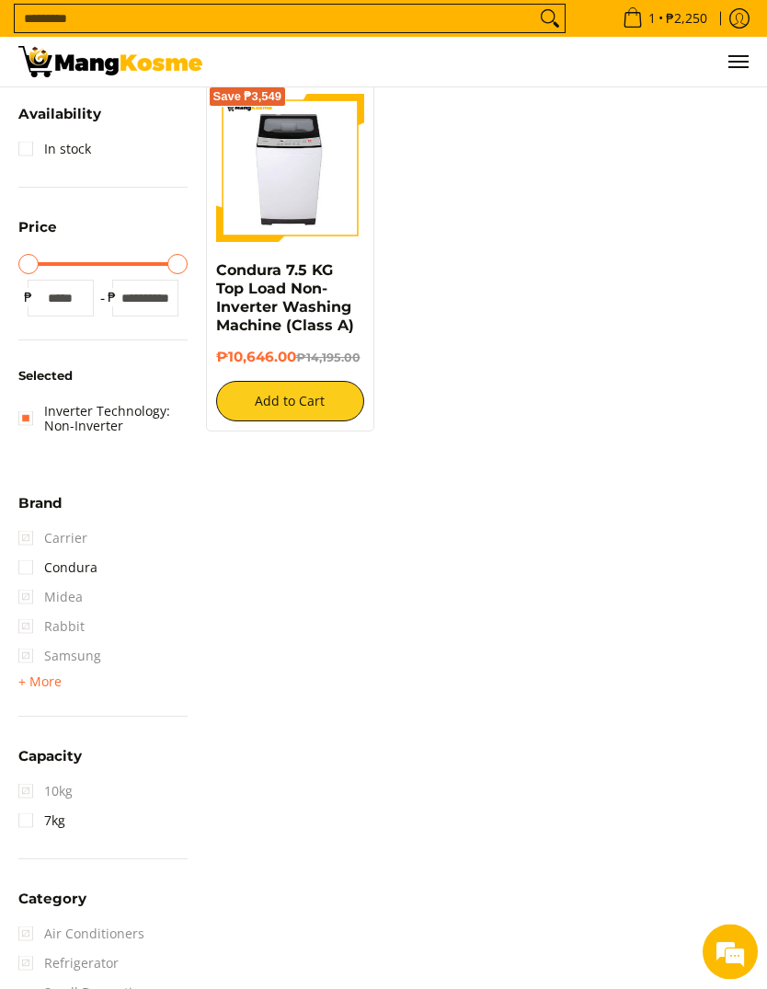
scroll to position [185, 0]
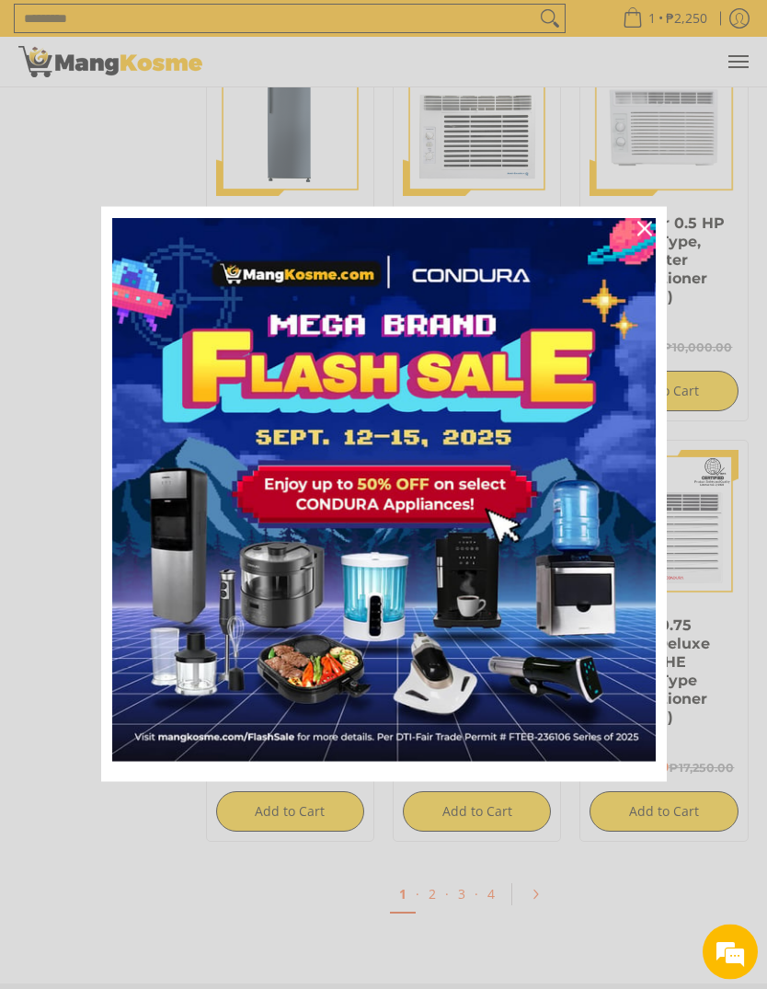
scroll to position [2997, 0]
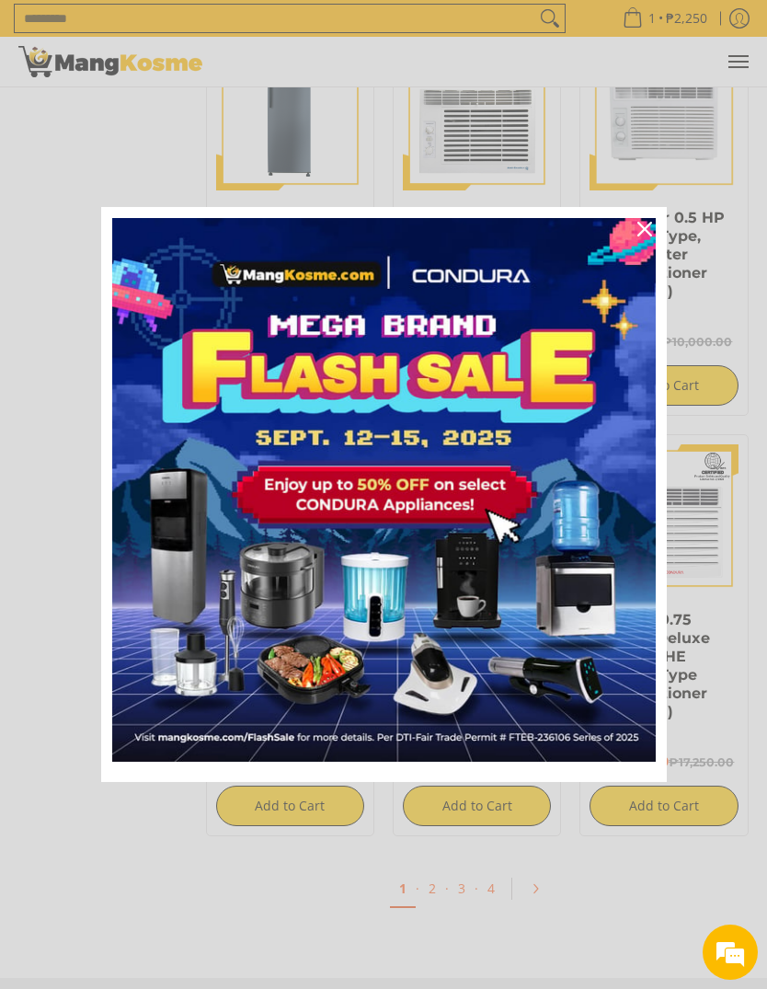
click at [643, 235] on icon "close icon" at bounding box center [644, 229] width 15 height 15
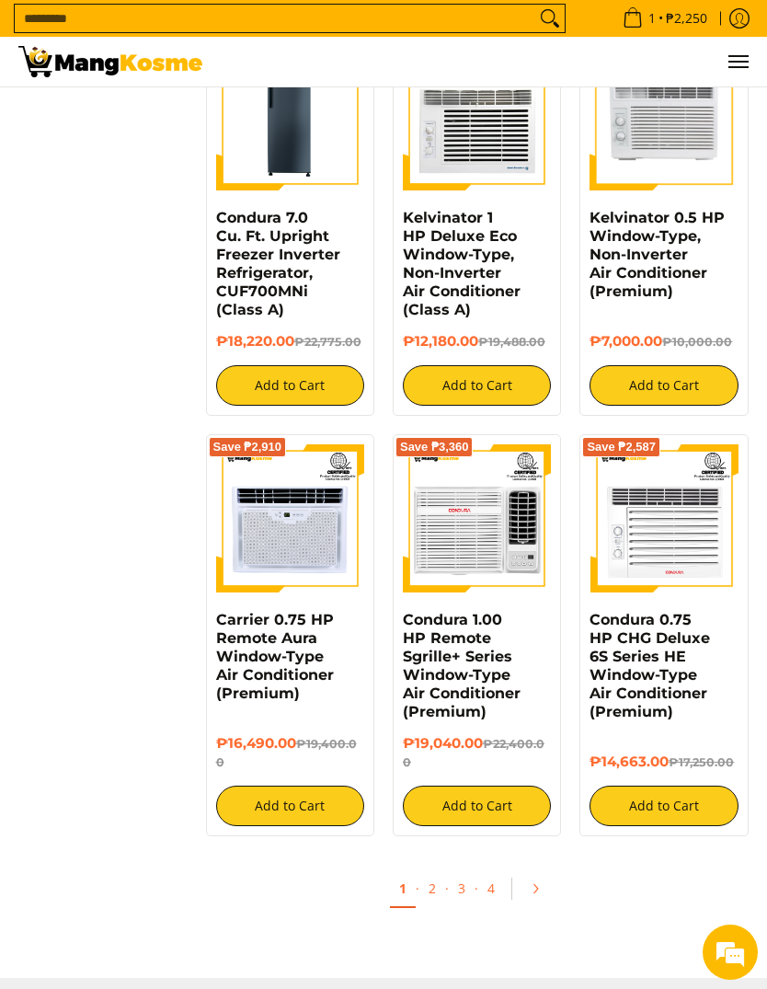
click at [438, 883] on link "2" at bounding box center [432, 888] width 26 height 36
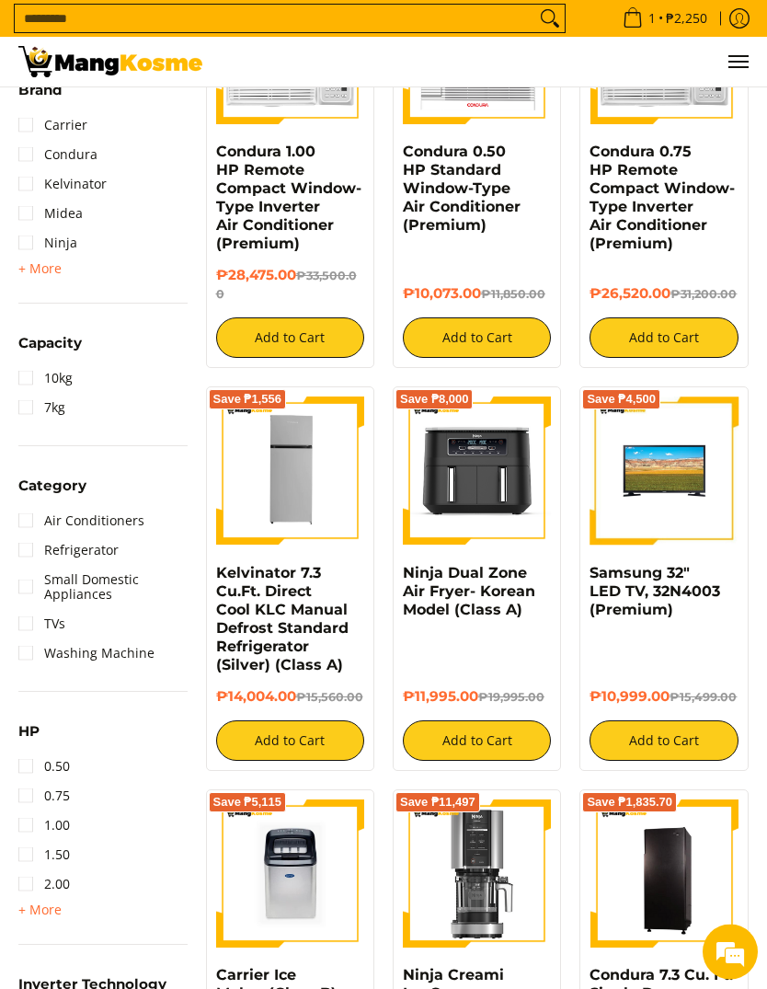
scroll to position [1052, 0]
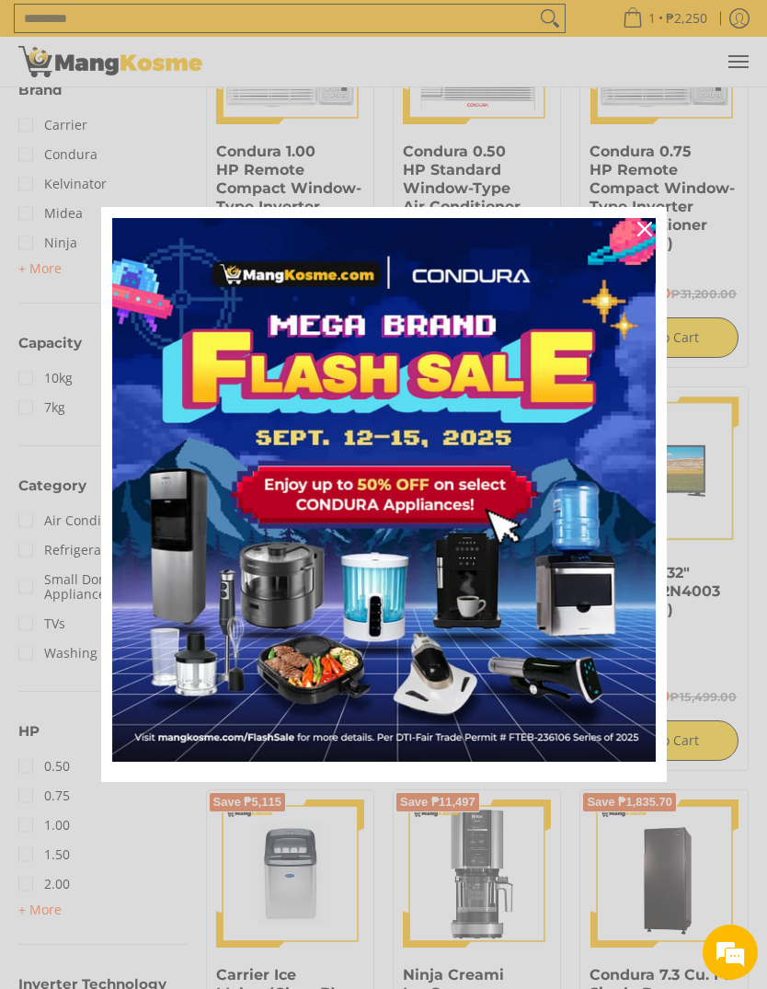
click at [653, 251] on button "Close" at bounding box center [645, 229] width 44 height 44
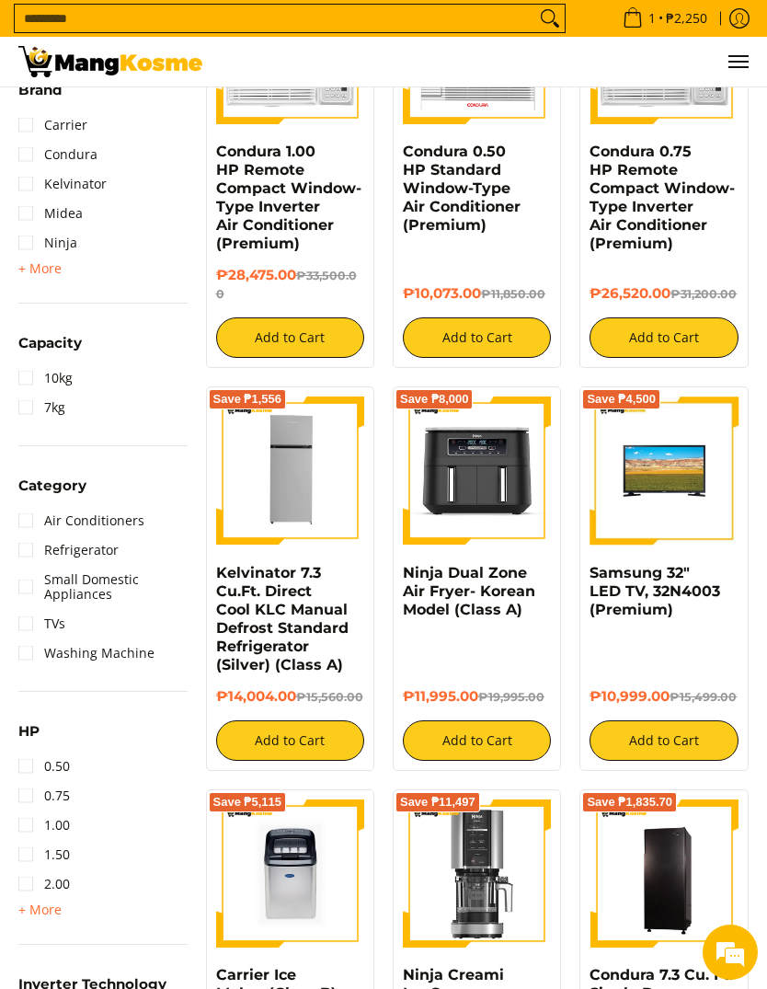
scroll to position [1053, 0]
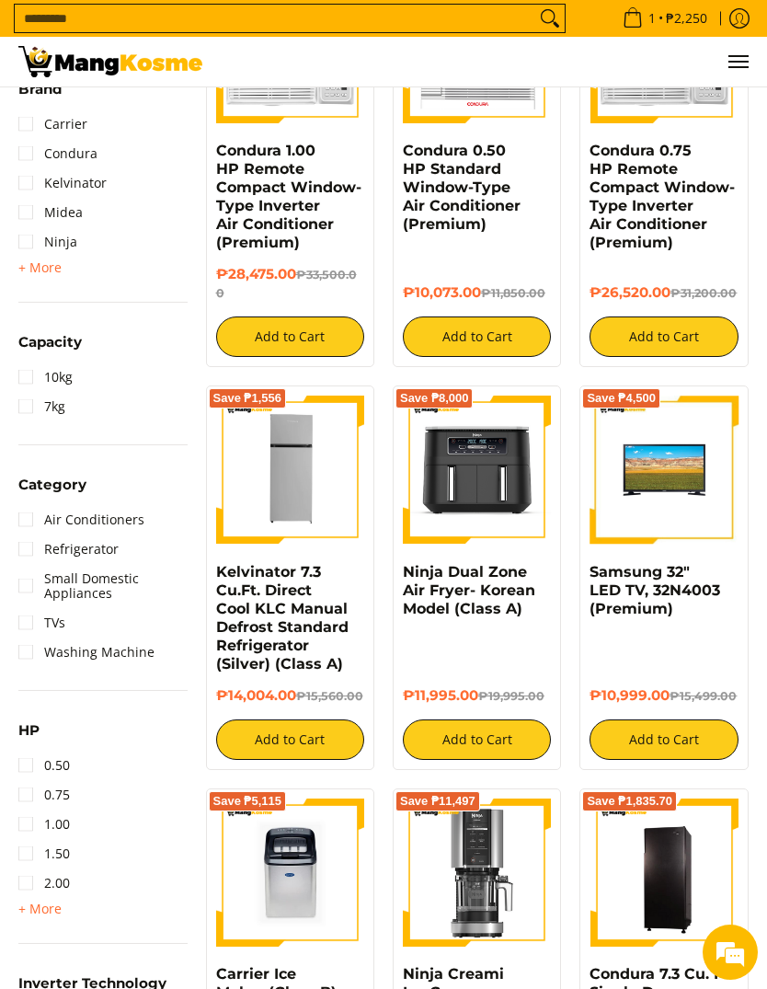
click at [481, 600] on link "Ninja Dual Zone Air Fryer- Korean Model (Class A)" at bounding box center [469, 590] width 132 height 54
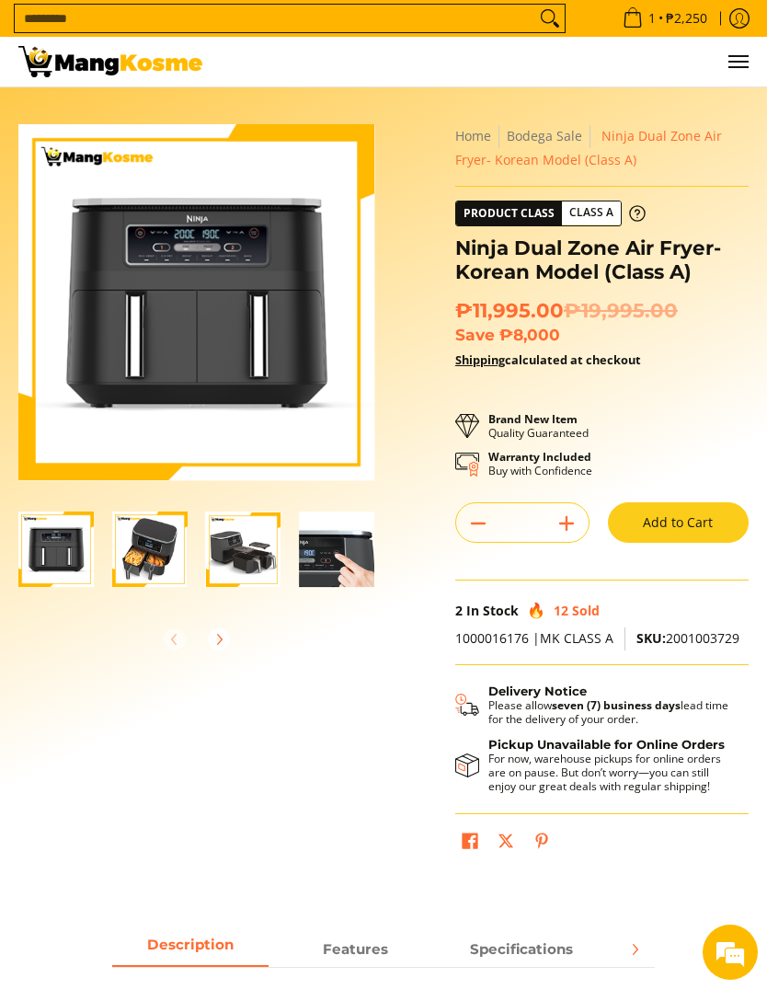
click at [154, 554] on img "ninja-dual-zone-air-fryer-with-sample-contents-full-view-mang-kosme" at bounding box center [149, 548] width 75 height 75
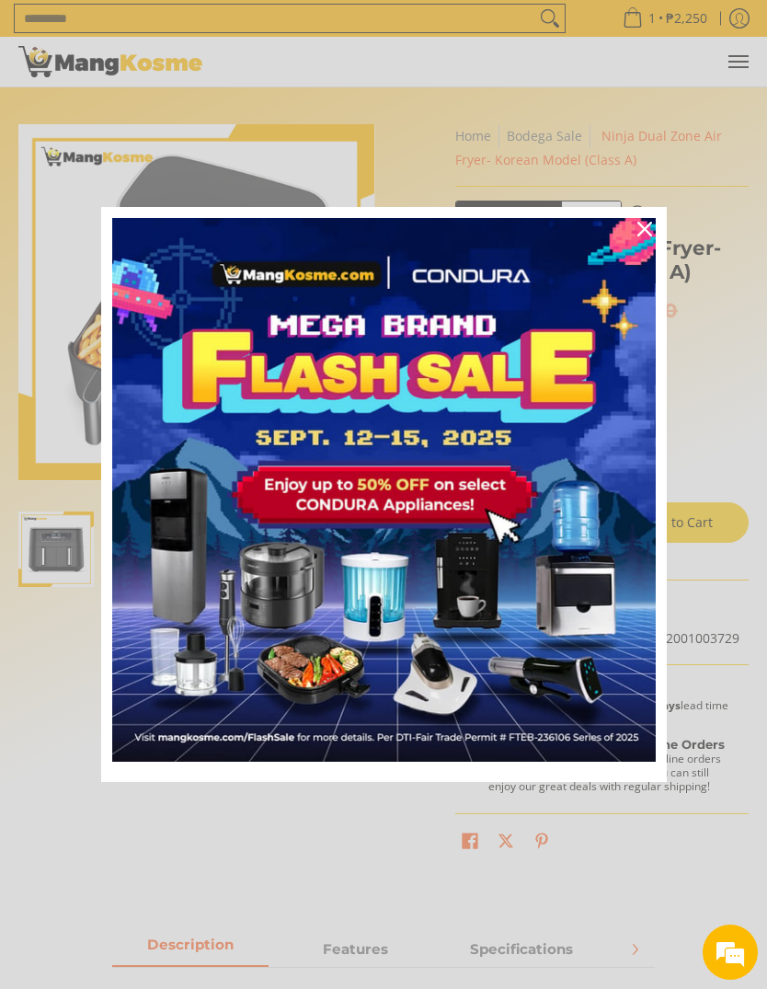
click at [658, 228] on div "Close" at bounding box center [644, 228] width 29 height 29
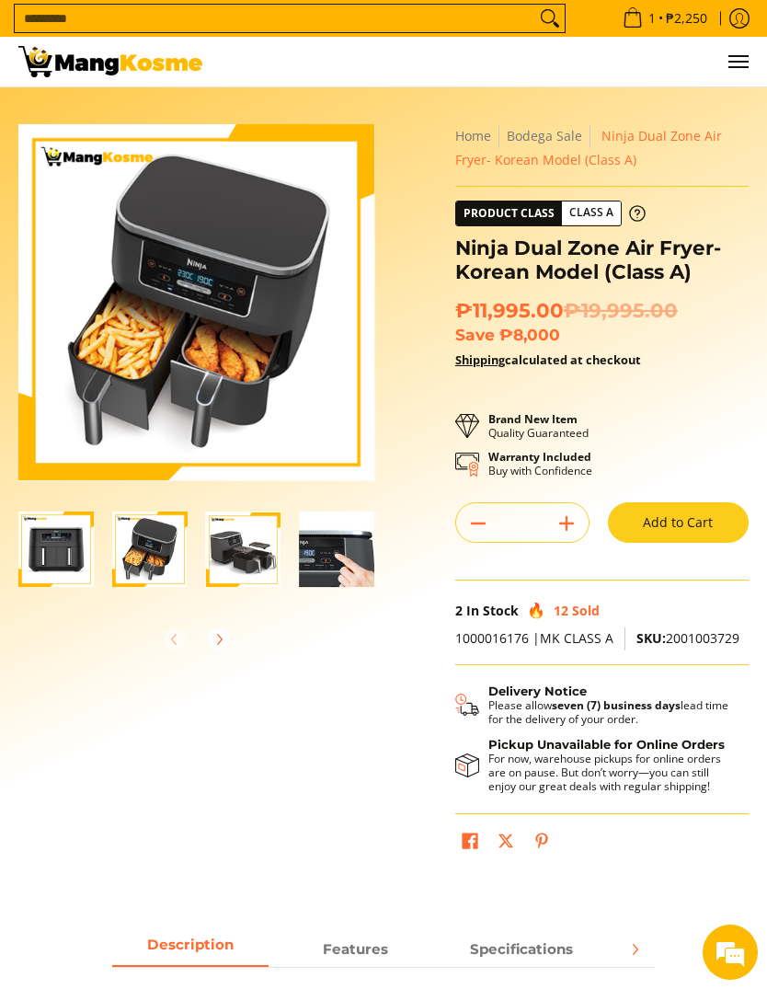
click at [257, 556] on img "ninja-dual-zone-air-fryer-detached-parts-right-side-view-mang-kosme" at bounding box center [243, 548] width 75 height 75
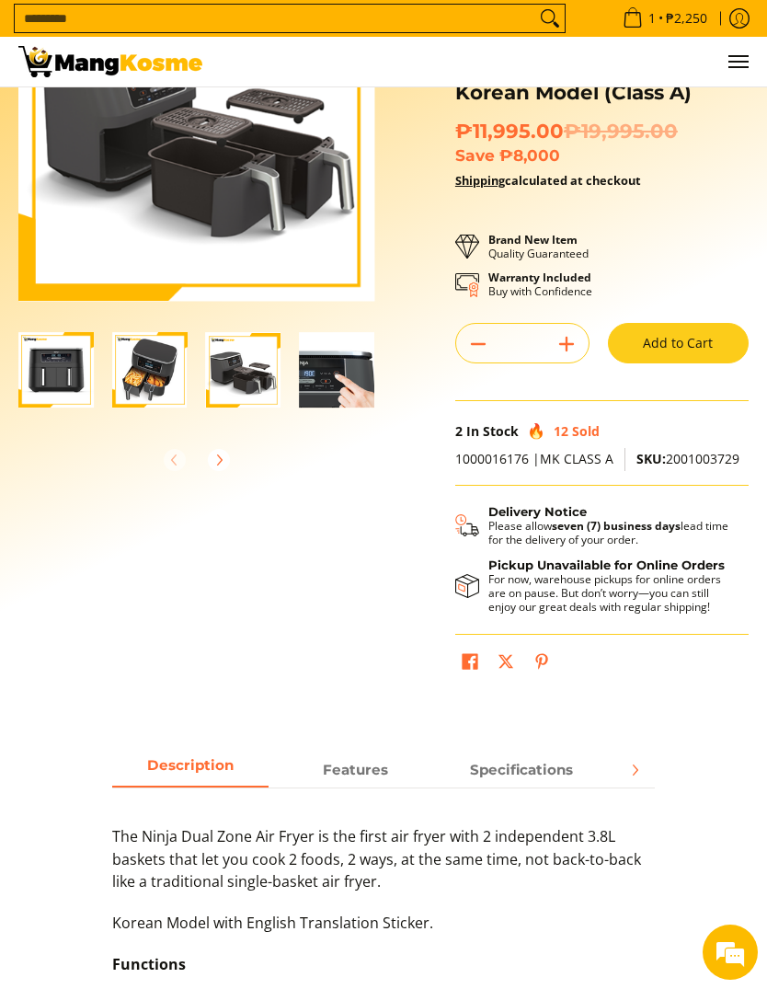
scroll to position [182, 0]
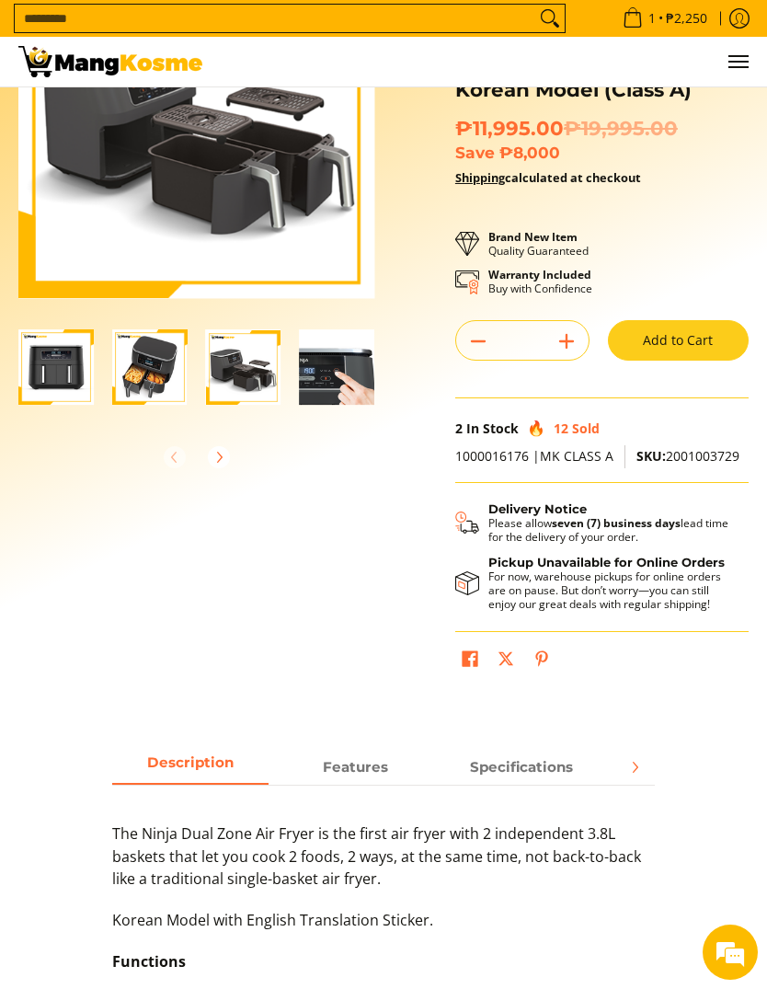
click at [711, 331] on button "Add to Cart" at bounding box center [678, 340] width 141 height 40
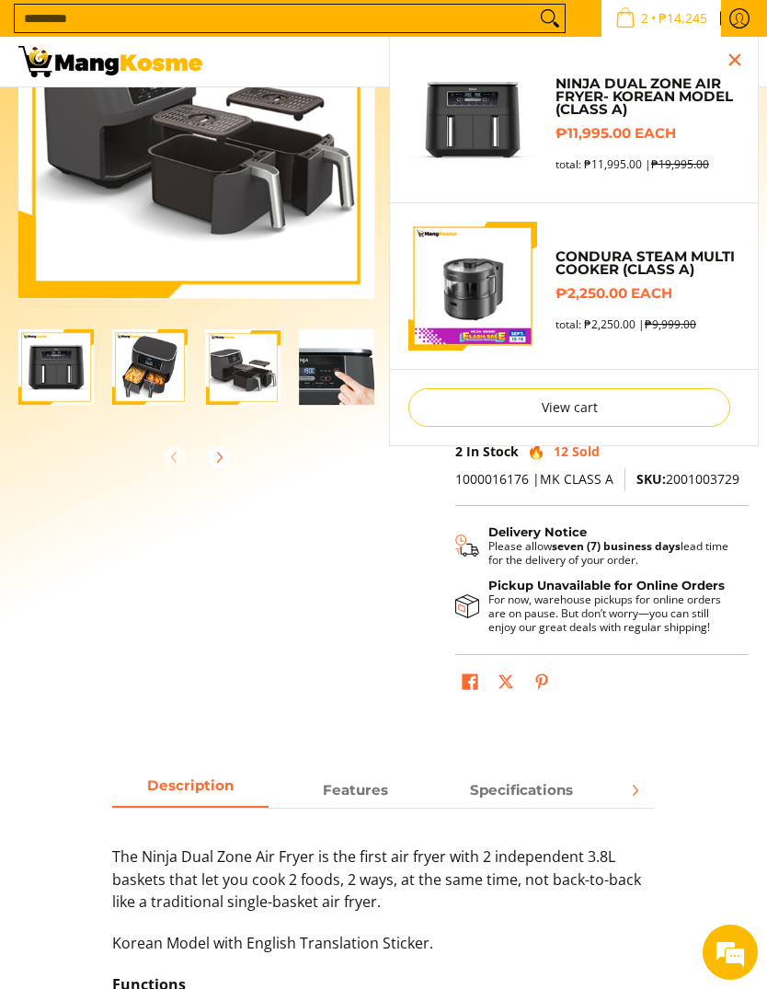
click at [610, 417] on link "View cart" at bounding box center [569, 407] width 322 height 39
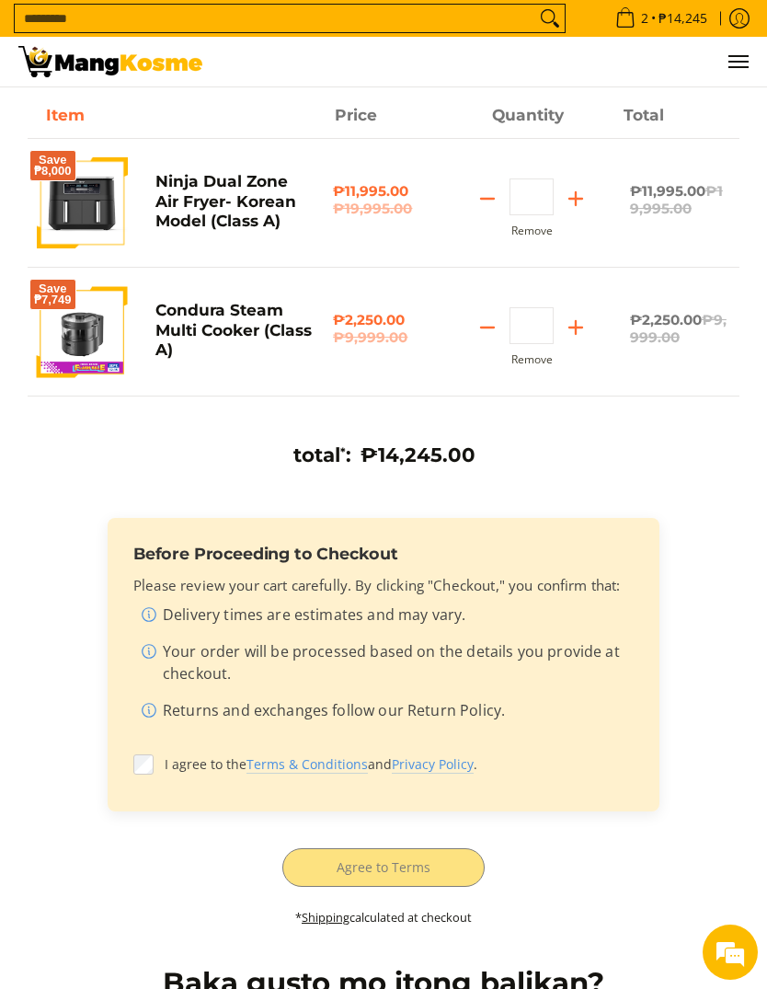
scroll to position [204, 0]
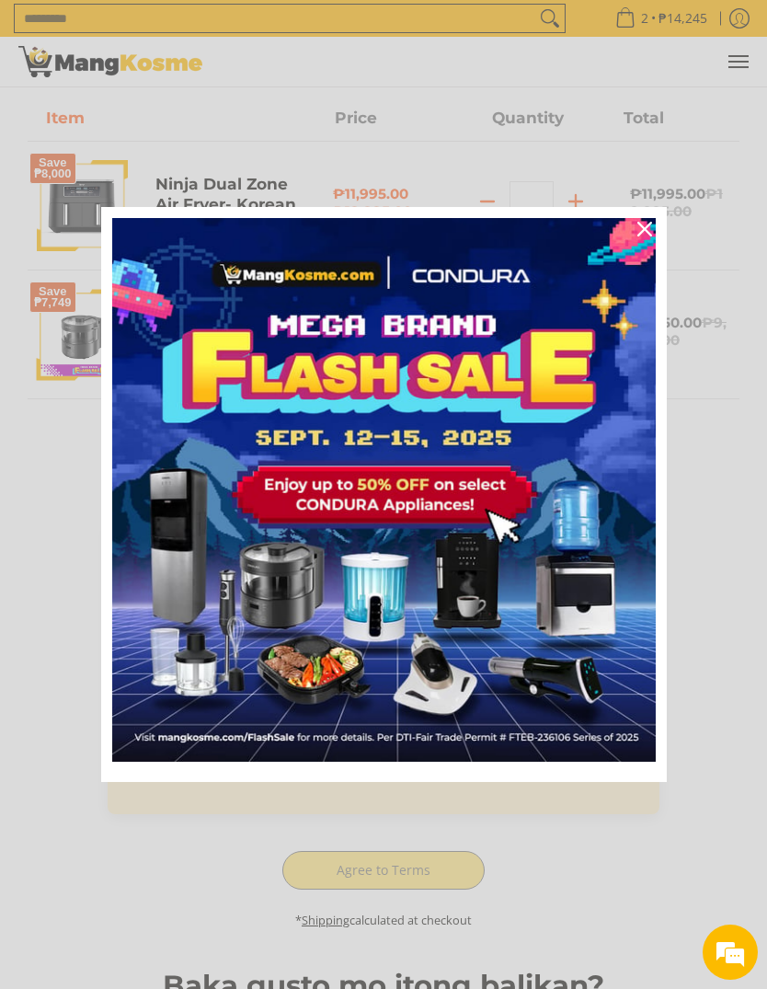
click at [652, 244] on div "Close" at bounding box center [644, 228] width 29 height 29
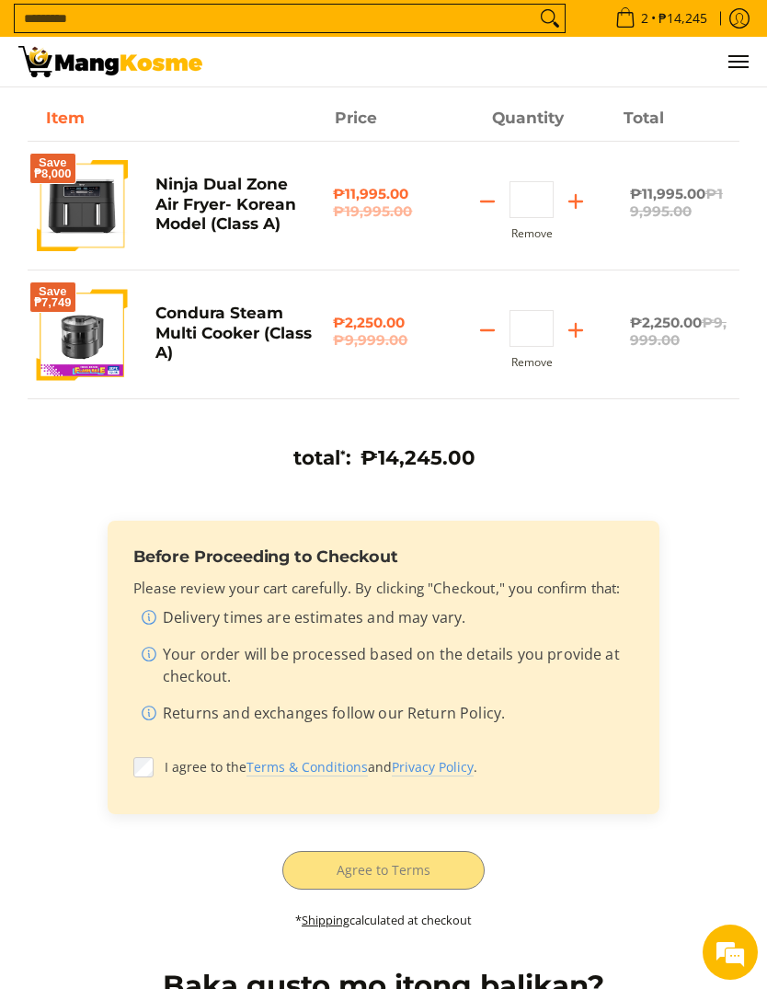
scroll to position [0, 0]
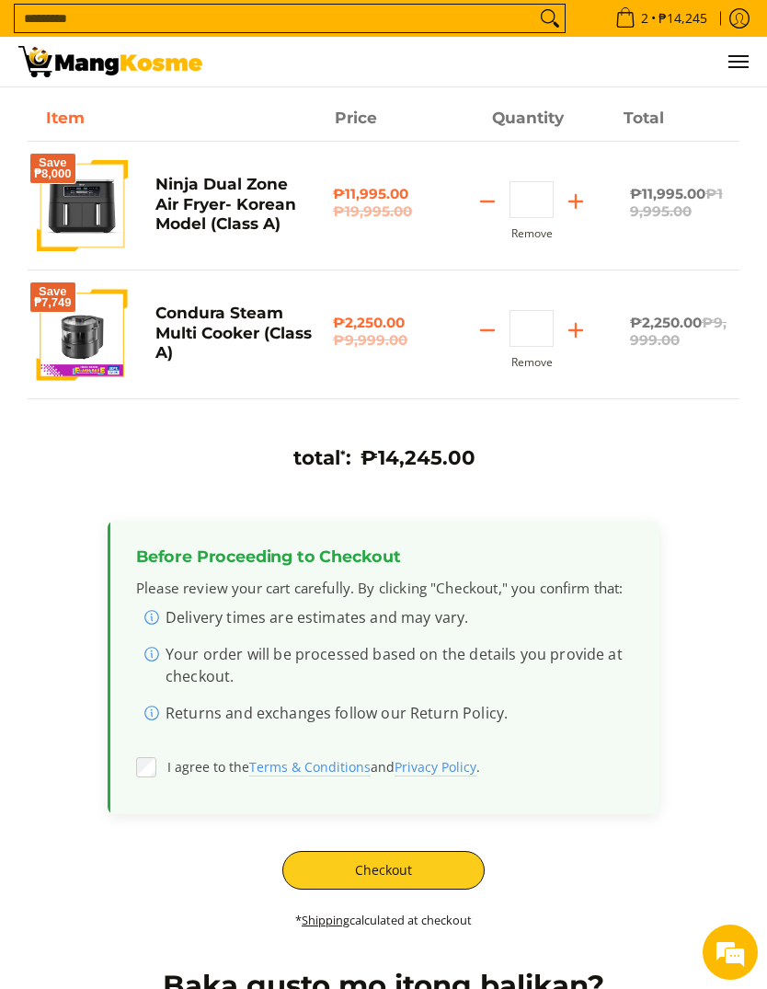
click at [411, 884] on button "Checkout" at bounding box center [383, 870] width 202 height 39
